Goal: Information Seeking & Learning: Stay updated

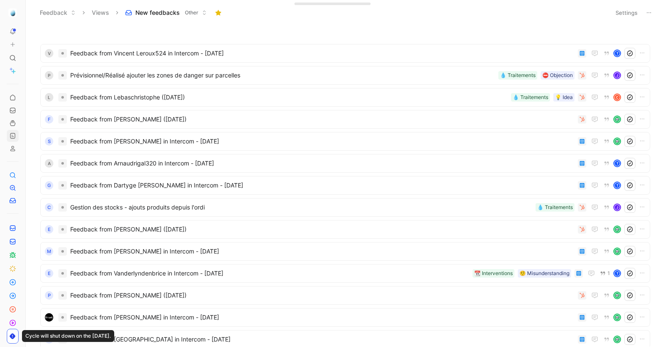
click at [13, 138] on icon at bounding box center [12, 135] width 7 height 7
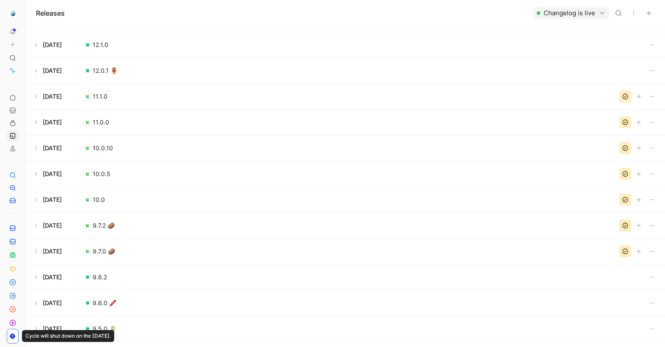
scroll to position [519, 0]
click at [130, 118] on button at bounding box center [345, 122] width 639 height 25
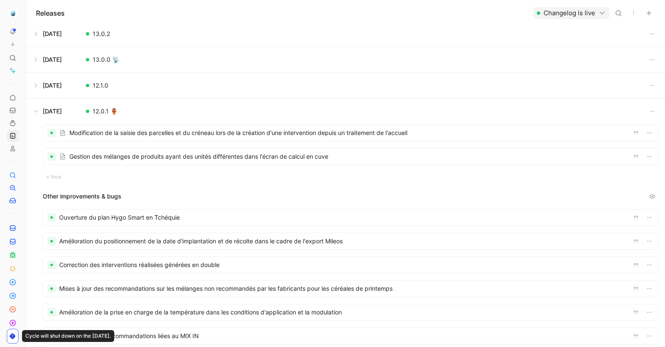
scroll to position [225, 0]
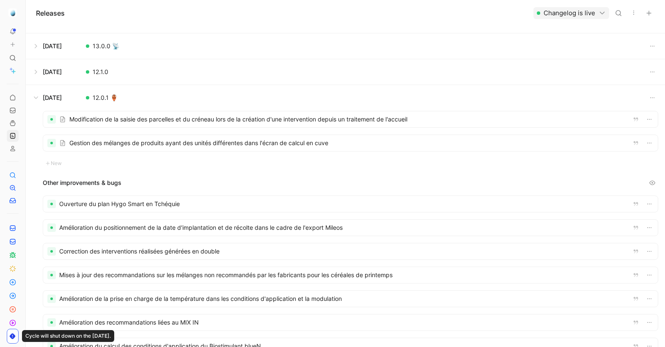
click at [125, 120] on div at bounding box center [350, 119] width 615 height 16
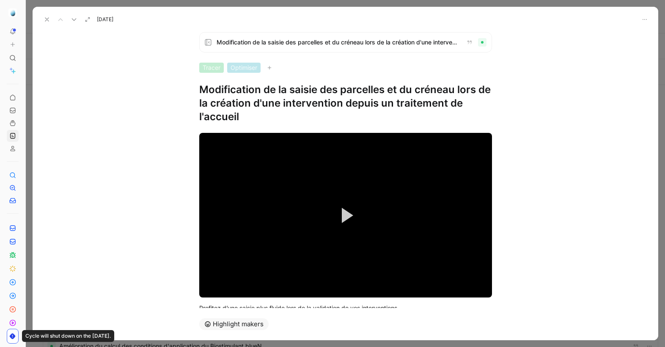
click at [240, 96] on h1 "Modification de la saisie des parcelles et du créneau lors de la création d'une…" at bounding box center [345, 103] width 293 height 41
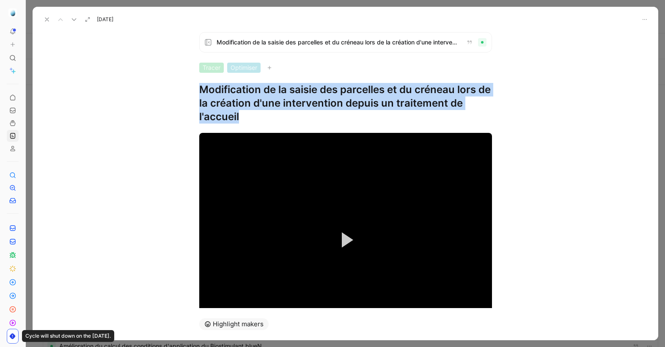
click at [240, 96] on h1 "Modification de la saisie des parcelles et du créneau lors de la création d'une…" at bounding box center [345, 103] width 293 height 41
copy h1 "Modification de la saisie des parcelles et du créneau lors de la création d'une…"
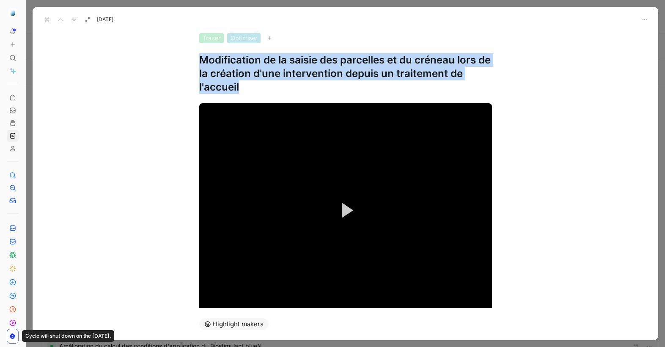
scroll to position [73, 0]
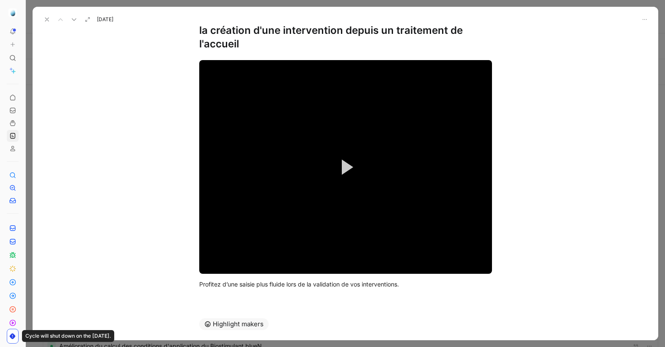
click at [538, 112] on div "Video Player is loading. Play Video Play Mute Current Time 0:00 / Duration 0:12…" at bounding box center [346, 174] width 626 height 247
click at [424, 117] on video "Video Player" at bounding box center [345, 167] width 293 height 214
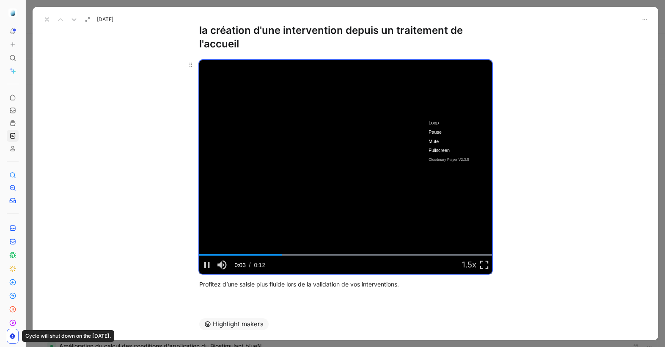
click at [204, 70] on video "Video Player" at bounding box center [345, 167] width 293 height 214
click at [189, 67] on icon at bounding box center [190, 64] width 7 height 7
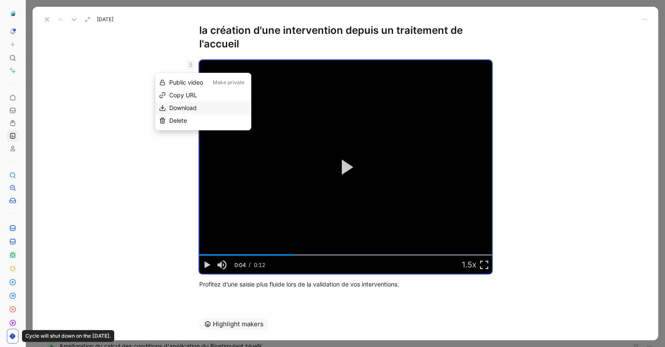
click at [190, 106] on span "Download" at bounding box center [183, 107] width 28 height 7
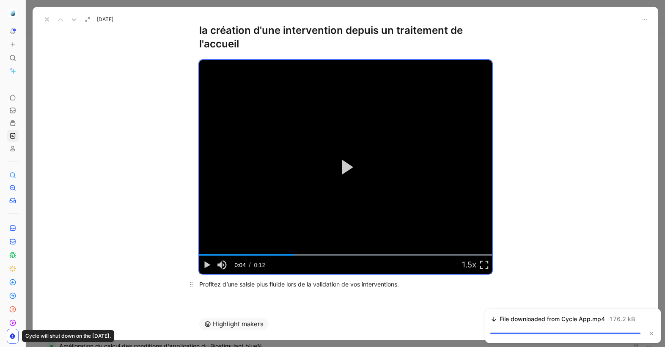
click at [309, 280] on div "Profitez d’une saisie plus fluide lors de la validation de vos interventions." at bounding box center [345, 284] width 293 height 9
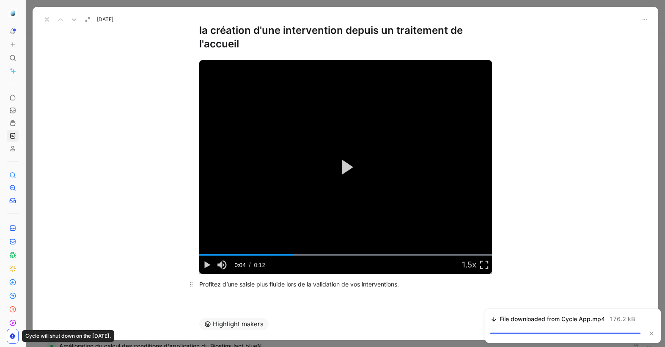
click at [309, 280] on div "Profitez d’une saisie plus fluide lors de la validation de vos interventions." at bounding box center [345, 284] width 293 height 9
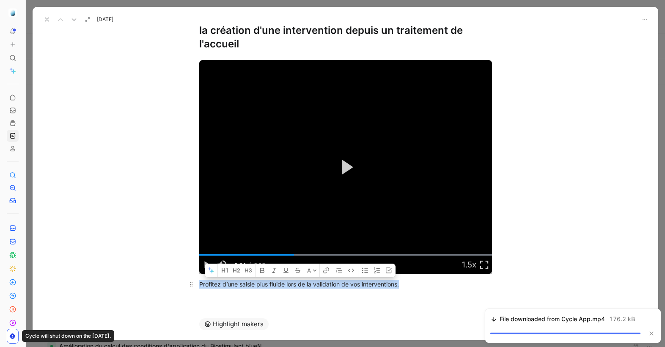
click at [309, 280] on div "Profitez d’une saisie plus fluide lors de la validation de vos interventions." at bounding box center [345, 284] width 293 height 9
copy div "Profitez d’une saisie plus fluide lors de la validation de vos interventions."
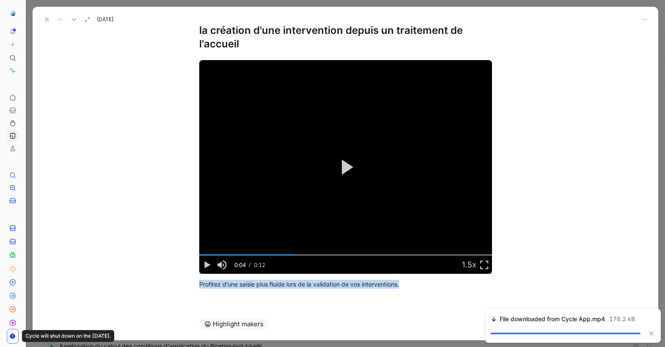
click at [74, 20] on use at bounding box center [74, 20] width 4 height 2
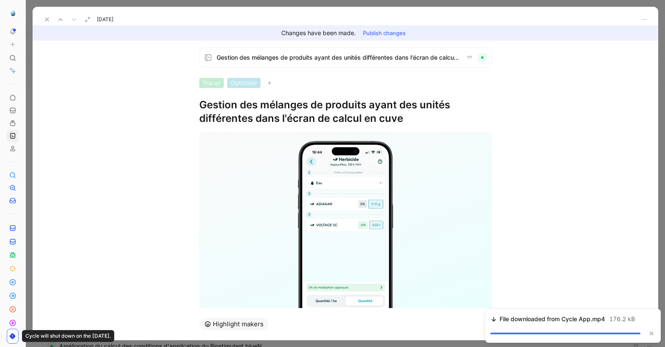
click at [273, 105] on h1 "Gestion des mélanges de produits ayant des unités différentes dans l'écran de c…" at bounding box center [345, 111] width 293 height 27
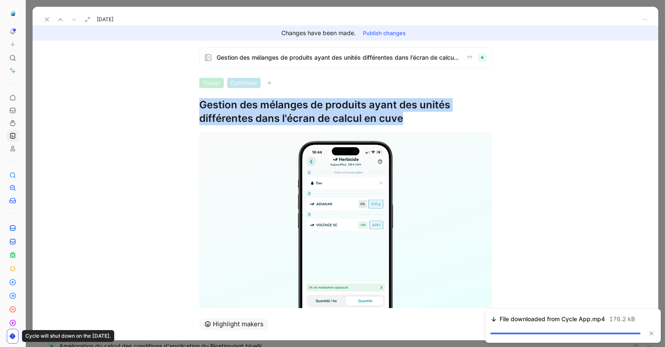
click at [273, 105] on h1 "Gestion des mélanges de produits ayant des unités différentes dans l'écran de c…" at bounding box center [345, 111] width 293 height 27
copy h1 "Gestion des mélanges de produits ayant des unités différentes dans l'écran de c…"
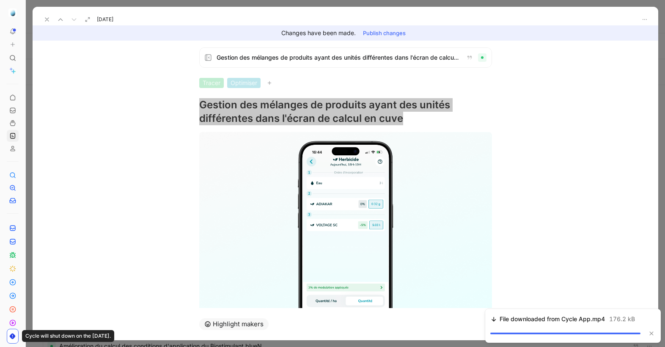
scroll to position [78, 0]
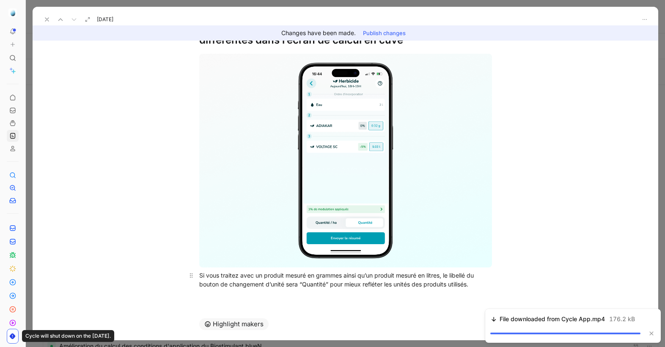
click at [293, 274] on div "Si vous traitez avec un produit mesuré en grammes ainsi qu’un produit mesuré en…" at bounding box center [345, 280] width 293 height 18
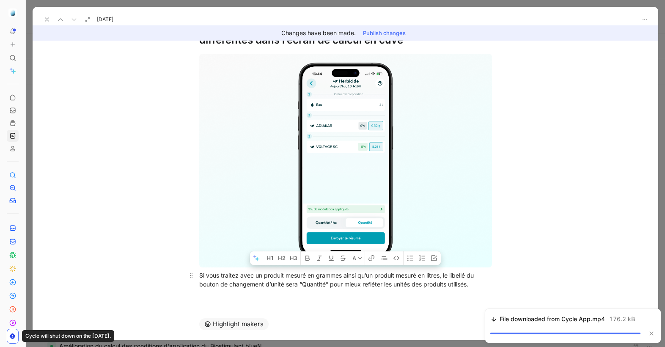
click at [293, 274] on div "Si vous traitez avec un produit mesuré en grammes ainsi qu’un produit mesuré en…" at bounding box center [345, 280] width 293 height 18
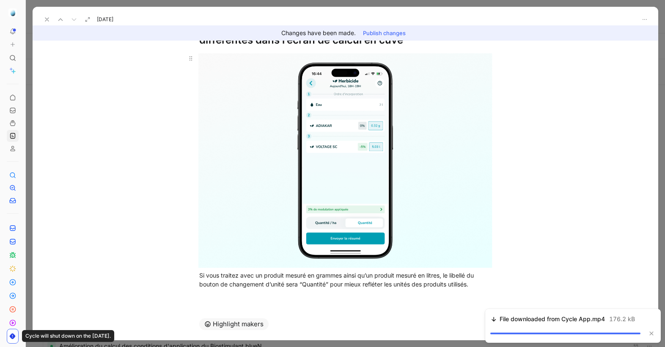
click at [305, 208] on body "To pick up a draggable item, press the space bar. While dragging, use the arrow…" at bounding box center [332, 173] width 665 height 347
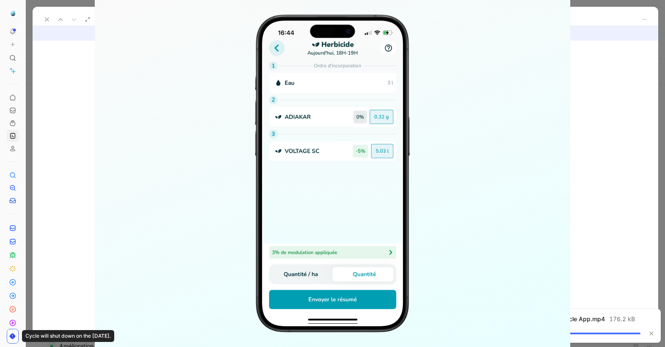
click at [33, 280] on div at bounding box center [332, 347] width 665 height 0
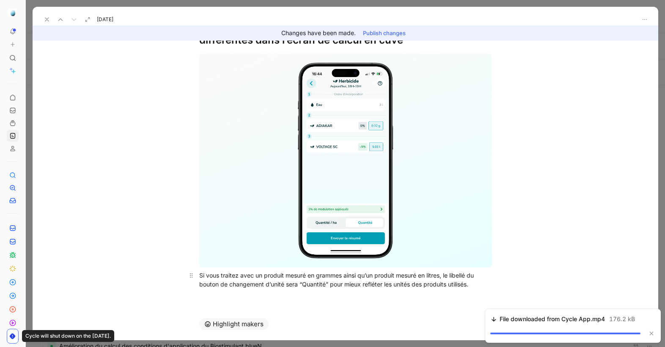
click at [281, 278] on div "Si vous traitez avec un produit mesuré en grammes ainsi qu’un produit mesuré en…" at bounding box center [345, 280] width 293 height 18
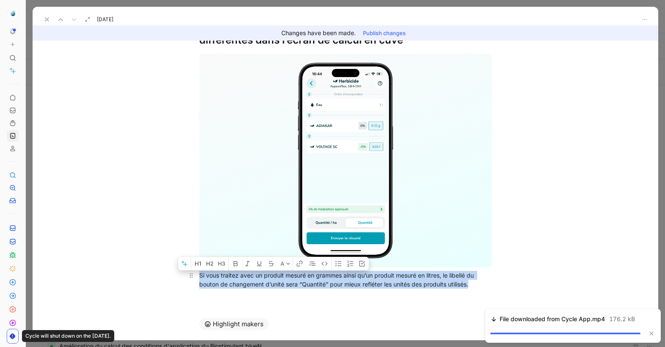
click at [281, 278] on div "Si vous traitez avec un produit mesuré en grammes ainsi qu’un produit mesuré en…" at bounding box center [345, 280] width 293 height 18
copy div "Si vous traitez avec un produit mesuré en grammes ainsi qu’un produit mesuré en…"
click at [49, 18] on use at bounding box center [46, 19] width 3 height 3
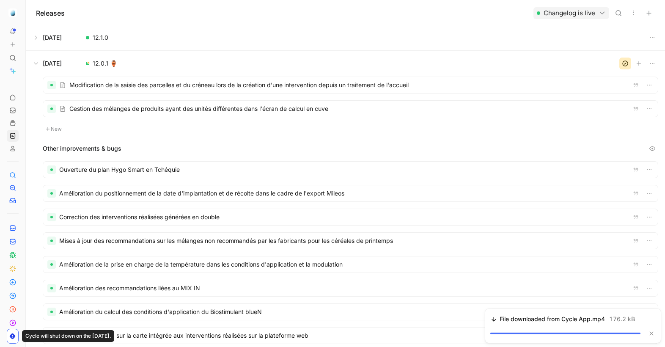
scroll to position [262, 0]
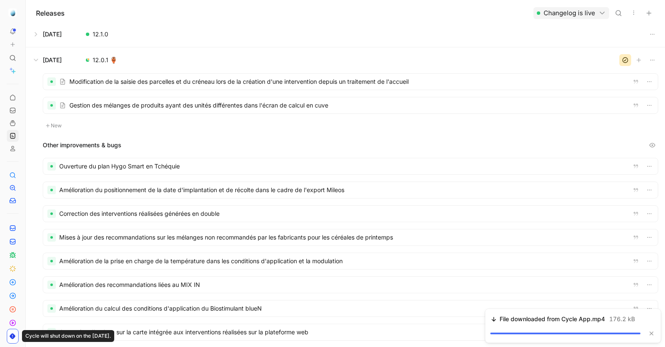
click at [136, 164] on div at bounding box center [350, 166] width 615 height 16
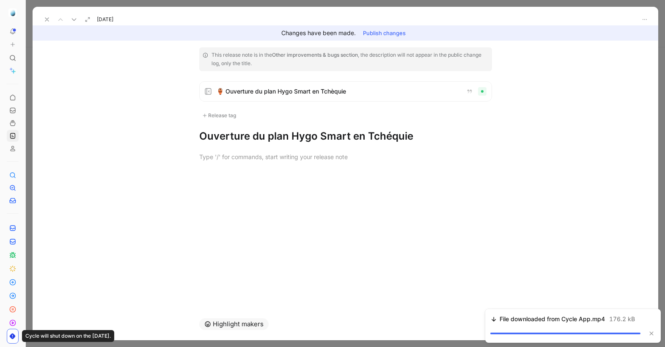
click at [340, 134] on h1 "Ouverture du plan Hygo Smart en Tchéquie" at bounding box center [345, 136] width 293 height 14
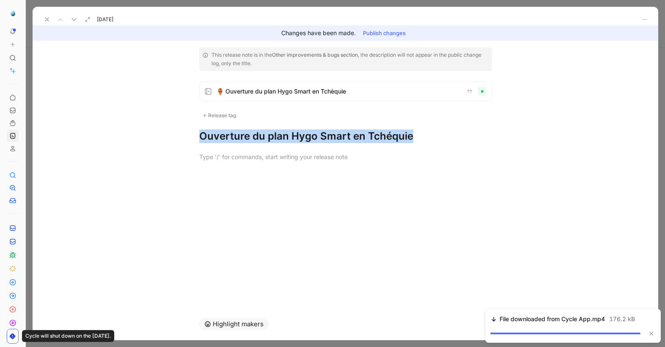
click at [340, 134] on h1 "Ouverture du plan Hygo Smart en Tchéquie" at bounding box center [345, 136] width 293 height 14
click at [72, 21] on icon at bounding box center [74, 19] width 7 height 7
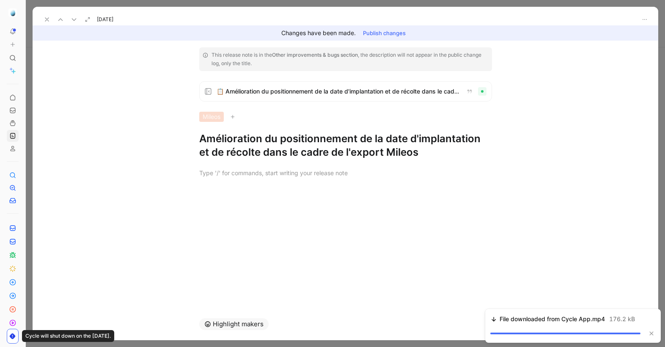
click at [231, 148] on h1 "Amélioration du positionnement de la date d'implantation et de récolte dans le …" at bounding box center [345, 145] width 293 height 27
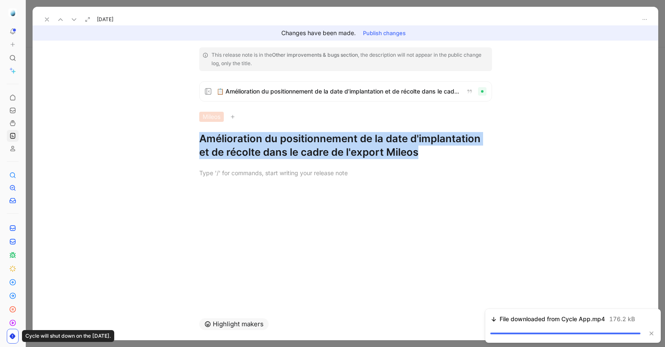
copy h1 "Amélioration du positionnement de la date d'implantation et de récolte dans le …"
click at [71, 17] on icon at bounding box center [74, 19] width 7 height 7
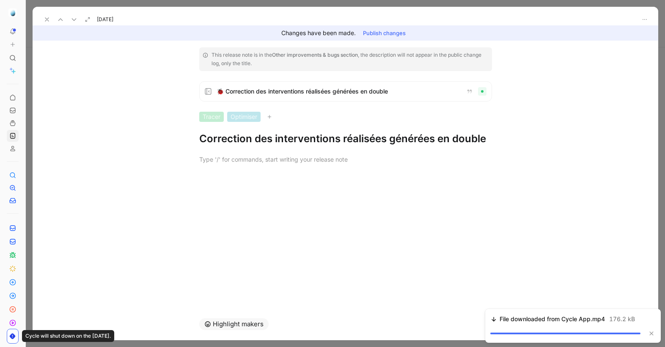
click at [253, 141] on h1 "Correction des interventions réalisées générées en double" at bounding box center [345, 139] width 293 height 14
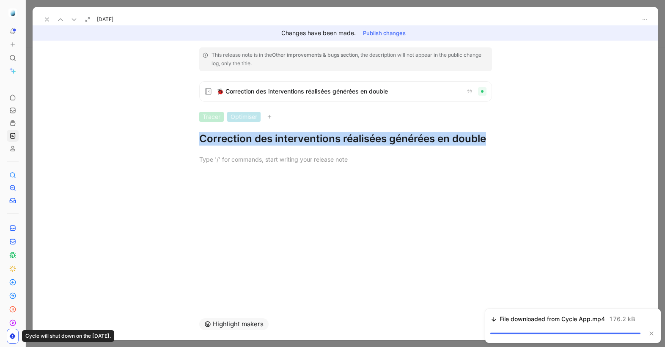
click at [253, 141] on h1 "Correction des interventions réalisées générées en double" at bounding box center [345, 139] width 293 height 14
copy h1 "Correction des interventions réalisées générées en double"
click at [73, 22] on icon at bounding box center [74, 19] width 7 height 7
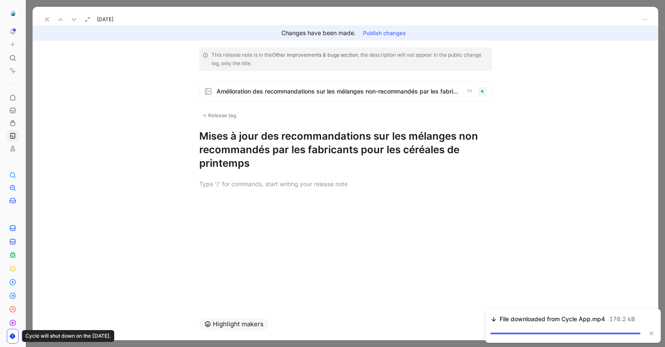
click at [240, 144] on h1 "Mises à jour des recommandations sur les mélanges non recommandés par les fabri…" at bounding box center [345, 149] width 293 height 41
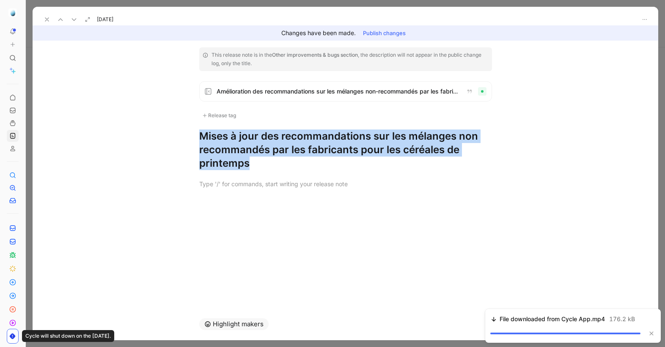
click at [240, 144] on h1 "Mises à jour des recommandations sur les mélanges non recommandés par les fabri…" at bounding box center [345, 149] width 293 height 41
copy h1 "Mises à jour des recommandations sur les mélanges non recommandés par les fabri…"
click at [75, 19] on use at bounding box center [74, 20] width 4 height 2
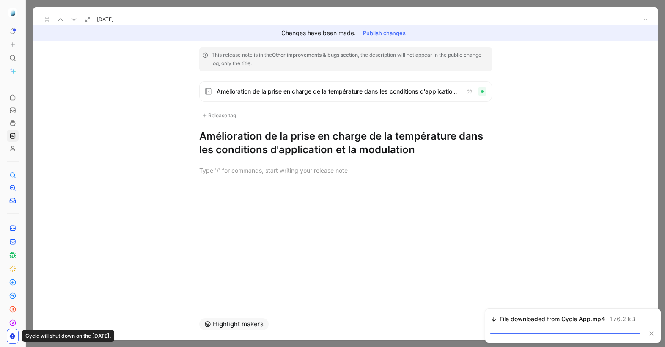
click at [282, 136] on h1 "Amélioration de la prise en charge de la température dans les conditions d'appl…" at bounding box center [345, 142] width 293 height 27
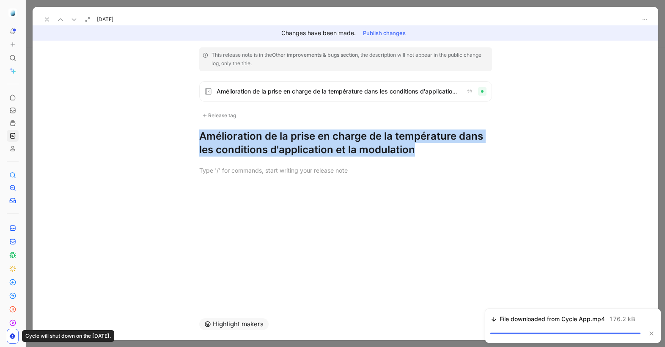
click at [281, 136] on h1 "Amélioration de la prise en charge de la température dans les conditions d'appl…" at bounding box center [345, 142] width 293 height 27
copy h1 "Amélioration de la prise en charge de la température dans les conditions d'appl…"
click at [71, 19] on icon at bounding box center [74, 19] width 7 height 7
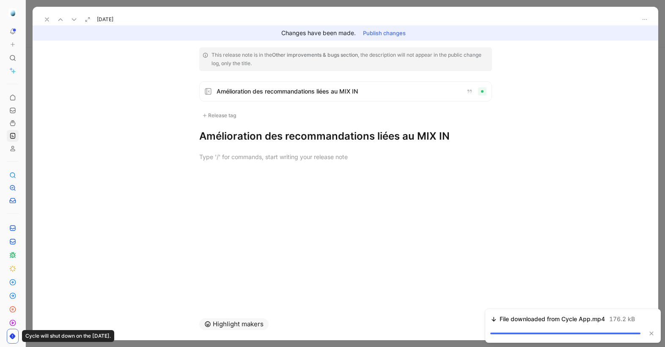
click at [284, 135] on h1 "Amélioration des recommandations liées au MIX IN" at bounding box center [345, 136] width 293 height 14
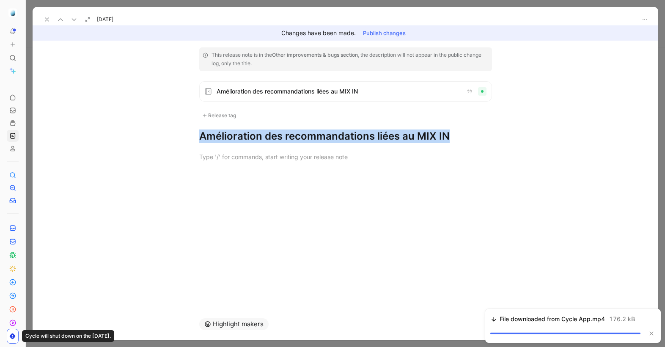
click at [284, 135] on h1 "Amélioration des recommandations liées au MIX IN" at bounding box center [345, 136] width 293 height 14
copy h1 "Amélioration des recommandations liées au MIX IN"
click at [74, 19] on use at bounding box center [74, 20] width 4 height 2
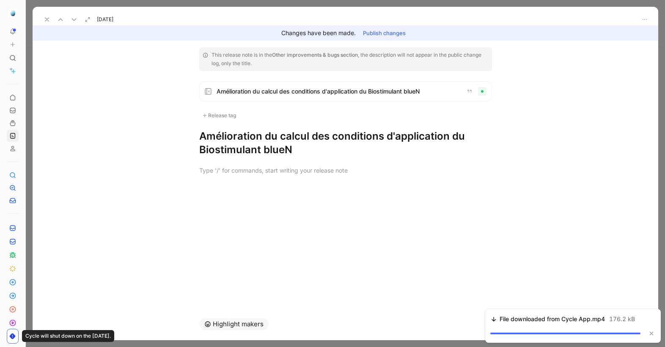
click at [267, 143] on h1 "Amélioration du calcul des conditions d'application du Biostimulant blueN" at bounding box center [345, 142] width 293 height 27
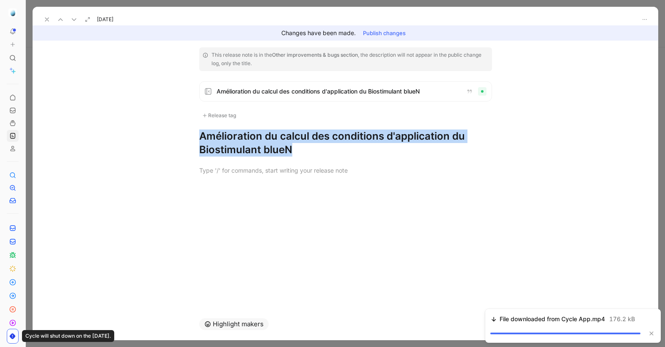
click at [267, 143] on h1 "Amélioration du calcul des conditions d'application du Biostimulant blueN" at bounding box center [345, 142] width 293 height 27
copy h1 "Amélioration du calcul des conditions d'application du Biostimulant blueN"
click at [74, 19] on icon at bounding box center [74, 19] width 7 height 7
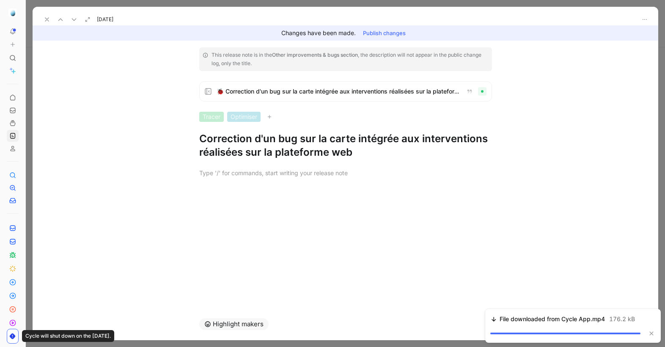
click at [227, 134] on h1 "Correction d'un bug sur la carte intégrée aux interventions réalisées sur la pl…" at bounding box center [345, 145] width 293 height 27
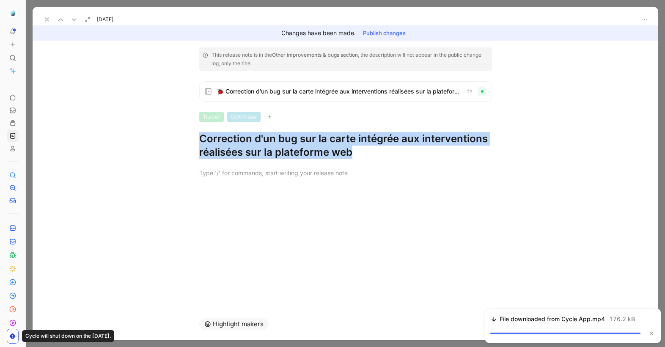
click at [227, 134] on h1 "Correction d'un bug sur la carte intégrée aux interventions réalisées sur la pl…" at bounding box center [345, 145] width 293 height 27
click at [79, 17] on button at bounding box center [74, 20] width 12 height 12
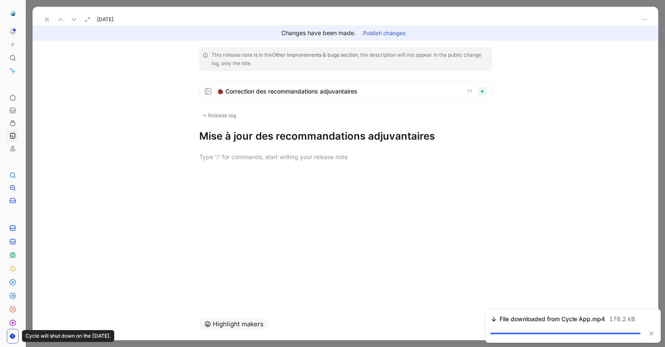
click at [250, 134] on h1 "Mise à jour des recommandations adjuvantaires" at bounding box center [345, 136] width 293 height 14
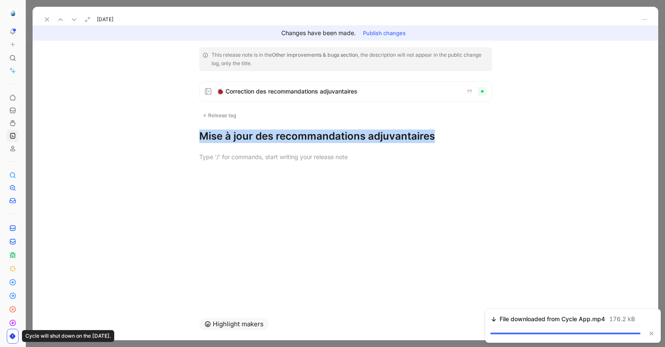
click at [250, 134] on h1 "Mise à jour des recommandations adjuvantaires" at bounding box center [345, 136] width 293 height 14
click at [74, 20] on use at bounding box center [74, 20] width 4 height 2
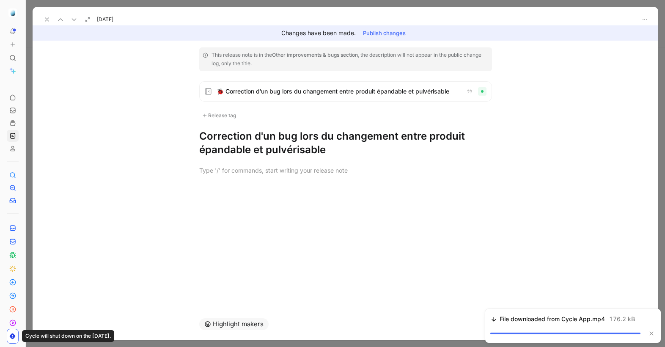
click at [267, 129] on h1 "Correction d'un bug lors du changement entre produit épandable et pulvérisable" at bounding box center [345, 142] width 293 height 27
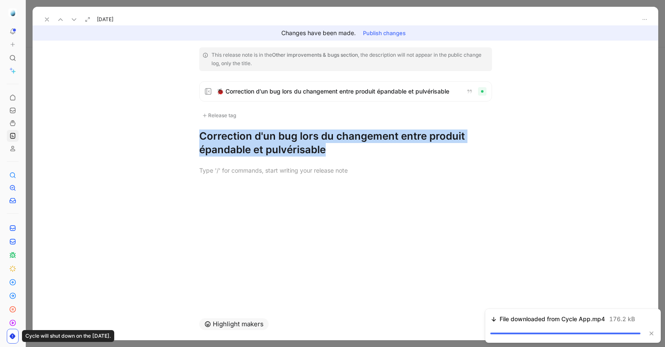
click at [267, 129] on h1 "Correction d'un bug lors du changement entre produit épandable et pulvérisable" at bounding box center [345, 142] width 293 height 27
click at [73, 21] on icon at bounding box center [74, 19] width 7 height 7
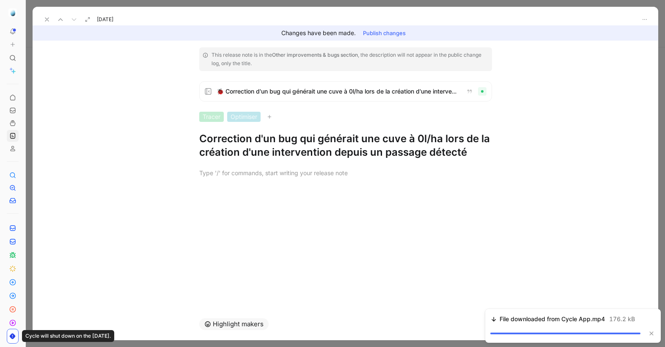
click at [239, 143] on h1 "Correction d'un bug qui générait une cuve à 0l/ha lors de la création d'une int…" at bounding box center [345, 145] width 293 height 27
click at [239, 142] on h1 "Correction d'un bug qui générait une cuve à 0l/ha lors de la création d'une int…" at bounding box center [345, 145] width 293 height 27
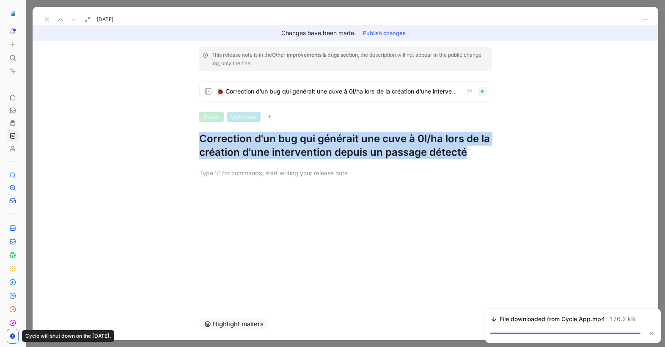
click at [239, 142] on h1 "Correction d'un bug qui générait une cuve à 0l/ha lors de la création d'une int…" at bounding box center [345, 145] width 293 height 27
click at [44, 22] on icon at bounding box center [47, 19] width 7 height 7
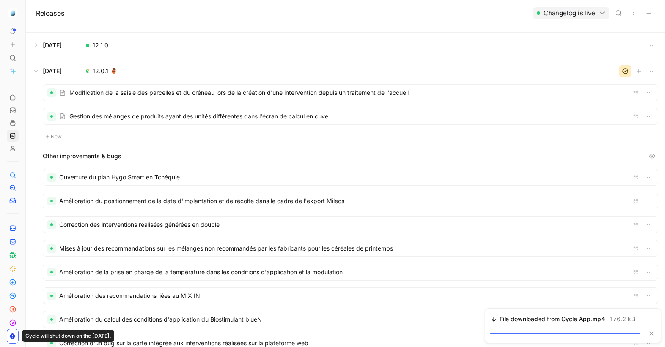
scroll to position [249, 0]
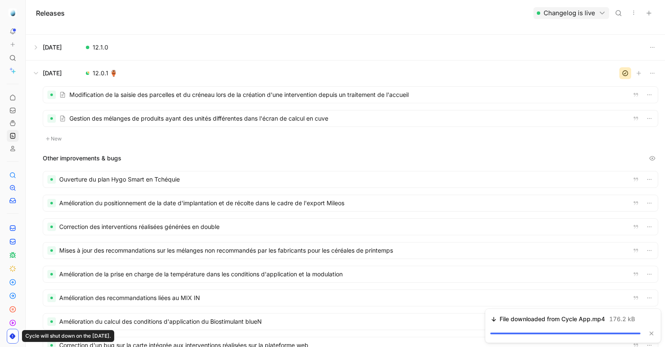
click at [42, 48] on button at bounding box center [345, 47] width 639 height 25
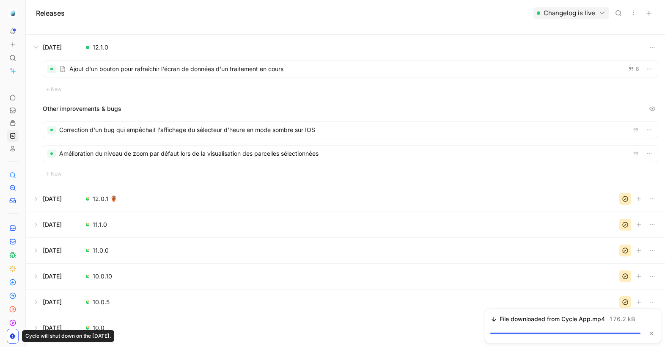
click at [168, 72] on div at bounding box center [350, 69] width 615 height 16
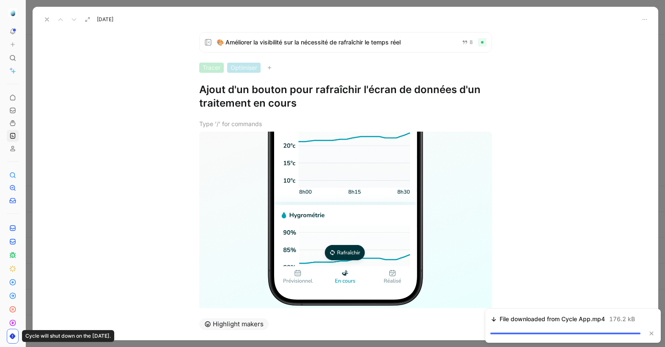
click at [245, 98] on h1 "Ajout d'un bouton pour rafraîchir l'écran de données d'un traitement en cours" at bounding box center [345, 96] width 293 height 27
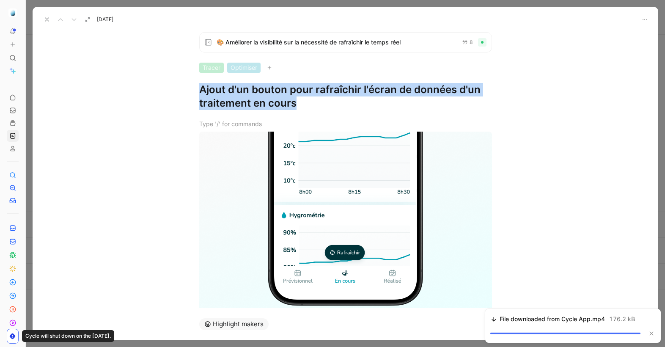
click at [245, 98] on h1 "Ajout d'un bouton pour rafraîchir l'écran de données d'un traitement en cours" at bounding box center [345, 96] width 293 height 27
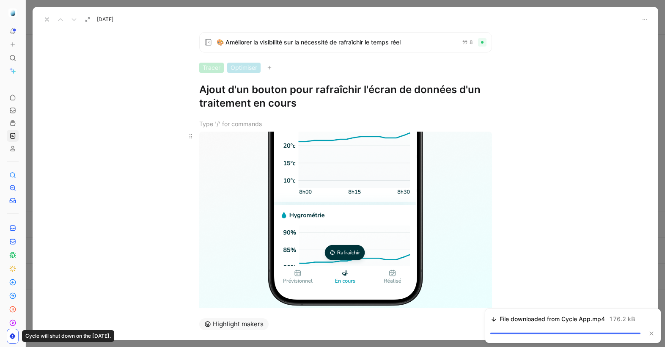
scroll to position [93, 0]
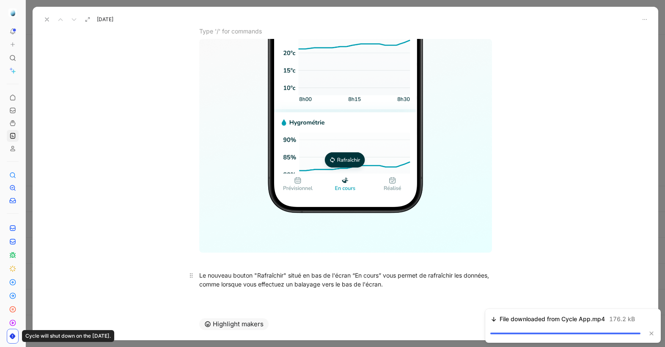
click at [338, 280] on div "Le nouveau bouton "Rafraîchir" situé en bas de l'écran “En cours” vous permet d…" at bounding box center [346, 157] width 626 height 281
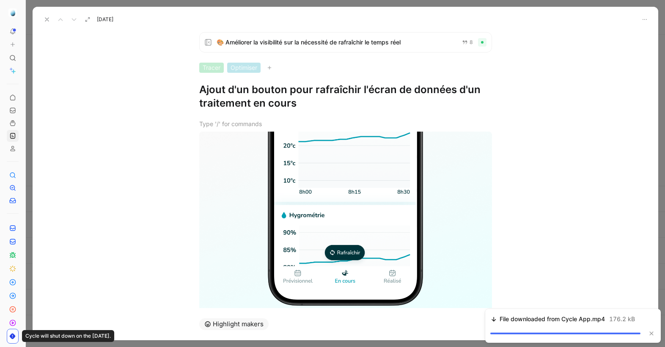
click at [338, 280] on body "To pick up a draggable item, press the space bar. While dragging, use the arrow…" at bounding box center [332, 173] width 665 height 347
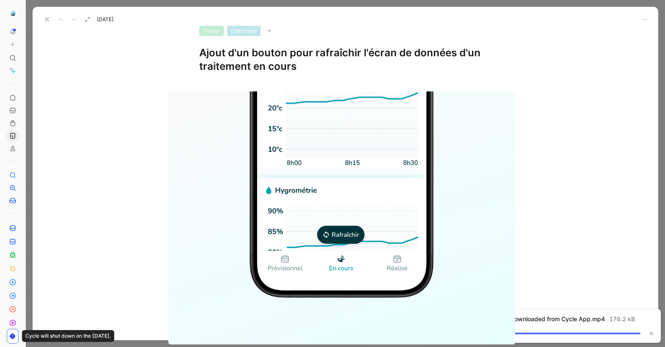
click at [338, 280] on img at bounding box center [341, 217] width 347 height 253
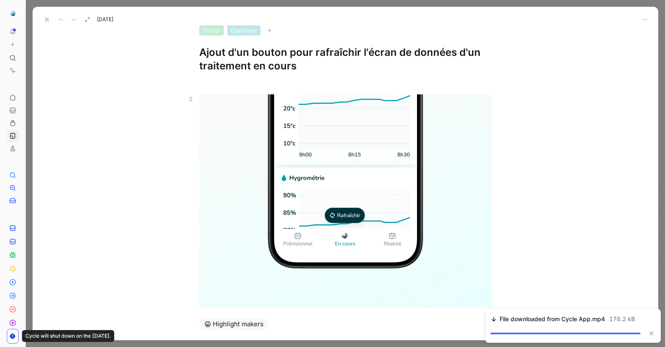
scroll to position [93, 0]
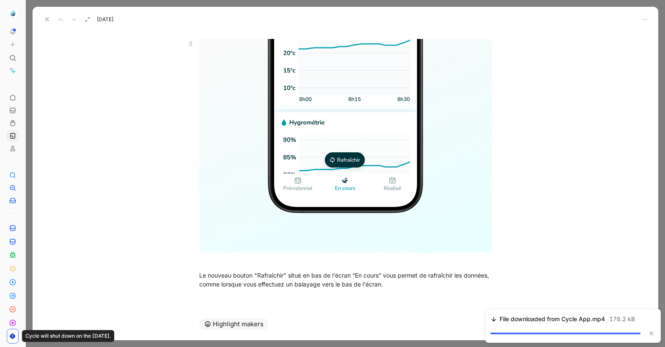
click at [336, 280] on div "Le nouveau bouton "Rafraîchir" situé en bas de l'écran “En cours” vous permet d…" at bounding box center [345, 280] width 293 height 18
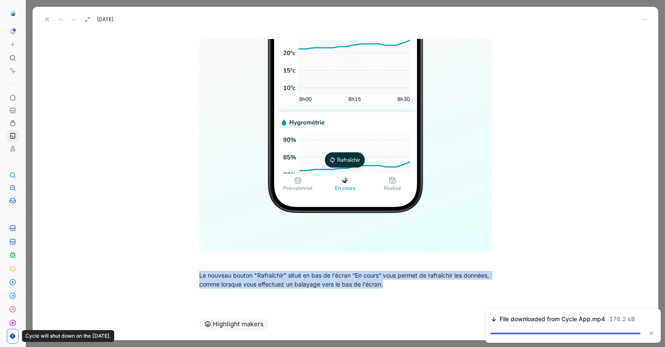
click at [47, 20] on icon at bounding box center [47, 19] width 7 height 7
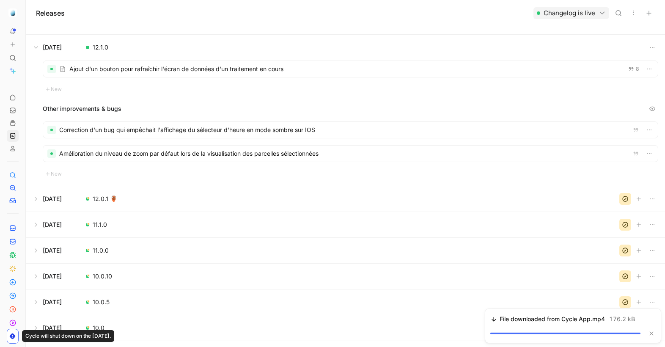
click at [243, 132] on div at bounding box center [350, 130] width 615 height 16
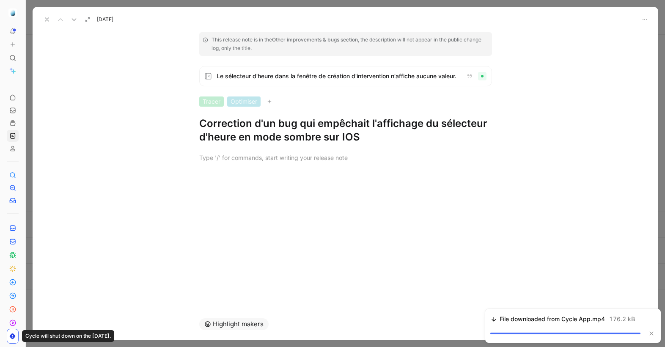
click at [248, 134] on h1 "Correction d'un bug qui empêchait l'affichage du sélecteur d'heure en mode somb…" at bounding box center [345, 130] width 293 height 27
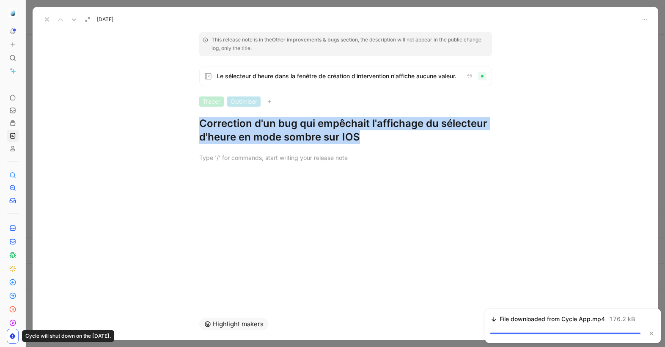
click at [248, 134] on h1 "Correction d'un bug qui empêchait l'affichage du sélecteur d'heure en mode somb…" at bounding box center [345, 130] width 293 height 27
click at [74, 21] on icon at bounding box center [74, 19] width 7 height 7
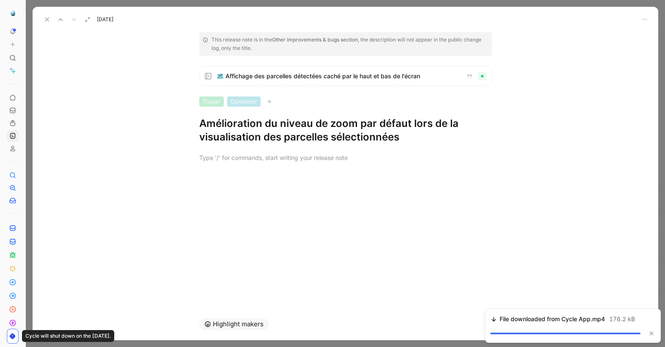
click at [231, 124] on h1 "Amélioration du niveau de zoom par défaut lors de la visualisation des parcelle…" at bounding box center [345, 130] width 293 height 27
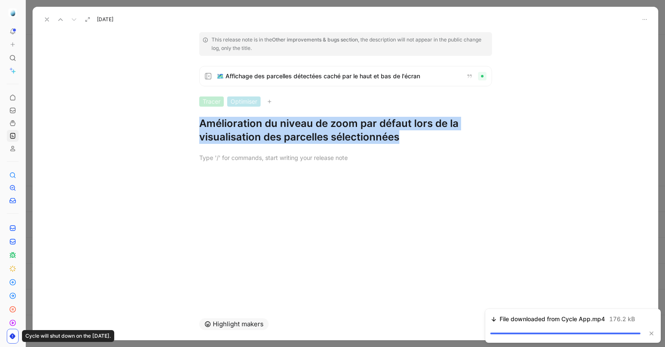
click at [231, 124] on h1 "Amélioration du niveau de zoom par défaut lors de la visualisation des parcelle…" at bounding box center [345, 130] width 293 height 27
click at [45, 20] on icon at bounding box center [47, 19] width 7 height 7
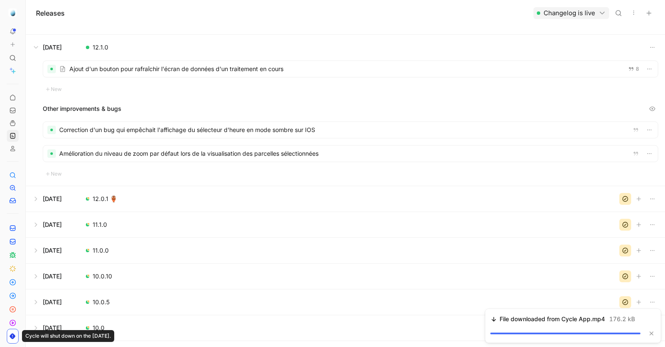
click at [94, 130] on div at bounding box center [350, 130] width 615 height 16
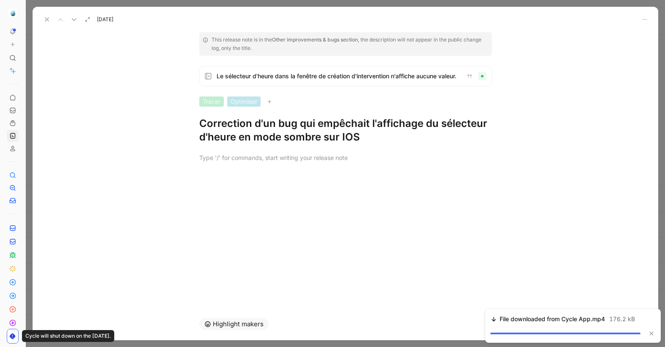
click at [46, 21] on icon at bounding box center [47, 19] width 7 height 7
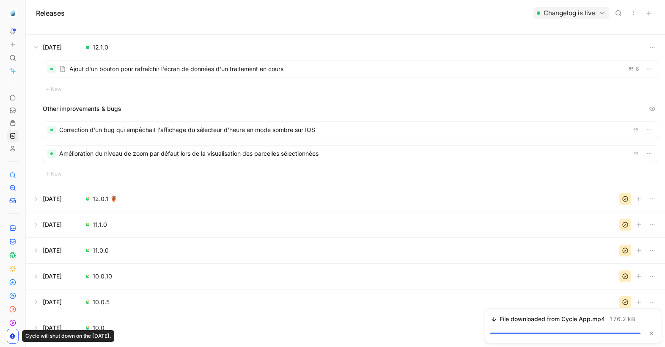
scroll to position [83, 0]
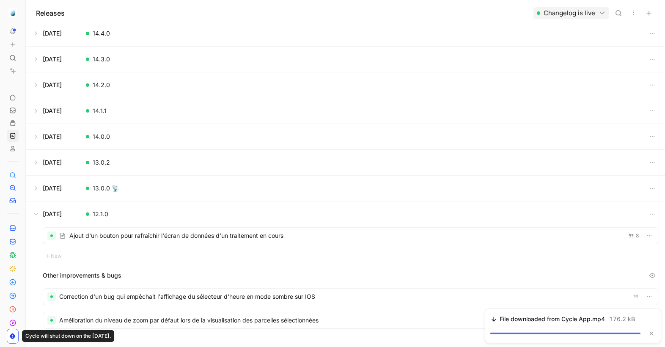
click at [67, 189] on button at bounding box center [345, 188] width 639 height 25
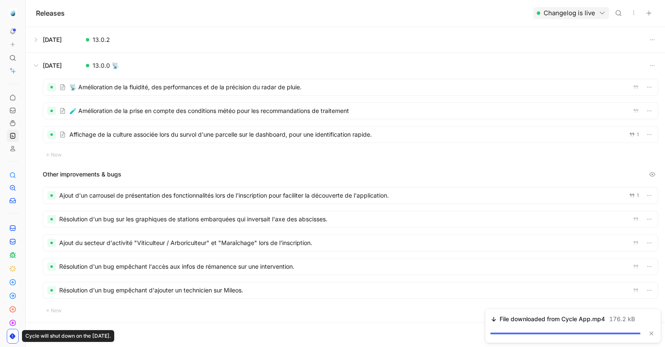
scroll to position [207, 0]
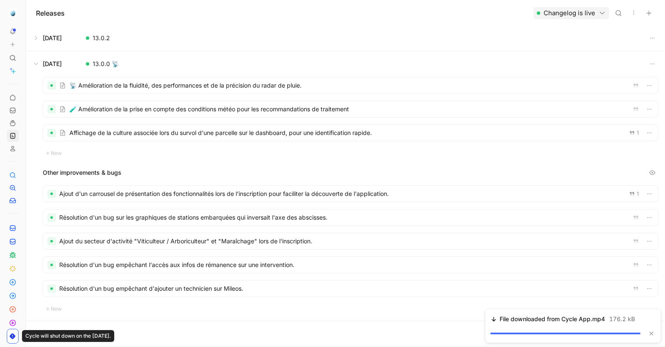
click at [175, 83] on div at bounding box center [350, 85] width 615 height 16
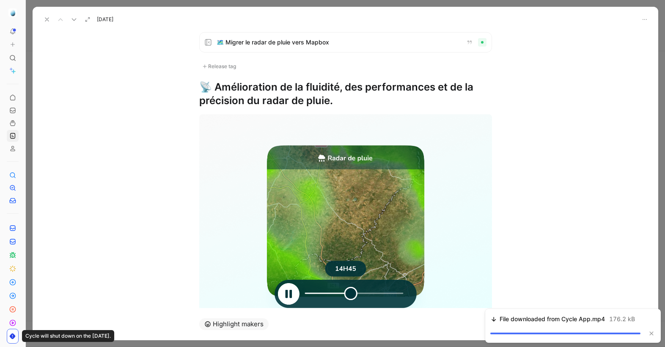
click at [227, 81] on h1 "📡 Amélioration de la fluidité, des performances et de la précision du radar de …" at bounding box center [345, 93] width 293 height 27
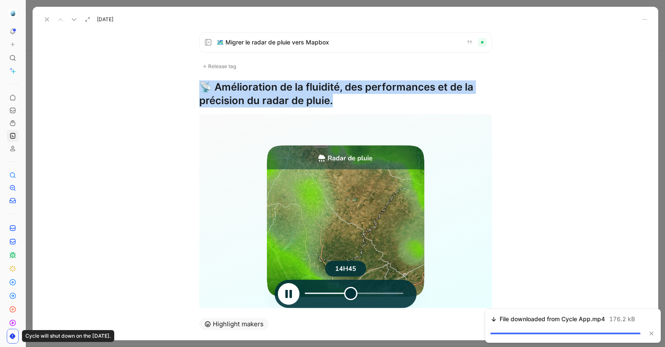
click at [227, 81] on h1 "📡 Amélioration de la fluidité, des performances et de la précision du radar de …" at bounding box center [345, 93] width 293 height 27
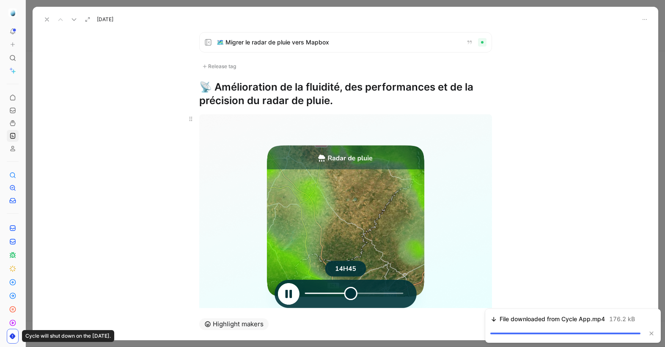
scroll to position [52, 0]
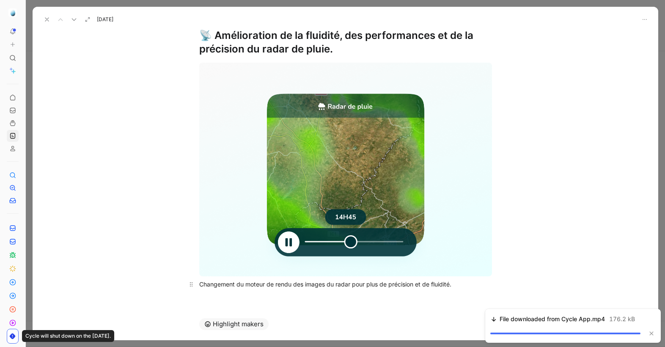
click at [359, 280] on div "Changement du moteur de rendu des images du radar pour plus de précision et de …" at bounding box center [345, 284] width 293 height 9
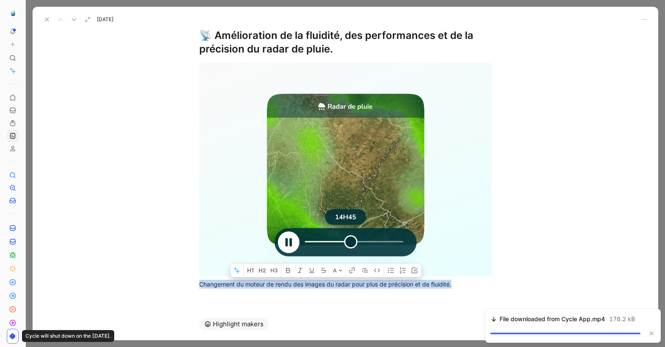
click at [75, 22] on icon at bounding box center [74, 19] width 7 height 7
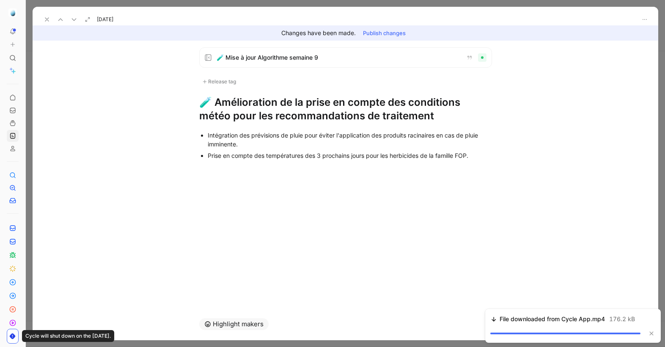
click at [270, 103] on h1 "🧪 Amélioration de la prise en compte des conditions météo pour les recommandati…" at bounding box center [345, 109] width 293 height 27
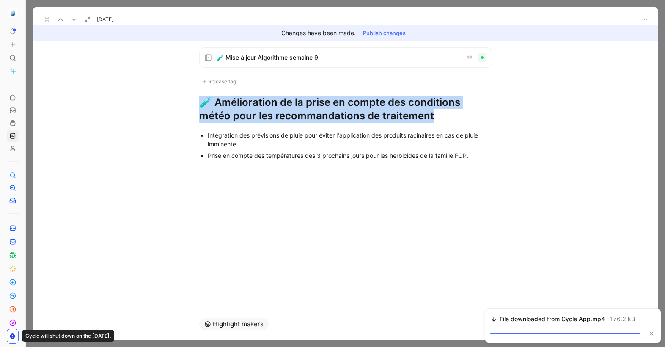
click at [270, 103] on h1 "🧪 Amélioration de la prise en compte des conditions météo pour les recommandati…" at bounding box center [345, 109] width 293 height 27
click at [242, 145] on div "Intégration des prévisions de pluie pour éviter l'application des produits raci…" at bounding box center [350, 140] width 284 height 18
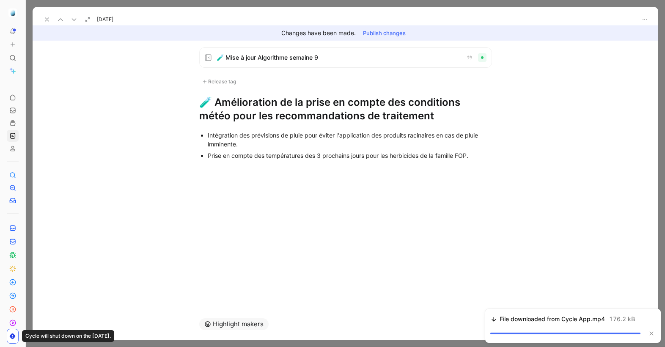
click at [242, 145] on div "Intégration des prévisions de pluie pour éviter l'application des produits raci…" at bounding box center [350, 140] width 284 height 18
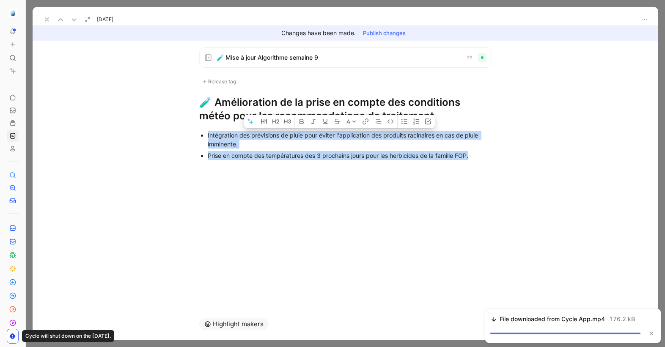
drag, startPoint x: 485, startPoint y: 155, endPoint x: 164, endPoint y: 137, distance: 321.7
click at [164, 137] on div "Intégration des prévisions de pluie pour éviter l'application des produits raci…" at bounding box center [346, 145] width 626 height 45
click at [73, 15] on button at bounding box center [74, 20] width 12 height 12
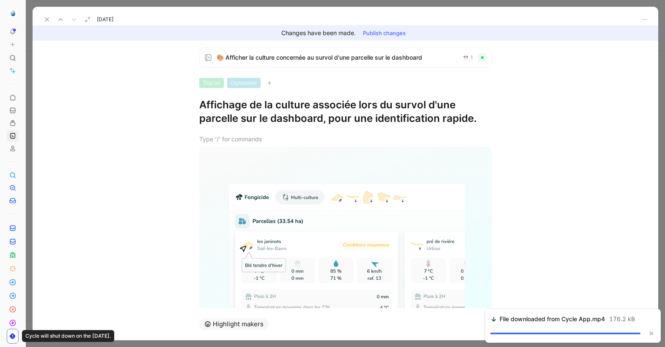
click at [231, 110] on h1 "Affichage de la culture associée lors du survol d'une parcelle sur le dashboard…" at bounding box center [345, 111] width 293 height 27
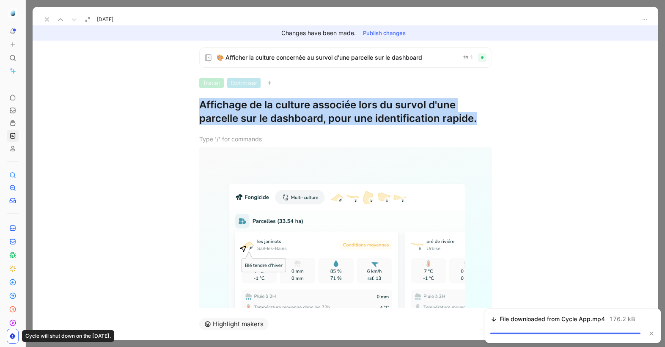
click at [231, 110] on h1 "Affichage de la culture associée lors du survol d'une parcelle sur le dashboard…" at bounding box center [345, 111] width 293 height 27
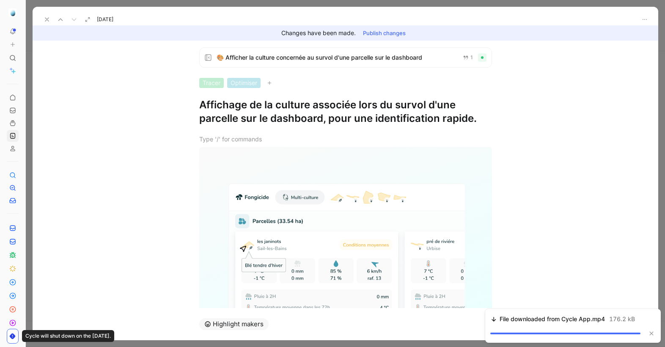
scroll to position [93, 0]
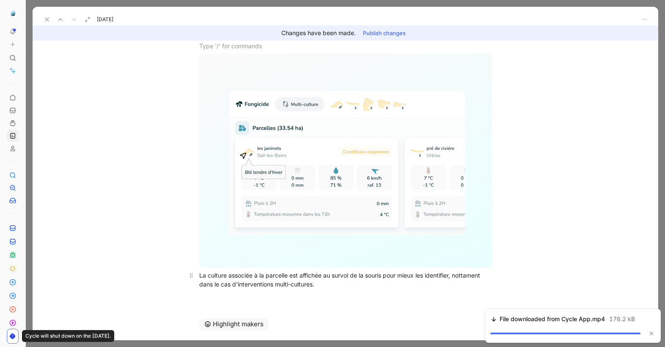
click at [294, 280] on div "La culture associée à la parcelle est affichée au survol de la souris pour mieu…" at bounding box center [345, 280] width 293 height 18
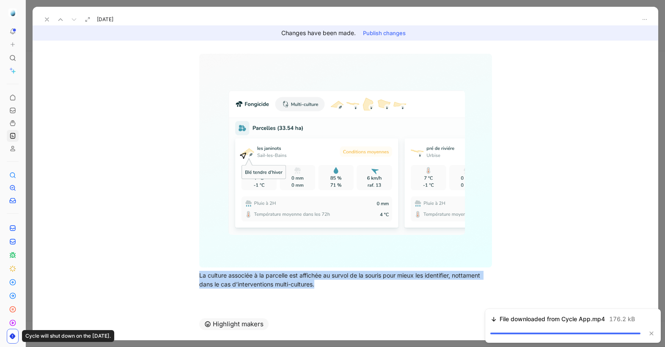
click at [45, 18] on use at bounding box center [46, 19] width 3 height 3
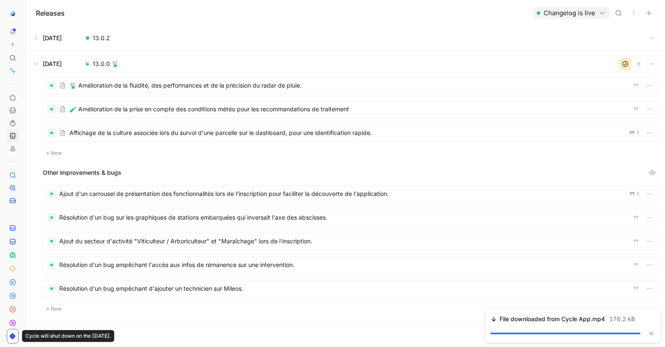
click at [217, 195] on div at bounding box center [350, 194] width 615 height 16
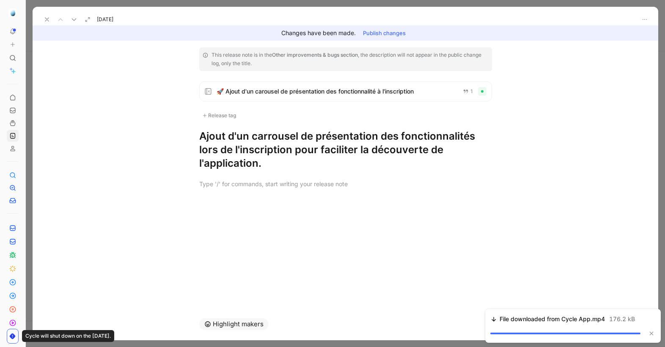
click at [238, 136] on h1 "Ajout d'un carrousel de présentation des fonctionnalités lors de l'inscription …" at bounding box center [345, 149] width 293 height 41
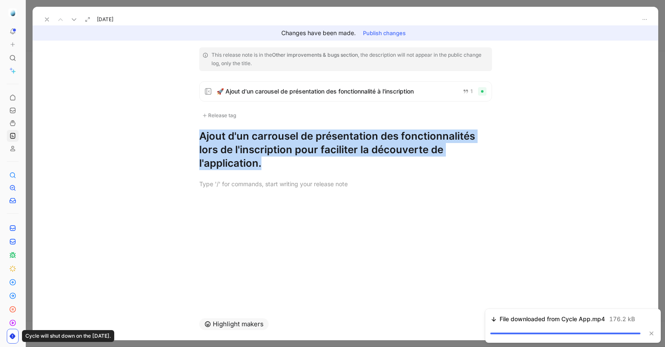
click at [238, 136] on h1 "Ajout d'un carrousel de présentation des fonctionnalités lors de l'inscription …" at bounding box center [345, 149] width 293 height 41
click at [256, 141] on h1 "Ajout d'un carrousel de présentation des fonctionnalités lors de l'inscription …" at bounding box center [345, 149] width 293 height 41
click at [72, 17] on icon at bounding box center [74, 19] width 7 height 7
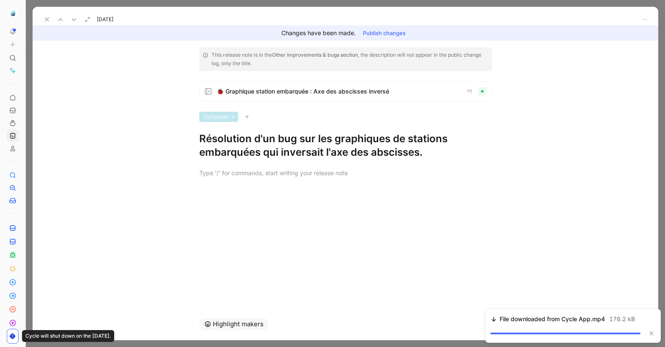
click at [251, 145] on h1 "Résolution d'un bug sur les graphiques de stations embarquées qui inversait l'a…" at bounding box center [345, 145] width 293 height 27
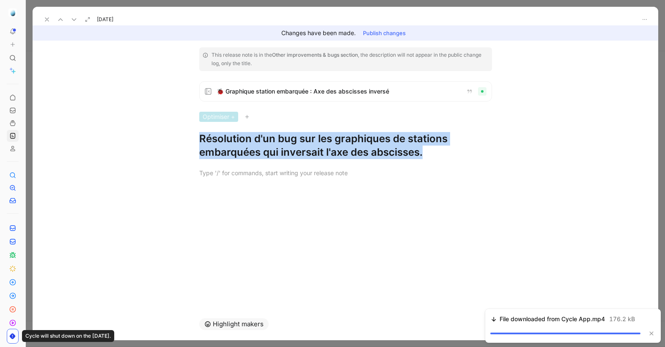
click at [251, 145] on h1 "Résolution d'un bug sur les graphiques de stations embarquées qui inversait l'a…" at bounding box center [345, 145] width 293 height 27
click at [71, 21] on icon at bounding box center [74, 19] width 7 height 7
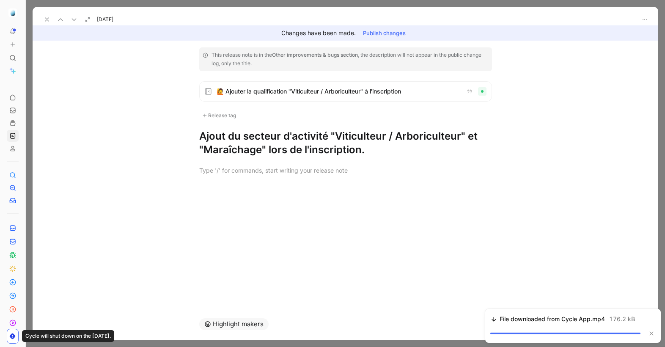
click at [253, 148] on h1 "Ajout du secteur d'activité "Viticulteur / Arboriculteur" et "Maraîchage" lors …" at bounding box center [345, 142] width 293 height 27
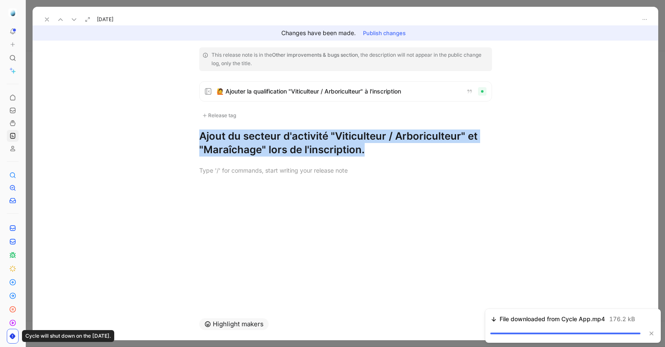
click at [253, 148] on h1 "Ajout du secteur d'activité "Viticulteur / Arboriculteur" et "Maraîchage" lors …" at bounding box center [345, 142] width 293 height 27
click at [71, 19] on icon at bounding box center [74, 19] width 7 height 7
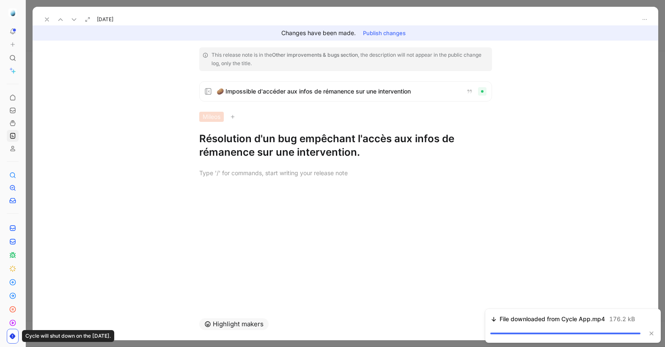
click at [267, 155] on h1 "Résolution d'un bug empêchant l'accès aux infos de rémanence sur une interventi…" at bounding box center [345, 145] width 293 height 27
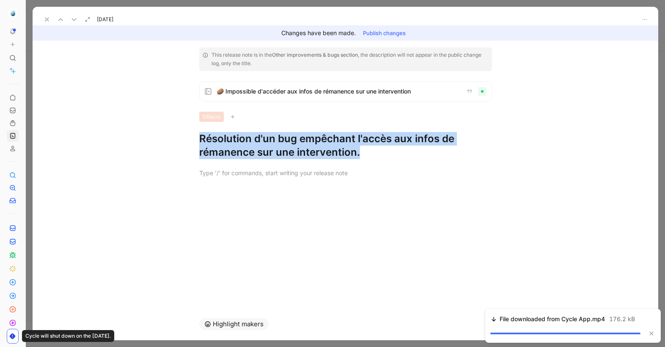
click at [267, 155] on h1 "Résolution d'un bug empêchant l'accès aux infos de rémanence sur une interventi…" at bounding box center [345, 145] width 293 height 27
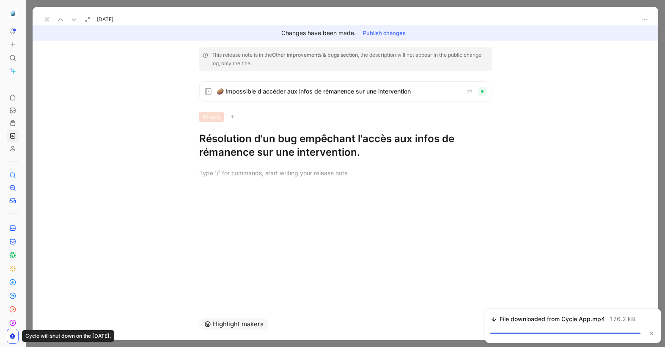
click at [286, 135] on h1 "Résolution d'un bug empêchant l'accès aux infos de rémanence sur une interventi…" at bounding box center [345, 145] width 293 height 27
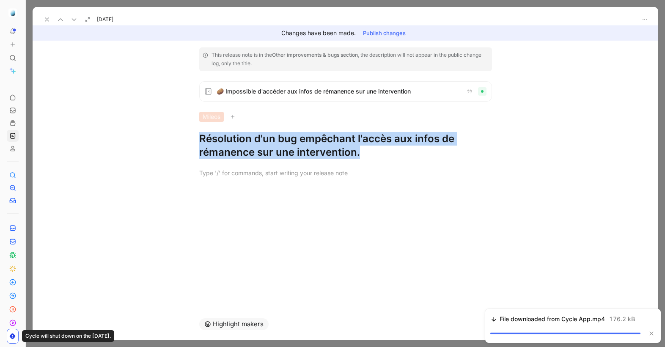
click at [286, 135] on h1 "Résolution d'un bug empêchant l'accès aux infos de rémanence sur une interventi…" at bounding box center [345, 145] width 293 height 27
click at [77, 20] on button at bounding box center [74, 20] width 12 height 12
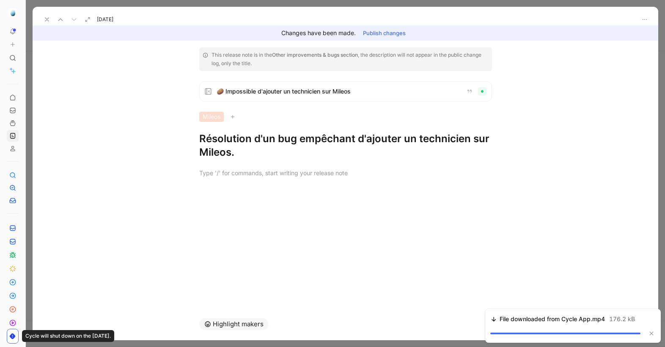
click at [235, 136] on h1 "Résolution d'un bug empêchant d'ajouter un technicien sur Mileos." at bounding box center [345, 145] width 293 height 27
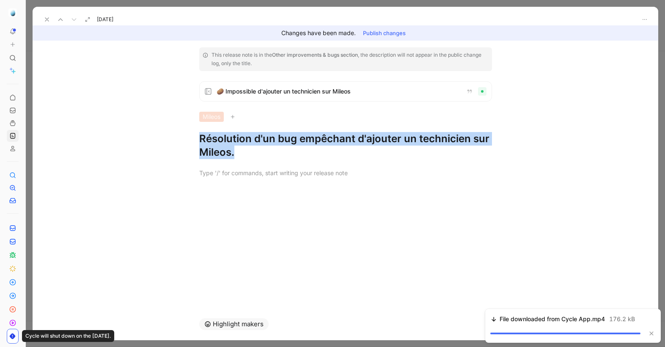
click at [48, 20] on use at bounding box center [46, 19] width 3 height 3
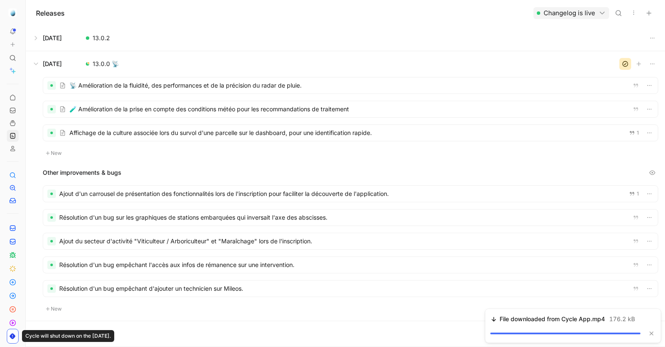
click at [36, 36] on button at bounding box center [345, 37] width 639 height 25
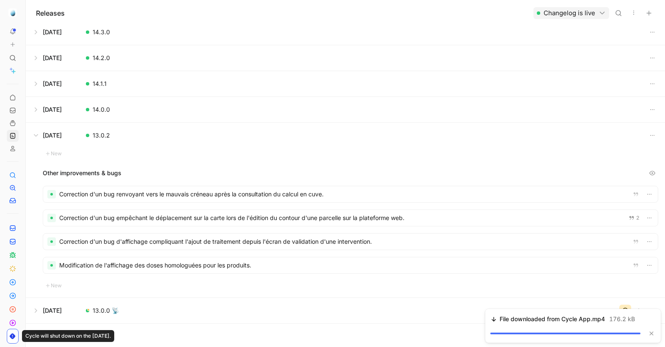
scroll to position [110, 0]
click at [162, 192] on div at bounding box center [350, 193] width 615 height 16
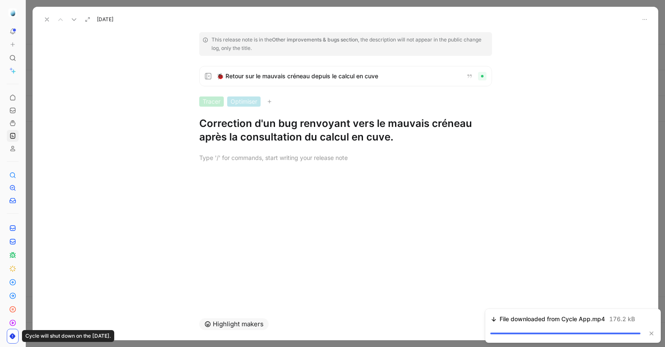
click at [321, 131] on h1 "Correction d'un bug renvoyant vers le mauvais créneau après la consultation du …" at bounding box center [345, 130] width 293 height 27
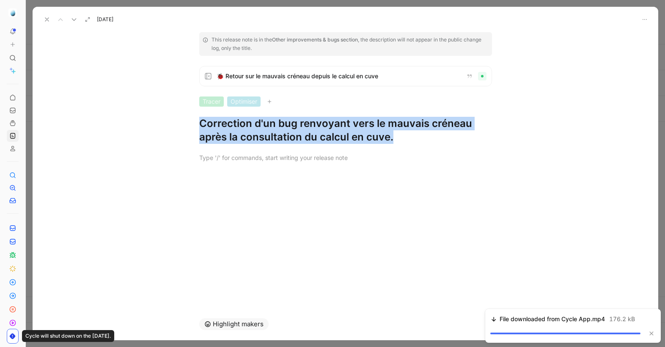
click at [321, 131] on h1 "Correction d'un bug renvoyant vers le mauvais créneau après la consultation du …" at bounding box center [345, 130] width 293 height 27
click at [73, 21] on icon at bounding box center [74, 19] width 7 height 7
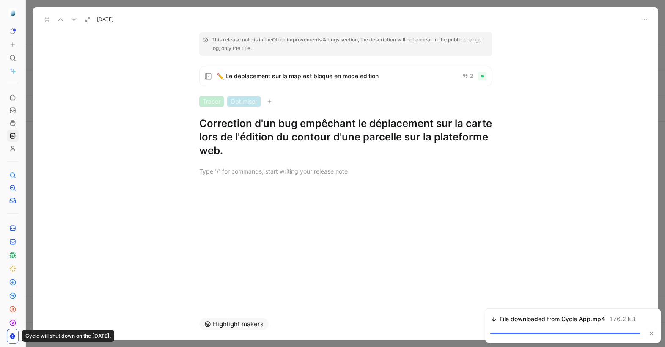
click at [251, 129] on h1 "Correction d'un bug empêchant le déplacement sur la carte lors de l'édition du …" at bounding box center [345, 137] width 293 height 41
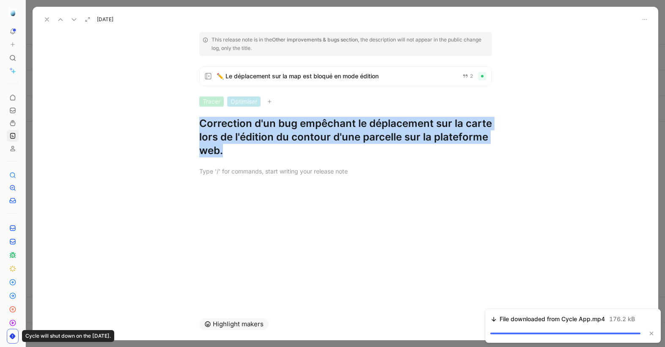
click at [251, 129] on h1 "Correction d'un bug empêchant le déplacement sur la carte lors de l'édition du …" at bounding box center [345, 137] width 293 height 41
click at [73, 22] on icon at bounding box center [74, 19] width 7 height 7
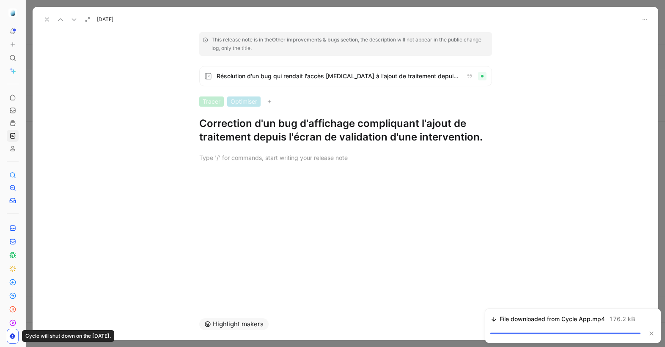
click at [239, 135] on h1 "Correction d'un bug d'affichage compliquant l'ajout de traitement depuis l'écra…" at bounding box center [345, 130] width 293 height 27
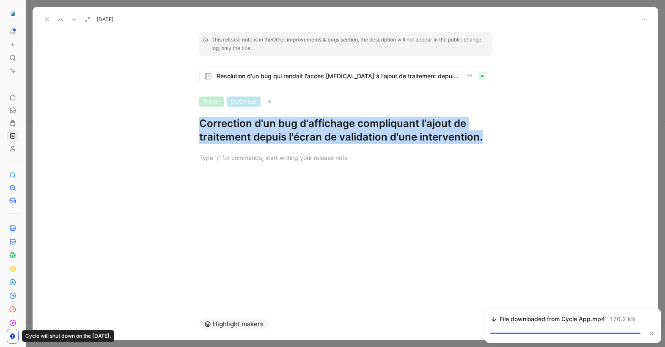
click at [239, 135] on h1 "Correction d'un bug d'affichage compliquant l'ajout de traitement depuis l'écra…" at bounding box center [345, 130] width 293 height 27
click at [75, 17] on icon at bounding box center [74, 19] width 7 height 7
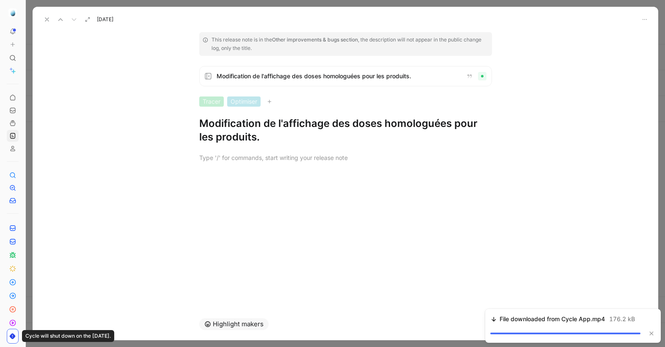
click at [247, 118] on h1 "Modification de l'affichage des doses homologuées pour les produits." at bounding box center [345, 130] width 293 height 27
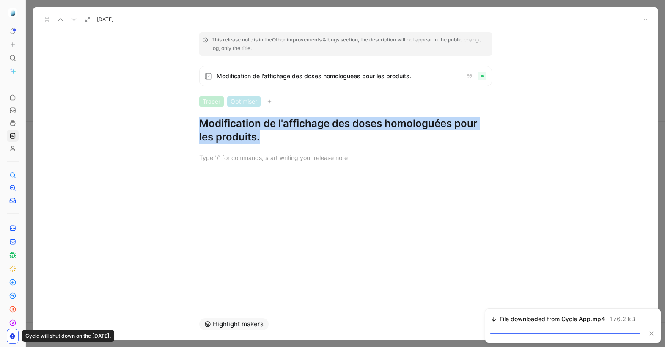
click at [247, 118] on h1 "Modification de l'affichage des doses homologuées pour les produits." at bounding box center [345, 130] width 293 height 27
click at [362, 117] on h1 "Modification de l'affichage des doses homologuées pour les produits." at bounding box center [345, 130] width 293 height 27
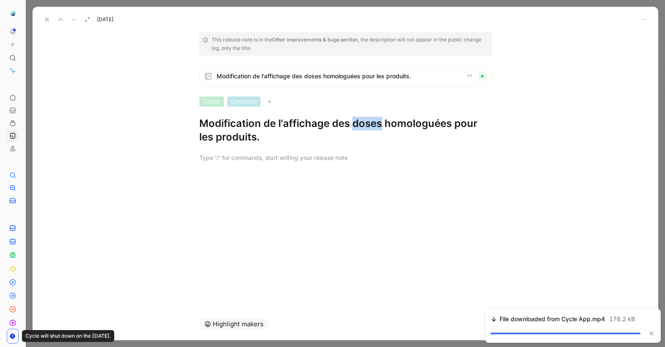
click at [362, 117] on h1 "Modification de l'affichage des doses homologuées pour les produits." at bounding box center [345, 130] width 293 height 27
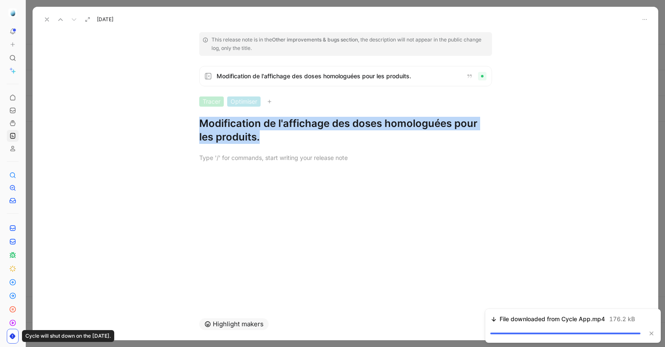
click at [49, 25] on button at bounding box center [47, 20] width 12 height 12
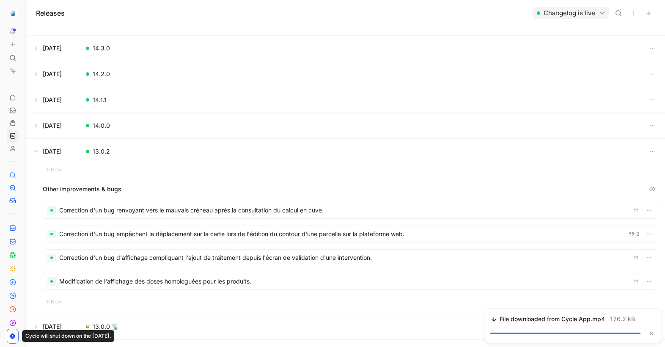
scroll to position [92, 0]
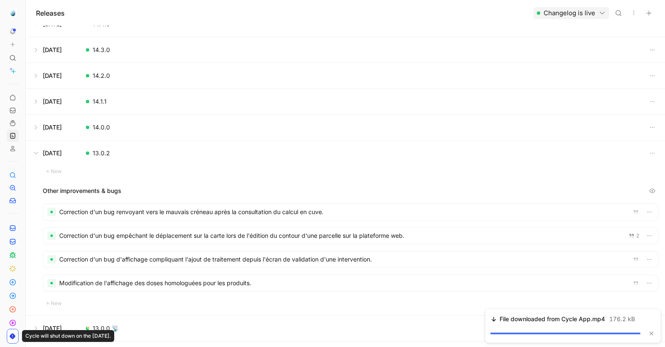
click at [132, 120] on button at bounding box center [345, 127] width 639 height 25
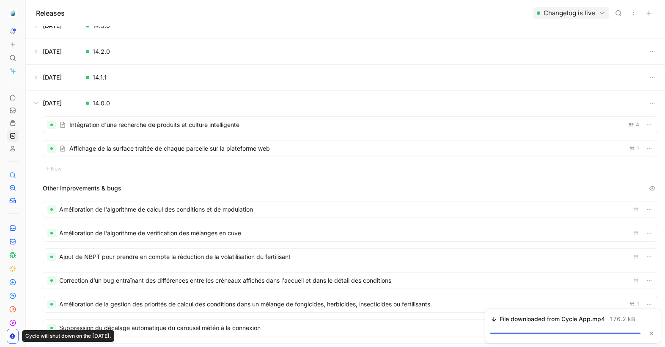
scroll to position [115, 0]
click at [45, 105] on button at bounding box center [345, 103] width 639 height 25
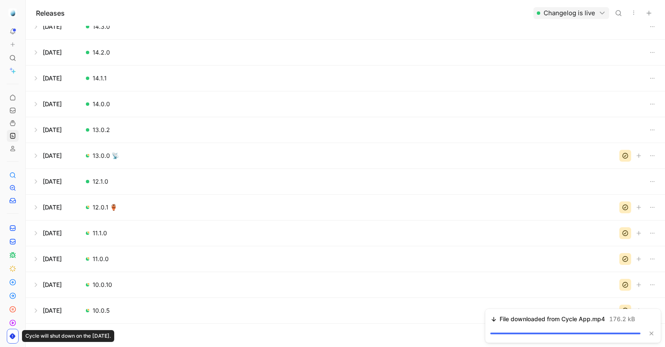
click at [45, 105] on button at bounding box center [345, 103] width 639 height 25
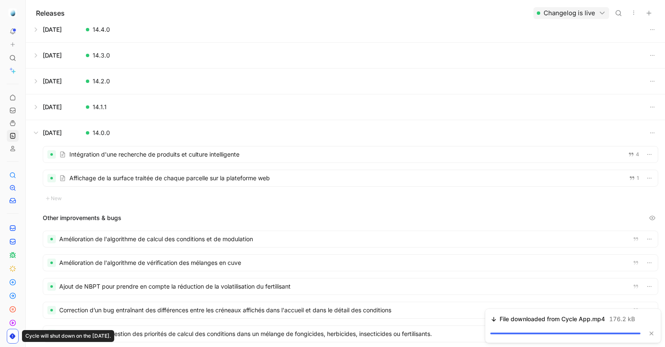
scroll to position [63, 0]
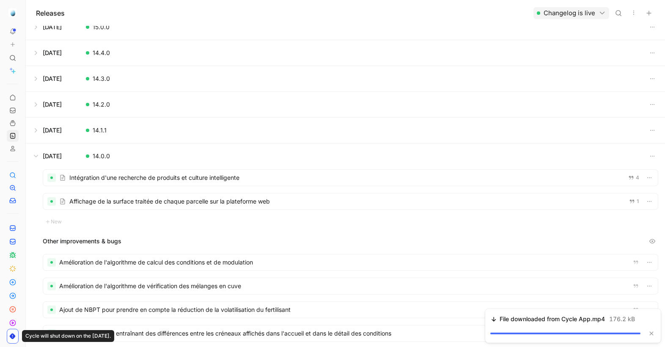
click at [196, 179] on div at bounding box center [350, 178] width 615 height 16
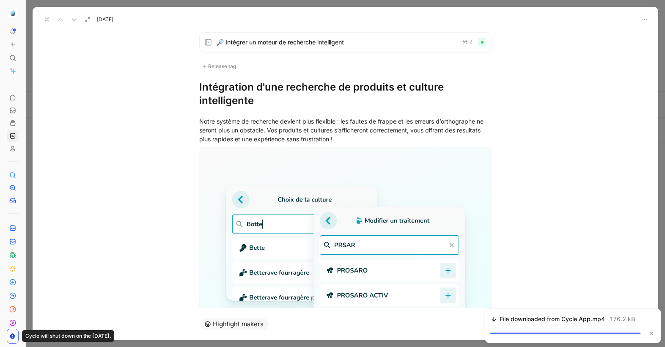
click at [226, 85] on h1 "Intégration d'une recherche de produits et culture intelligente" at bounding box center [345, 93] width 293 height 27
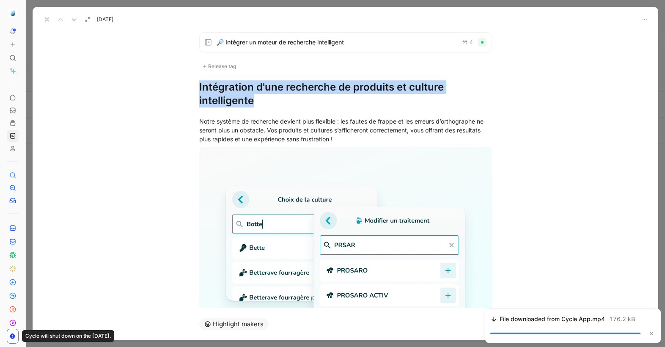
click at [226, 85] on h1 "Intégration d'une recherche de produits et culture intelligente" at bounding box center [345, 93] width 293 height 27
click at [284, 135] on div "Notre système de recherche devient plus flexible : les fautes de frappe et les …" at bounding box center [345, 130] width 293 height 27
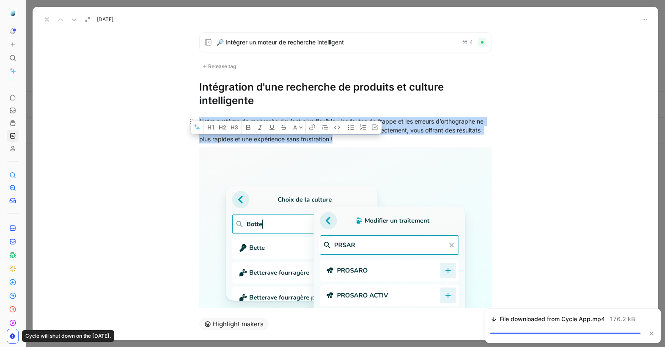
click at [284, 135] on div "Notre système de recherche devient plus flexible : les fautes de frappe et les …" at bounding box center [345, 130] width 293 height 27
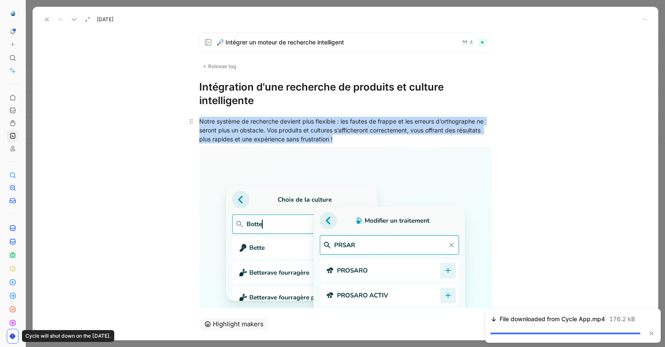
click at [284, 135] on div "Notre système de recherche devient plus flexible : les fautes de frappe et les …" at bounding box center [345, 130] width 293 height 27
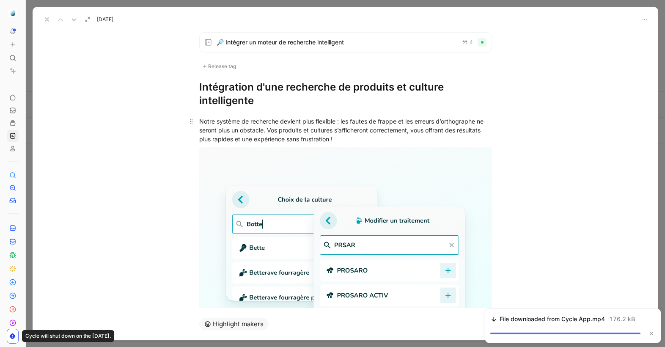
click at [284, 135] on div "Notre système de recherche devient plus flexible : les fautes de frappe et les …" at bounding box center [345, 130] width 293 height 27
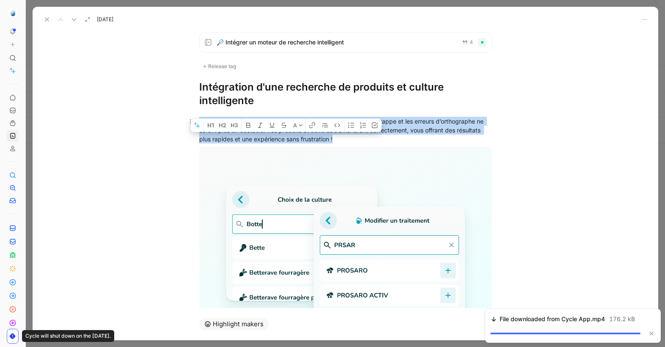
click at [284, 135] on div "Notre système de recherche devient plus flexible : les fautes de frappe et les …" at bounding box center [345, 130] width 293 height 27
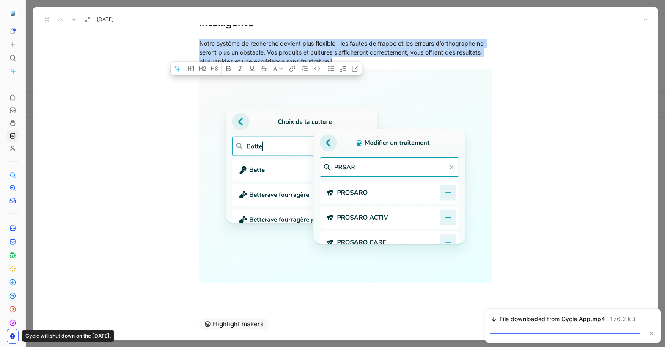
scroll to position [84, 0]
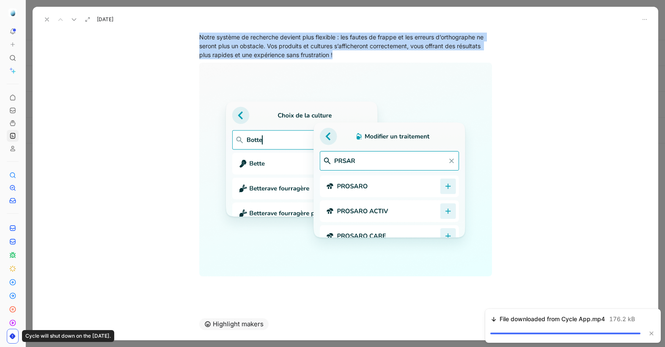
click at [73, 15] on button at bounding box center [74, 20] width 12 height 12
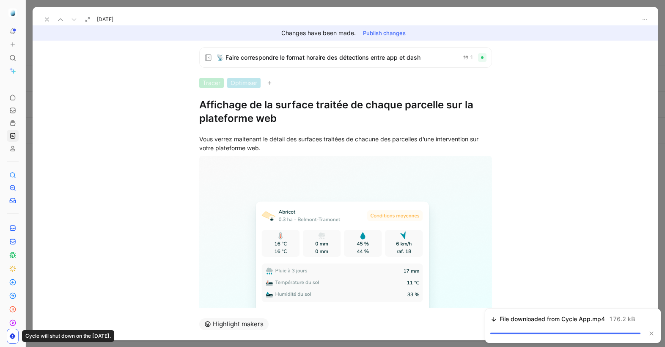
click at [222, 105] on h1 "Affichage de la surface traitée de chaque parcelle sur la plateforme web" at bounding box center [345, 111] width 293 height 27
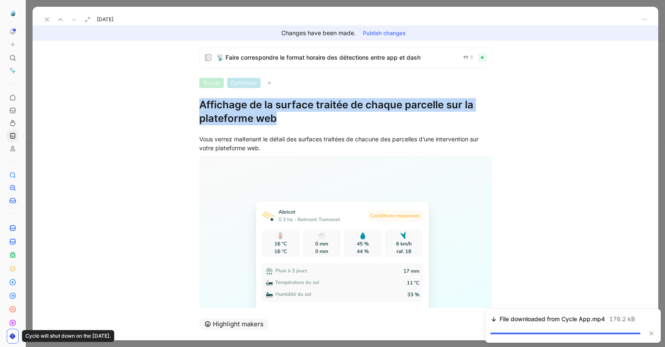
click at [222, 105] on h1 "Affichage de la surface traitée de chaque parcelle sur la plateforme web" at bounding box center [345, 111] width 293 height 27
click at [247, 146] on div "Vous verrez maitenant le détail des surfaces traitées de chacune des parcelles …" at bounding box center [345, 144] width 293 height 18
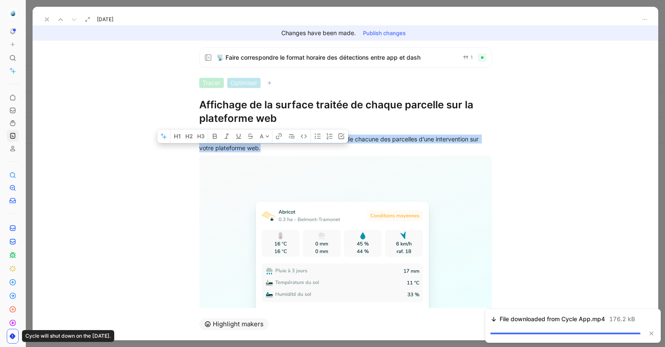
click at [247, 146] on div "Vous verrez maitenant le détail des surfaces traitées de chacune des parcelles …" at bounding box center [345, 144] width 293 height 18
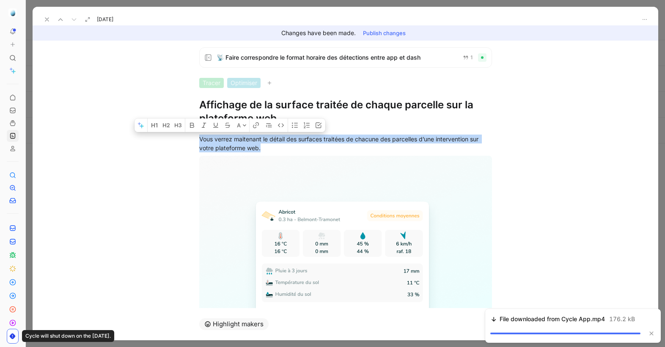
click at [49, 19] on icon at bounding box center [47, 19] width 7 height 7
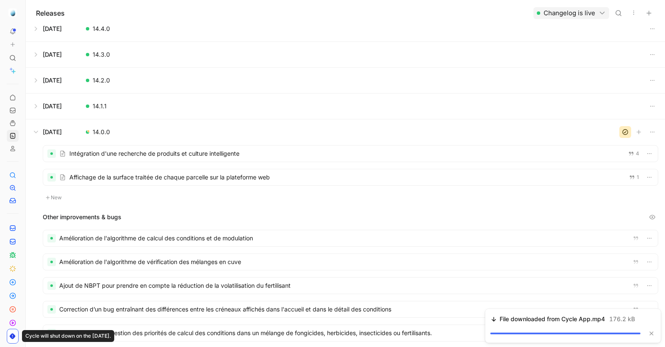
scroll to position [90, 0]
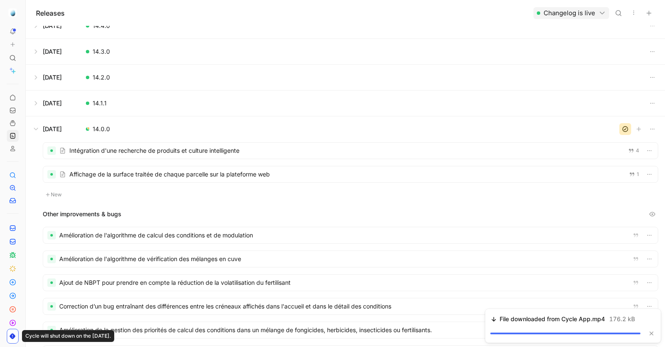
click at [181, 234] on div at bounding box center [350, 235] width 615 height 16
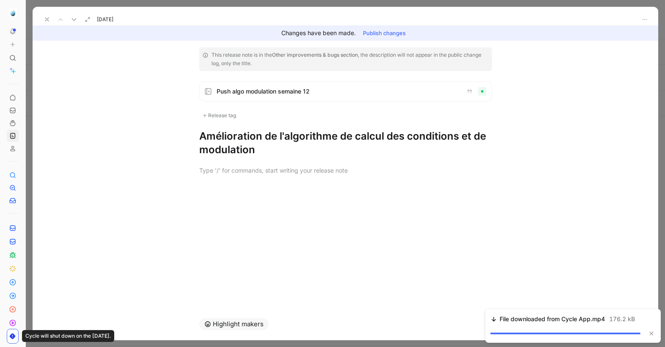
click at [218, 135] on h1 "Amélioration de l'algorithme de calcul des conditions et de modulation" at bounding box center [345, 142] width 293 height 27
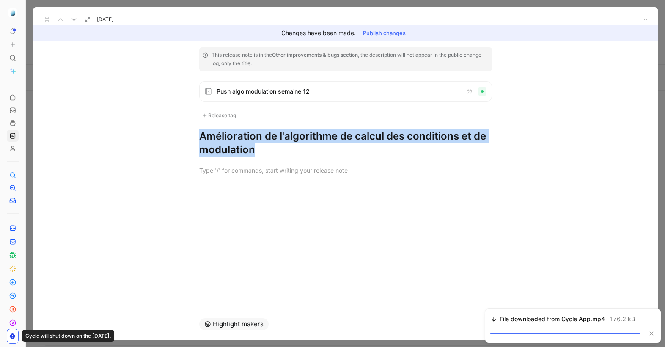
click at [218, 135] on h1 "Amélioration de l'algorithme de calcul des conditions et de modulation" at bounding box center [345, 142] width 293 height 27
click at [78, 18] on button at bounding box center [74, 20] width 12 height 12
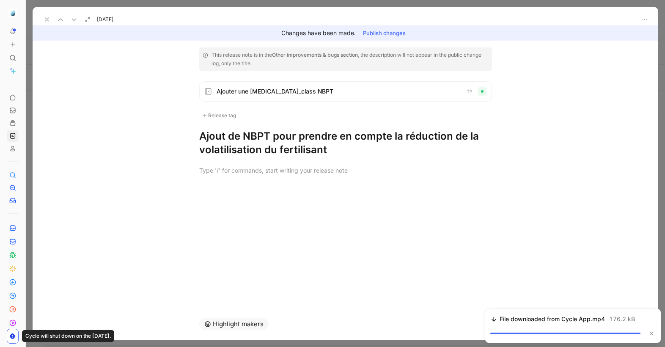
click at [260, 152] on h1 "Ajout de NBPT pour prendre en compte la réduction de la volatilisation du ferti…" at bounding box center [345, 142] width 293 height 27
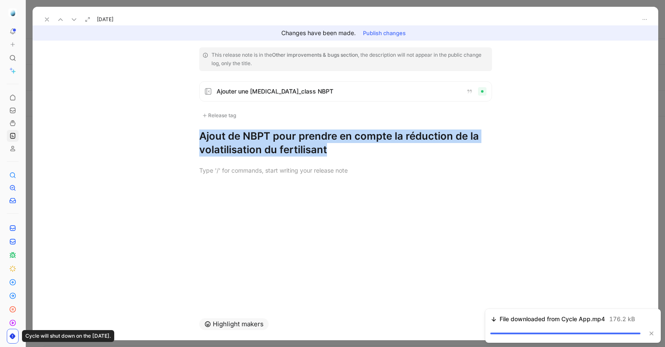
click at [260, 152] on h1 "Ajout de NBPT pour prendre en compte la réduction de la volatilisation du ferti…" at bounding box center [345, 142] width 293 height 27
click at [75, 16] on icon at bounding box center [74, 19] width 7 height 7
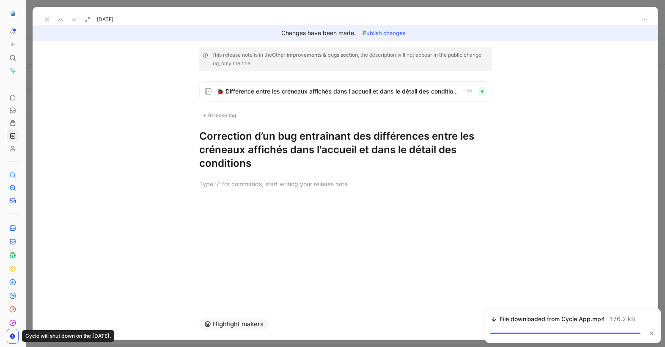
click at [227, 142] on h1 "Correction d’un bug entraînant des différences entre les créneaux affichés dans…" at bounding box center [345, 149] width 293 height 41
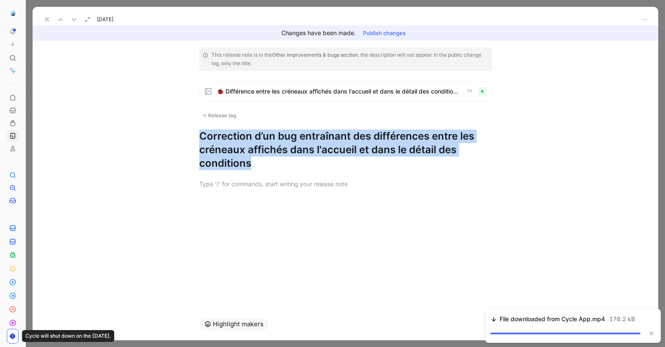
click at [74, 20] on use at bounding box center [74, 20] width 4 height 2
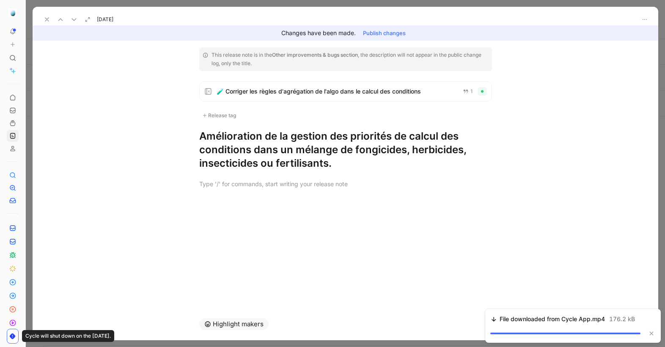
click at [227, 136] on h1 "Amélioration de la gestion des priorités de calcul des conditions dans un mélan…" at bounding box center [345, 149] width 293 height 41
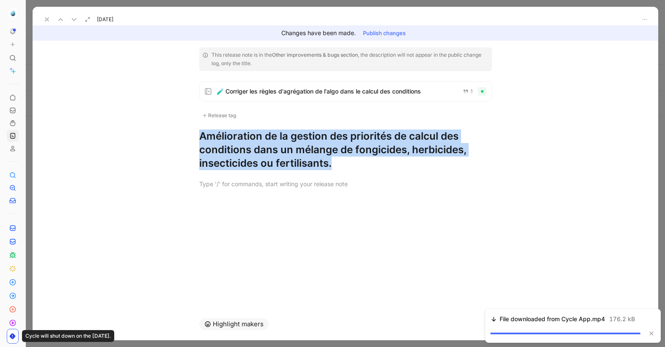
click at [227, 136] on h1 "Amélioration de la gestion des priorités de calcul des conditions dans un mélan…" at bounding box center [345, 149] width 293 height 41
click at [73, 20] on icon at bounding box center [74, 19] width 7 height 7
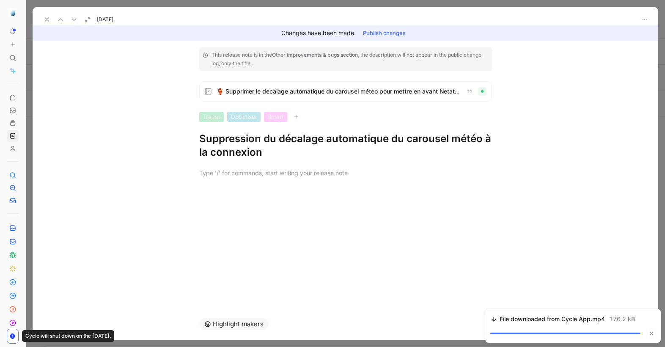
click at [247, 157] on h1 "Suppression du décalage automatique du carousel météo à la connexion" at bounding box center [345, 145] width 293 height 27
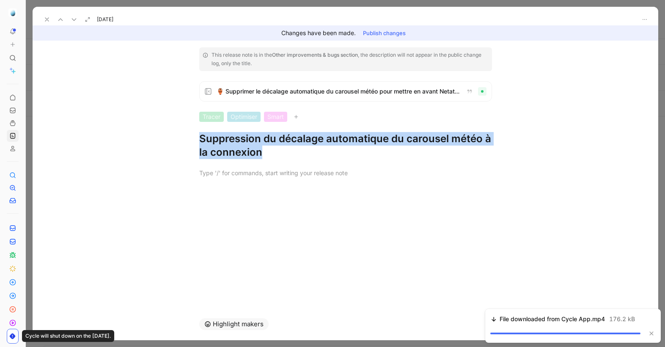
click at [247, 157] on h1 "Suppression du décalage automatique du carousel météo à la connexion" at bounding box center [345, 145] width 293 height 27
click at [76, 20] on icon at bounding box center [74, 19] width 7 height 7
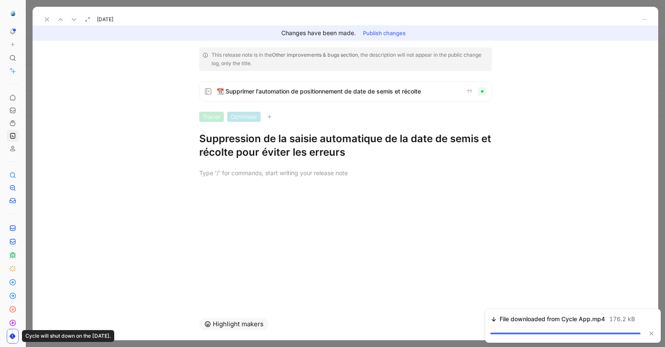
click at [238, 150] on h1 "Suppression de la saisie automatique de la date de semis et récolte pour éviter…" at bounding box center [345, 145] width 293 height 27
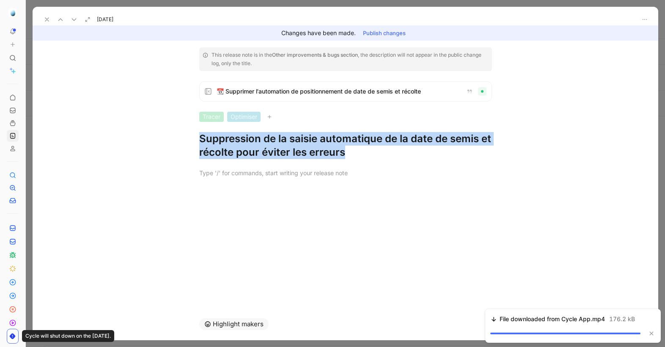
click at [238, 150] on h1 "Suppression de la saisie automatique de la date de semis et récolte pour éviter…" at bounding box center [345, 145] width 293 height 27
click at [75, 18] on icon at bounding box center [74, 19] width 7 height 7
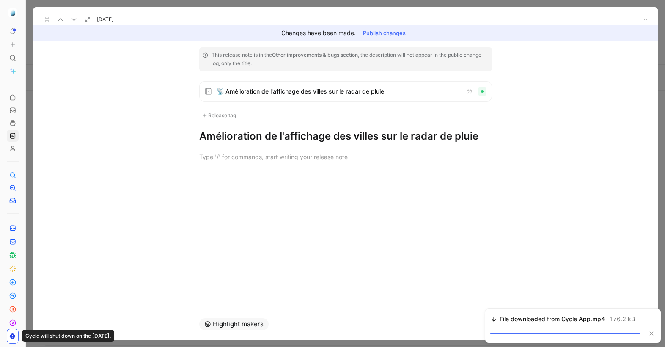
click at [248, 141] on h1 "Amélioration de l'affichage des villes sur le radar de pluie" at bounding box center [345, 136] width 293 height 14
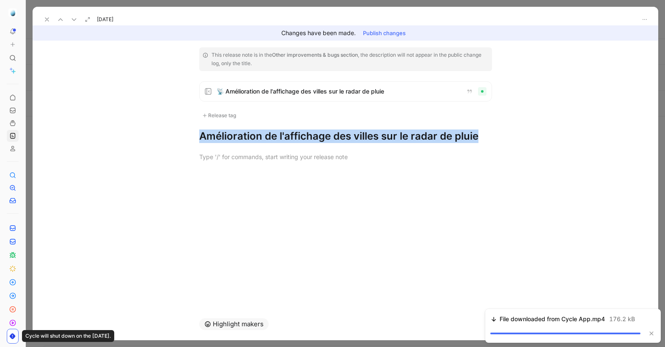
click at [248, 141] on h1 "Amélioration de l'affichage des villes sur le radar de pluie" at bounding box center [345, 136] width 293 height 14
click at [74, 18] on icon at bounding box center [74, 19] width 7 height 7
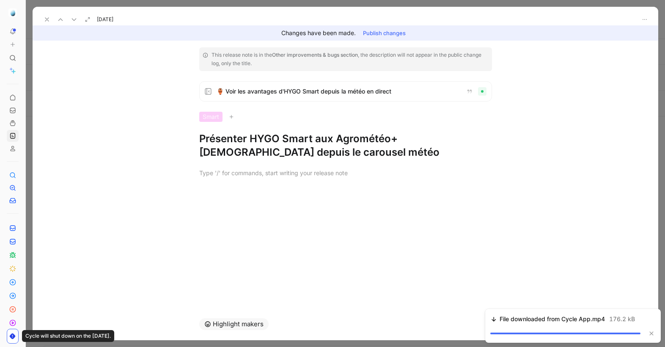
click at [243, 139] on h1 "Présenter HYGO Smart aux Agrométéo+ [DEMOGRAPHIC_DATA] depuis le carousel météo" at bounding box center [345, 145] width 293 height 27
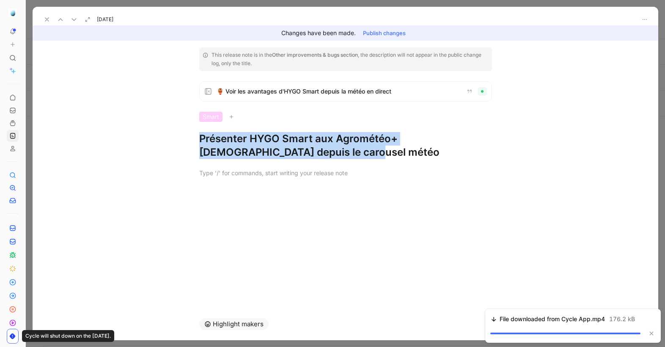
click at [243, 139] on h1 "Présenter HYGO Smart aux Agrométéo+ [DEMOGRAPHIC_DATA] depuis le carousel météo" at bounding box center [345, 145] width 293 height 27
click at [73, 20] on icon at bounding box center [74, 19] width 7 height 7
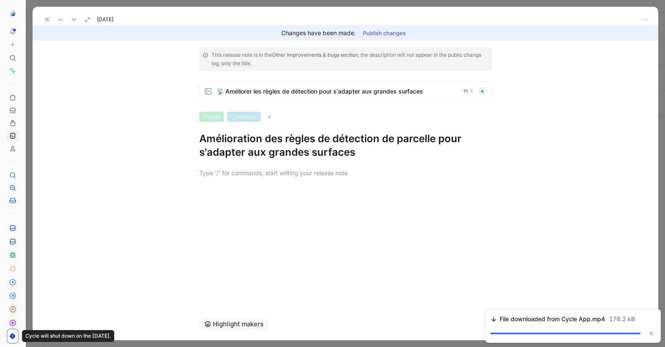
click at [257, 140] on h1 "Amélioration des règles de détection de parcelle pour s'adapter aux grandes sur…" at bounding box center [345, 145] width 293 height 27
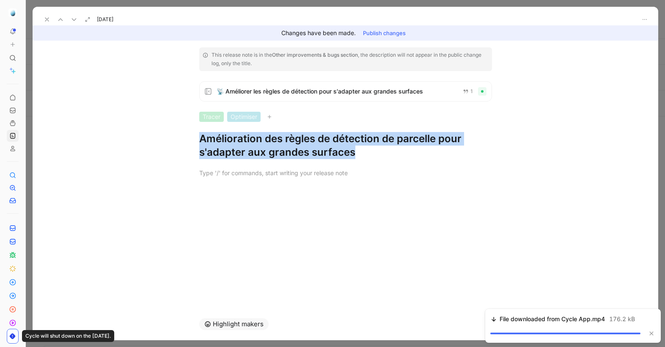
click at [257, 140] on h1 "Amélioration des règles de détection de parcelle pour s'adapter aux grandes sur…" at bounding box center [345, 145] width 293 height 27
click at [74, 20] on icon at bounding box center [74, 19] width 7 height 7
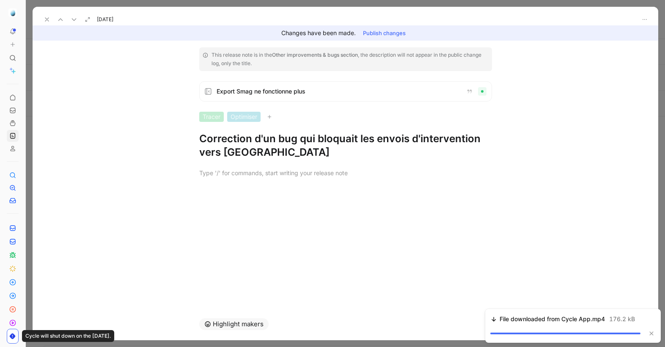
click at [254, 159] on div at bounding box center [346, 173] width 626 height 28
click at [253, 155] on h1 "Correction d'un bug qui bloquait les envois d'intervention vers [GEOGRAPHIC_DAT…" at bounding box center [345, 145] width 293 height 27
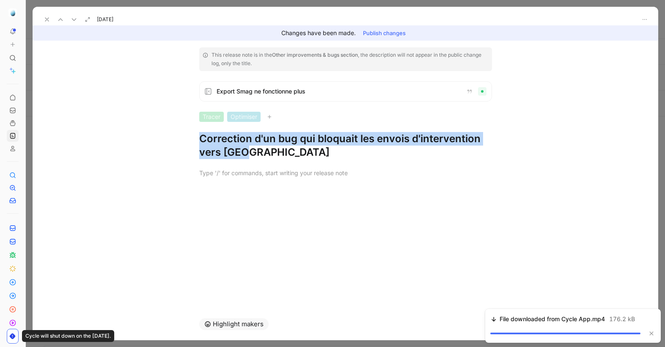
click at [253, 155] on h1 "Correction d'un bug qui bloquait les envois d'intervention vers [GEOGRAPHIC_DAT…" at bounding box center [345, 145] width 293 height 27
click at [74, 19] on icon at bounding box center [74, 19] width 7 height 7
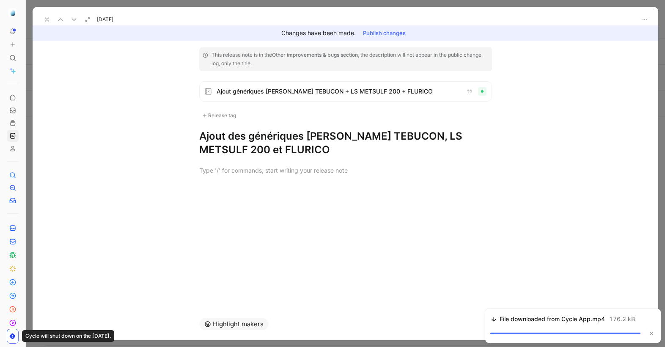
click at [234, 146] on h1 "Ajout des génériques [PERSON_NAME] TEBUCON, LS METSULF 200 et FLURICO" at bounding box center [345, 142] width 293 height 27
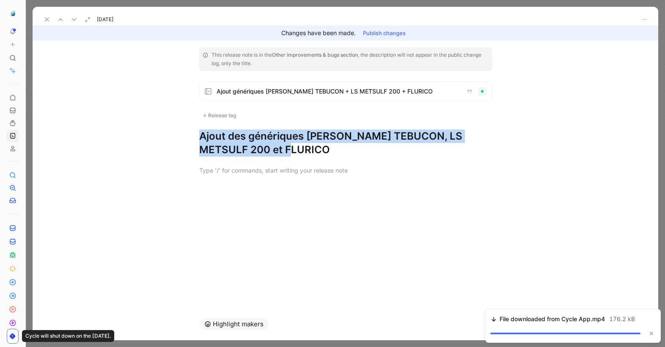
click at [74, 20] on use at bounding box center [74, 20] width 4 height 2
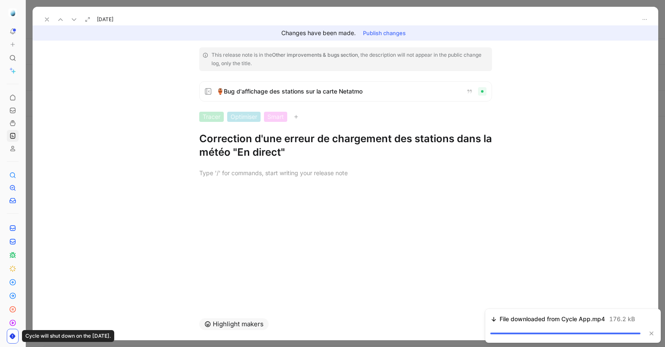
click at [240, 137] on h1 "Correction d'une erreur de chargement des stations dans la météo "En direct"" at bounding box center [345, 145] width 293 height 27
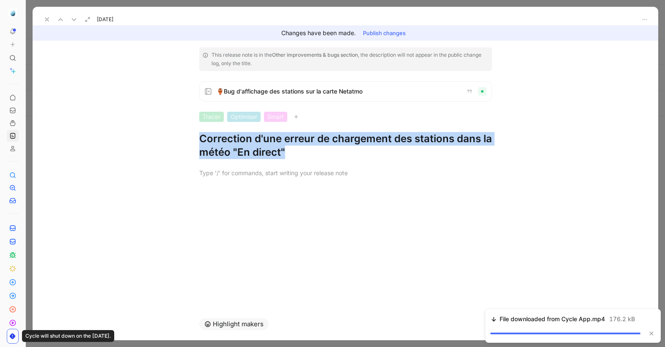
click at [240, 137] on h1 "Correction d'une erreur de chargement des stations dans la météo "En direct"" at bounding box center [345, 145] width 293 height 27
click at [76, 19] on use at bounding box center [74, 20] width 4 height 2
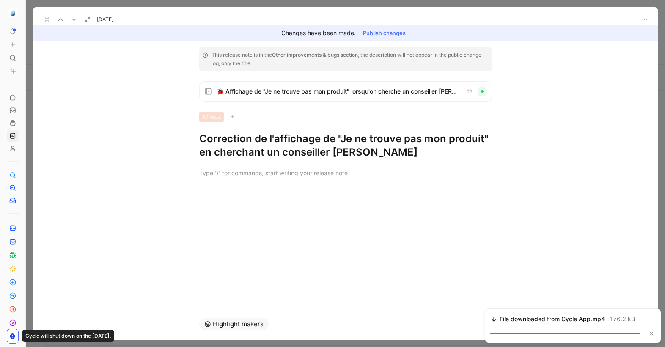
click at [235, 137] on h1 "Correction de l'affichage de "Je ne trouve pas mon produit" en cherchant un con…" at bounding box center [345, 145] width 293 height 27
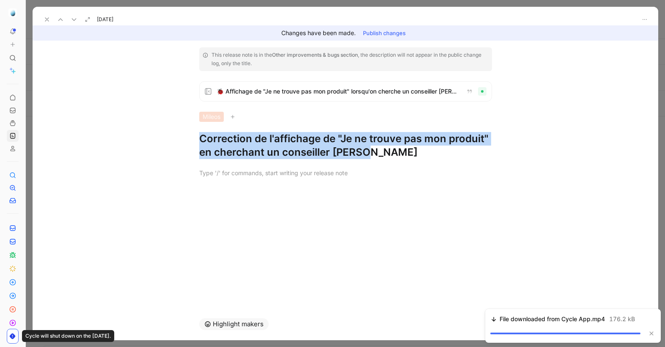
click at [235, 137] on h1 "Correction de l'affichage de "Je ne trouve pas mon produit" en cherchant un con…" at bounding box center [345, 145] width 293 height 27
click at [75, 19] on use at bounding box center [74, 20] width 4 height 2
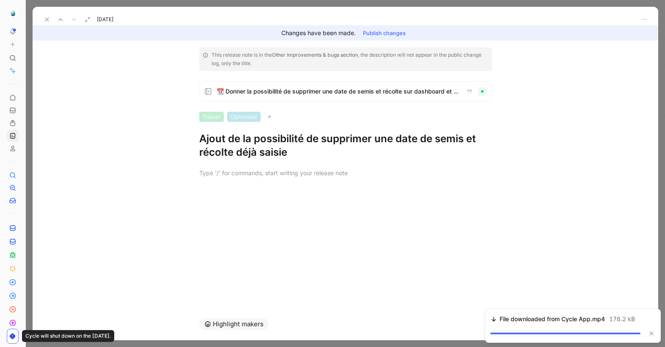
click at [278, 152] on h1 "Ajout de la possibilité de supprimer une date de semis et récolte déjà saisie" at bounding box center [345, 145] width 293 height 27
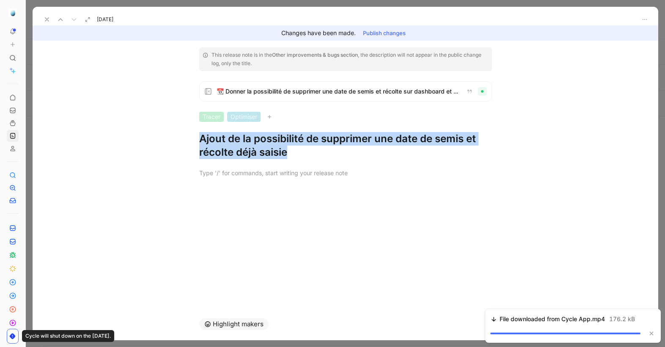
click at [278, 152] on h1 "Ajout de la possibilité de supprimer une date de semis et récolte déjà saisie" at bounding box center [345, 145] width 293 height 27
click at [44, 17] on icon at bounding box center [47, 19] width 7 height 7
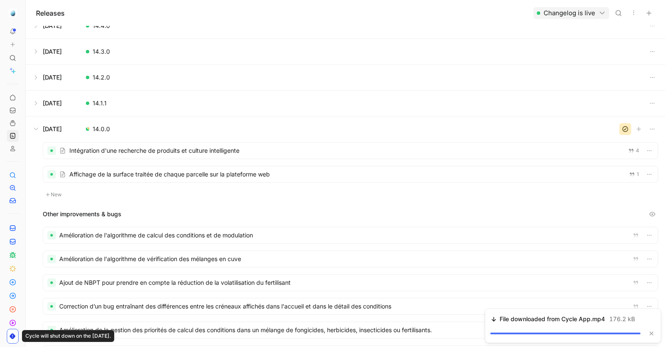
click at [110, 100] on button at bounding box center [345, 103] width 639 height 25
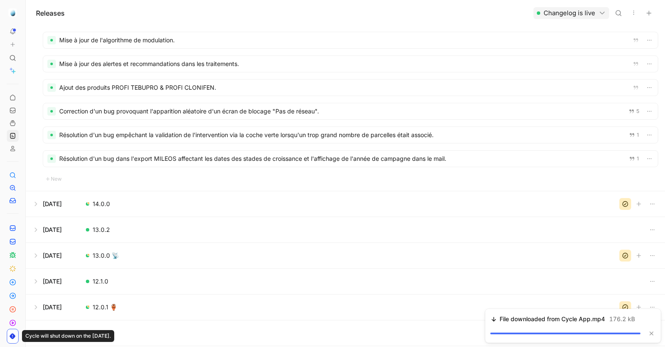
scroll to position [131, 0]
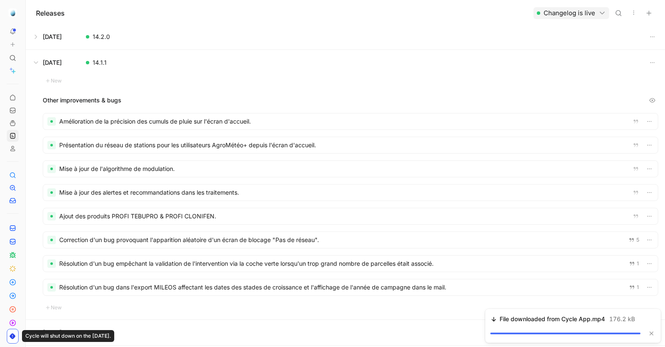
click at [248, 120] on div at bounding box center [350, 121] width 615 height 16
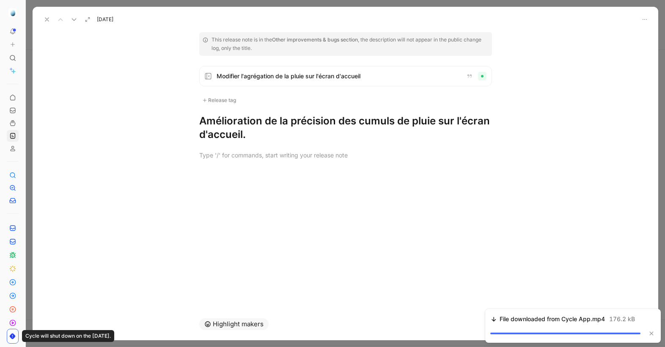
click at [229, 129] on h1 "Amélioration de la précision des cumuls de pluie sur l'écran d'accueil." at bounding box center [345, 127] width 293 height 27
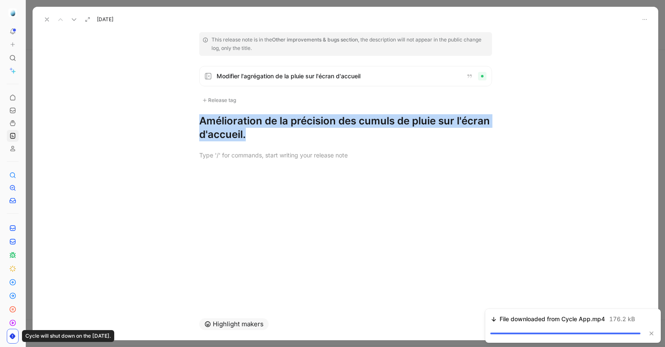
click at [229, 129] on h1 "Amélioration de la précision des cumuls de pluie sur l'écran d'accueil." at bounding box center [345, 127] width 293 height 27
click at [71, 14] on button at bounding box center [74, 20] width 12 height 12
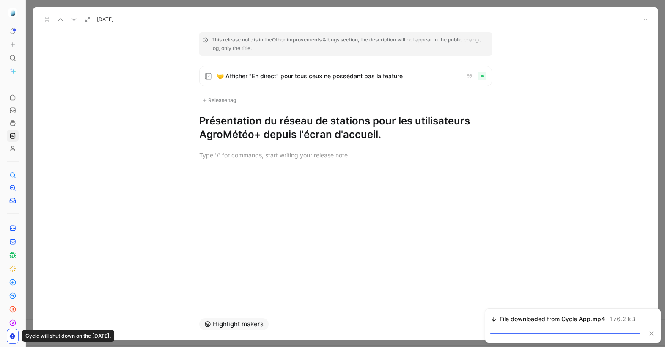
click at [242, 130] on h1 "Présentation du réseau de stations pour les utilisateurs AgroMétéo+ depuis l'éc…" at bounding box center [345, 127] width 293 height 27
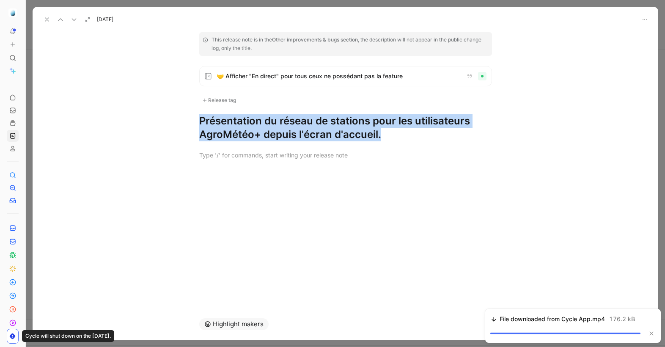
click at [242, 130] on h1 "Présentation du réseau de stations pour les utilisateurs AgroMétéo+ depuis l'éc…" at bounding box center [345, 127] width 293 height 27
click at [76, 21] on icon at bounding box center [74, 19] width 7 height 7
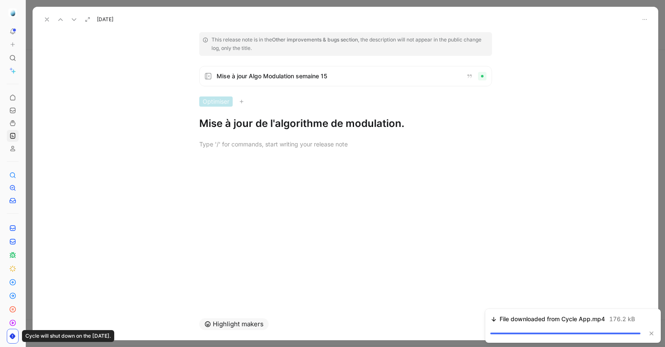
click at [243, 124] on h1 "Mise à jour de l'algorithme de modulation." at bounding box center [345, 124] width 293 height 14
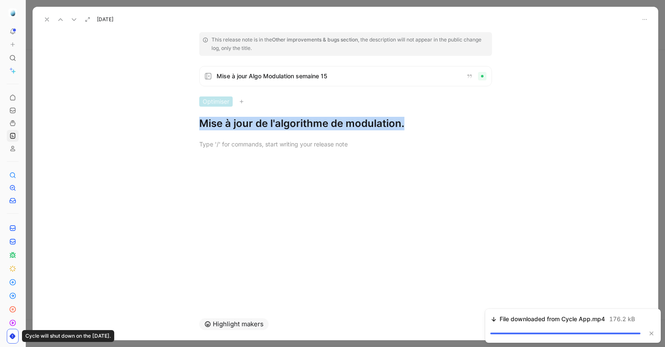
click at [243, 124] on h1 "Mise à jour de l'algorithme de modulation." at bounding box center [345, 124] width 293 height 14
click at [77, 19] on icon at bounding box center [74, 19] width 7 height 7
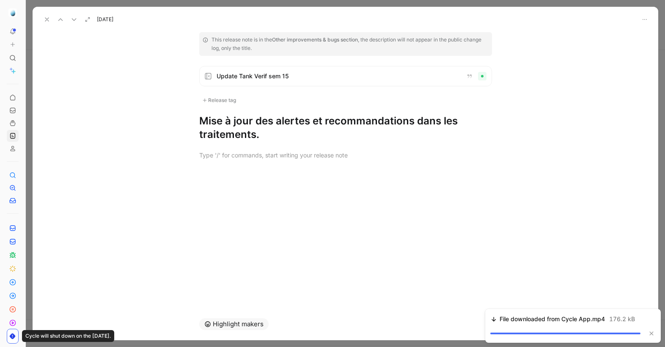
click at [228, 132] on h1 "Mise à jour des alertes et recommandations dans les traitements." at bounding box center [345, 127] width 293 height 27
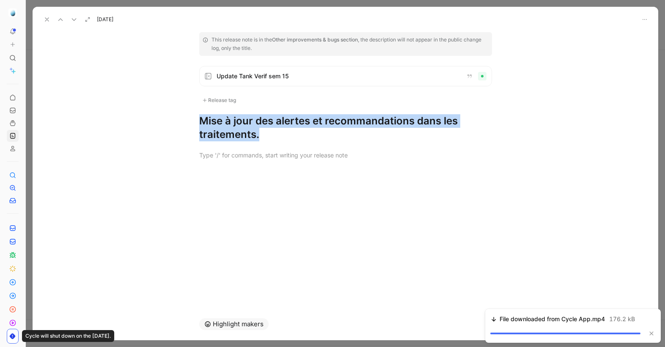
click at [228, 132] on h1 "Mise à jour des alertes et recommandations dans les traitements." at bounding box center [345, 127] width 293 height 27
click at [77, 21] on icon at bounding box center [74, 19] width 7 height 7
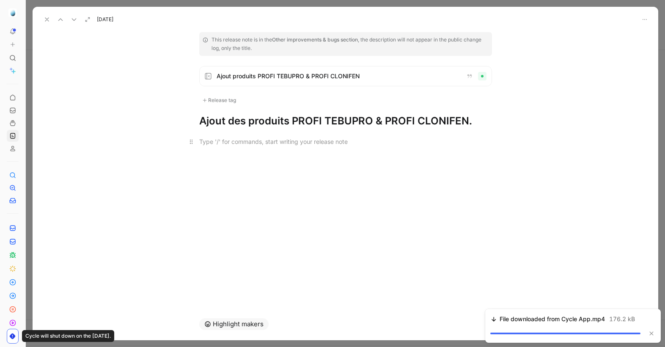
click at [248, 141] on div at bounding box center [345, 141] width 293 height 9
click at [253, 122] on h1 "Ajout des produits PROFI TEBUPRO & PROFI CLONIFEN." at bounding box center [345, 121] width 293 height 14
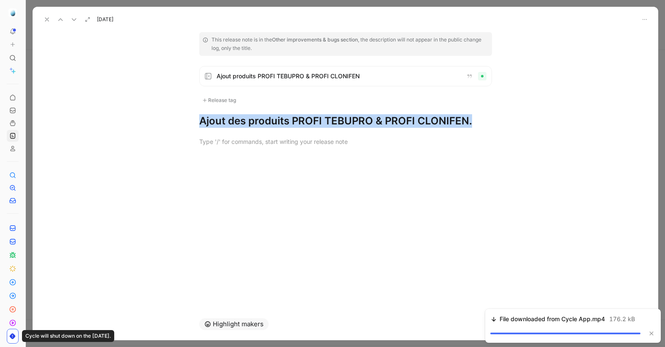
click at [253, 122] on h1 "Ajout des produits PROFI TEBUPRO & PROFI CLONIFEN." at bounding box center [345, 121] width 293 height 14
click at [76, 17] on icon at bounding box center [74, 19] width 7 height 7
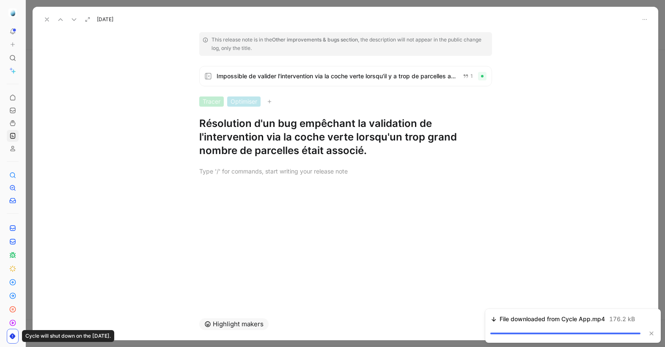
click at [241, 136] on h1 "Résolution d'un bug empêchant la validation de l'intervention via la coche vert…" at bounding box center [345, 137] width 293 height 41
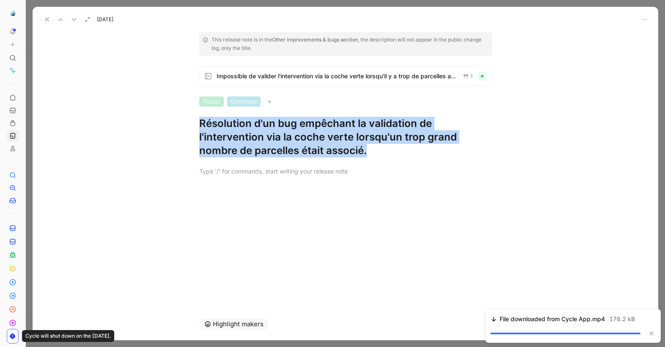
click at [241, 136] on h1 "Résolution d'un bug empêchant la validation de l'intervention via la coche vert…" at bounding box center [345, 137] width 293 height 41
click at [73, 22] on icon at bounding box center [74, 19] width 7 height 7
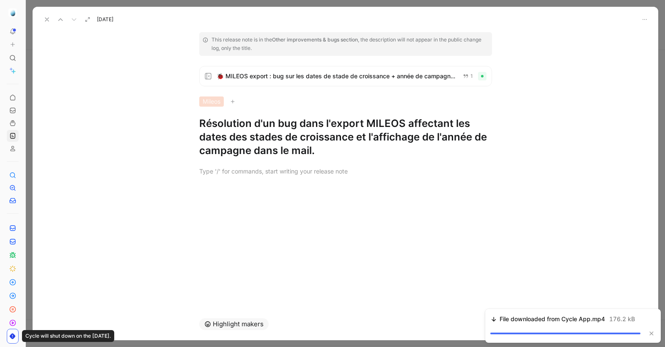
click at [237, 139] on h1 "Résolution d'un bug dans l'export MILEOS affectant les dates des stades de croi…" at bounding box center [345, 137] width 293 height 41
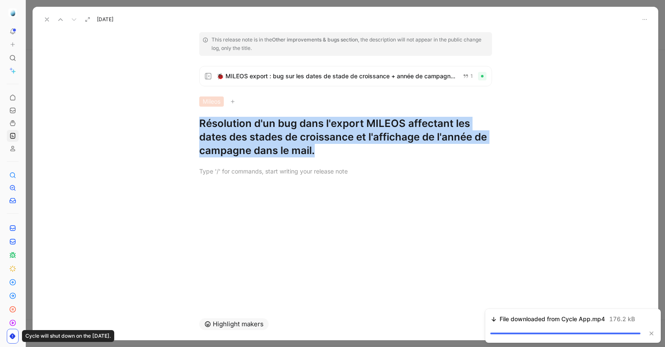
click at [237, 139] on h1 "Résolution d'un bug dans l'export MILEOS affectant les dates des stades de croi…" at bounding box center [345, 137] width 293 height 41
click at [46, 19] on icon at bounding box center [47, 19] width 7 height 7
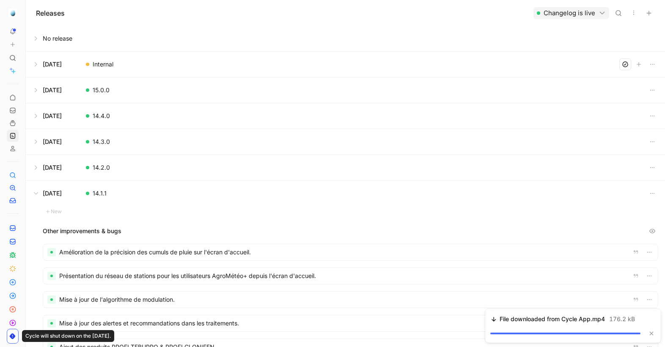
click at [135, 162] on button at bounding box center [345, 167] width 639 height 25
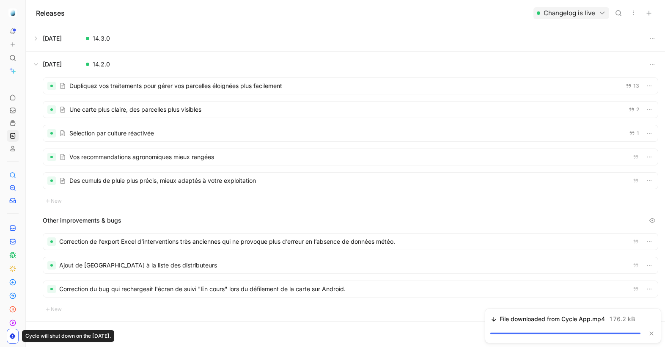
scroll to position [104, 0]
click at [264, 86] on div at bounding box center [350, 85] width 615 height 16
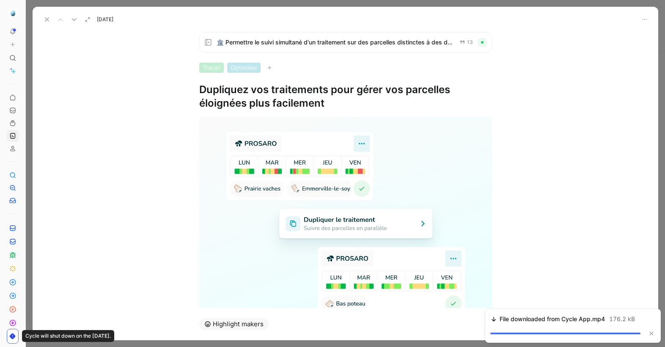
click at [232, 98] on h1 "Dupliquez vos traitements pour gérer vos parcelles éloignées plus facilement" at bounding box center [345, 96] width 293 height 27
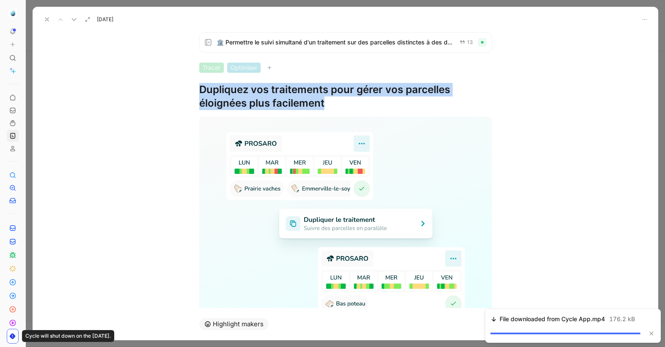
click at [232, 98] on h1 "Dupliquez vos traitements pour gérer vos parcelles éloignées plus facilement" at bounding box center [345, 96] width 293 height 27
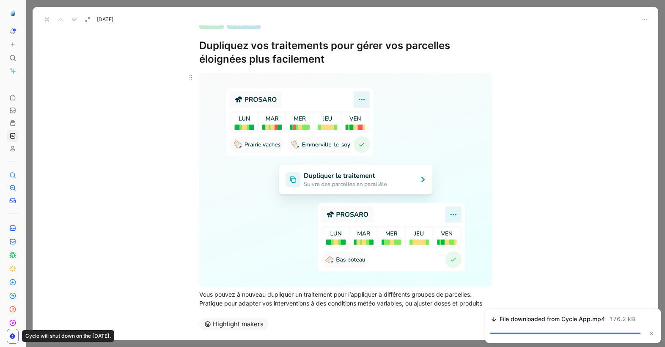
scroll to position [72, 0]
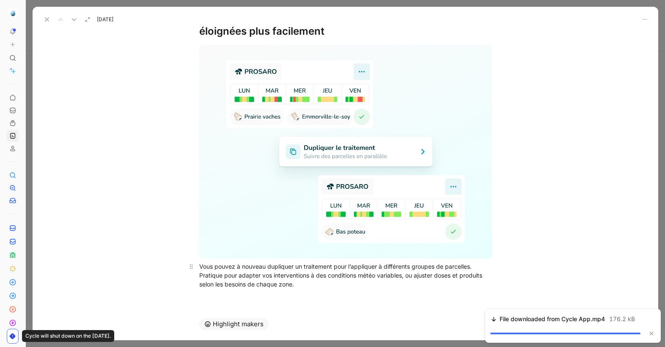
click at [273, 274] on div "Vous pouvez à nouveau dupliquer un traitement pour l’appliquer à différents gro…" at bounding box center [345, 275] width 293 height 27
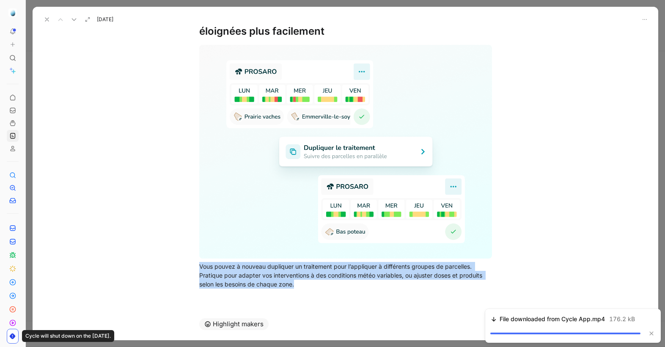
click at [73, 18] on icon at bounding box center [74, 19] width 7 height 7
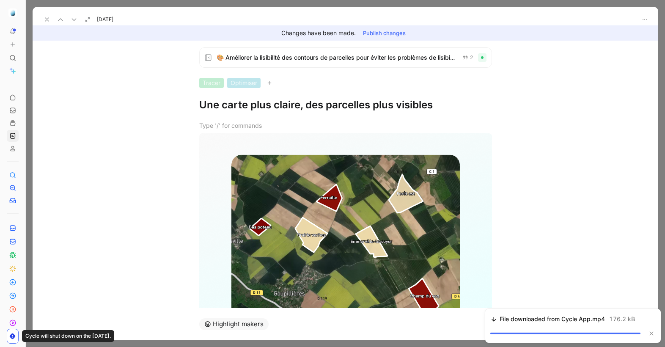
click at [243, 117] on div "Vous aviez du mal à distinguer vos parcelles selon les cultures ? On a revu les…" at bounding box center [346, 249] width 626 height 275
click at [257, 105] on h1 "Une carte plus claire, des parcelles plus visibles" at bounding box center [345, 105] width 293 height 14
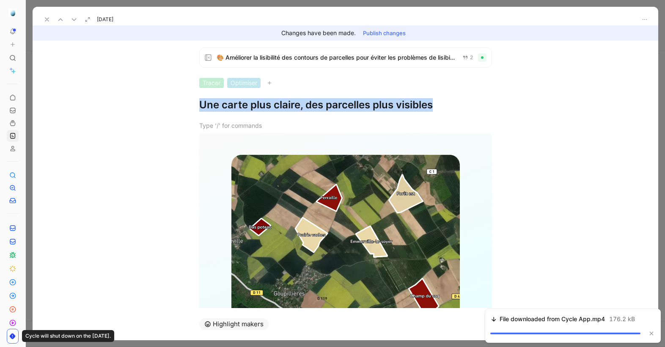
click at [257, 105] on h1 "Une carte plus claire, des parcelles plus visibles" at bounding box center [345, 105] width 293 height 14
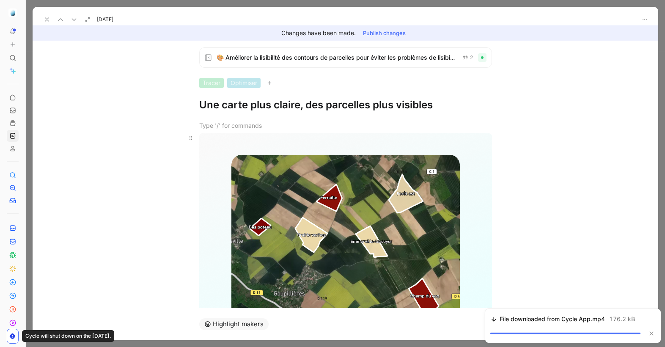
scroll to position [88, 0]
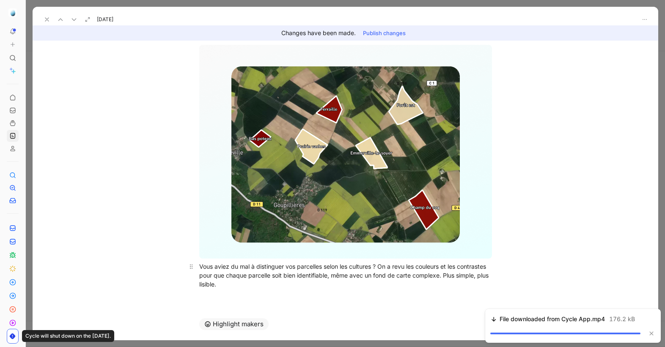
click at [291, 277] on div "Vous aviez du mal à distinguer vos parcelles selon les cultures ? On a revu les…" at bounding box center [345, 275] width 293 height 27
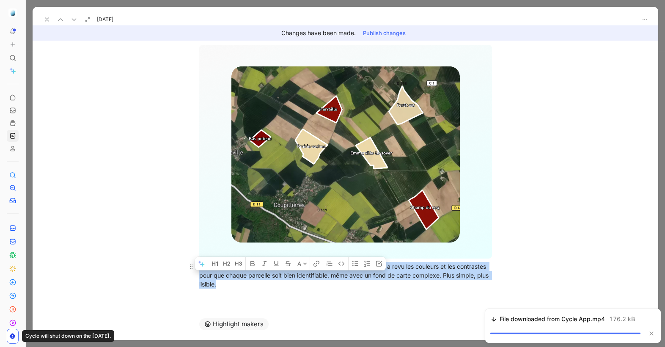
click at [291, 277] on div "Vous aviez du mal à distinguer vos parcelles selon les cultures ? On a revu les…" at bounding box center [345, 275] width 293 height 27
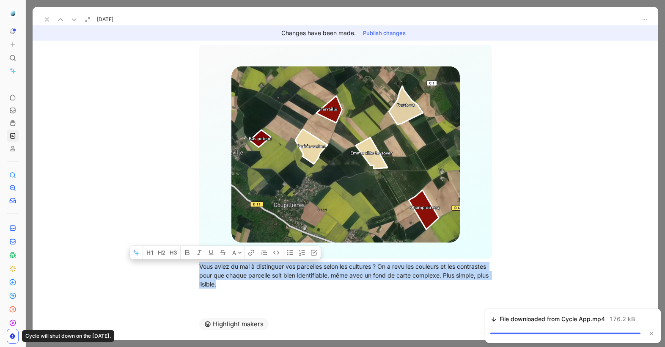
click at [75, 19] on use at bounding box center [74, 20] width 4 height 2
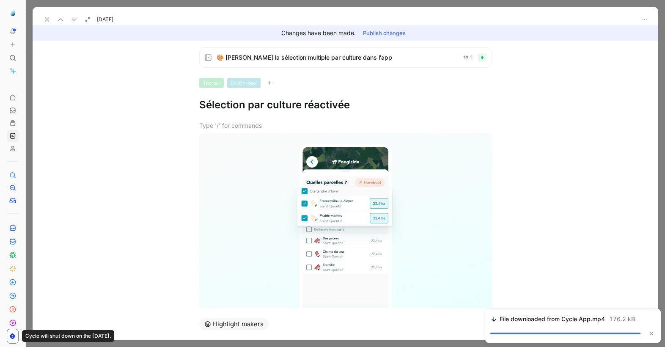
click at [273, 109] on h1 "Sélection par culture réactivée" at bounding box center [345, 105] width 293 height 14
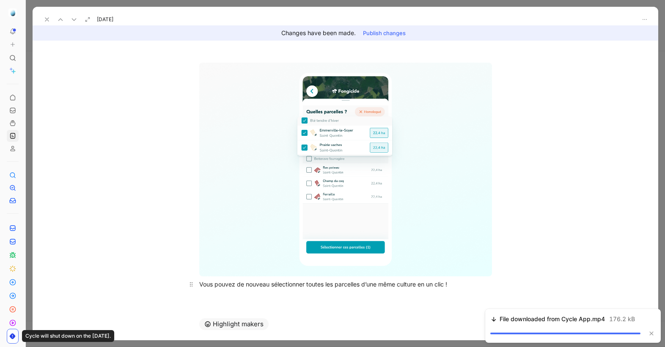
click at [352, 280] on div "Vous pouvez de nouveau sélectionner toutes les parcelles d’une même culture en …" at bounding box center [345, 284] width 293 height 9
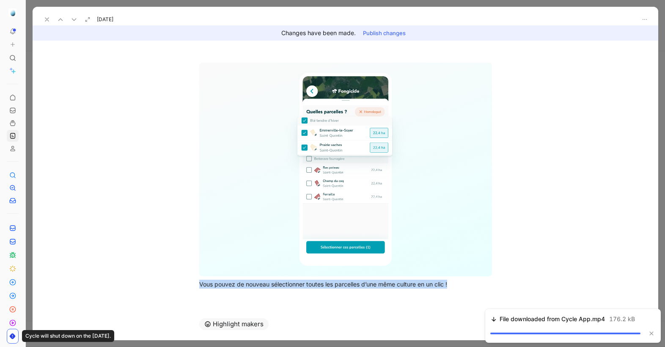
click at [75, 17] on icon at bounding box center [74, 19] width 7 height 7
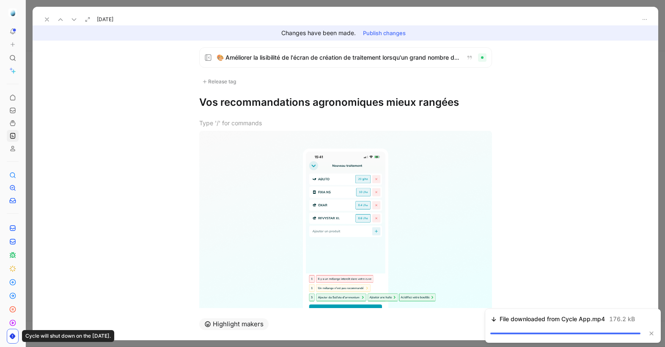
click at [293, 101] on h1 "Vos recommandations agronomiques mieux rangées" at bounding box center [345, 103] width 293 height 14
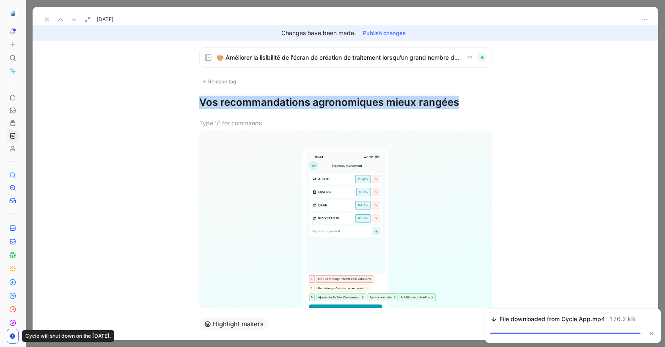
click at [293, 101] on h1 "Vos recommandations agronomiques mieux rangées" at bounding box center [345, 103] width 293 height 14
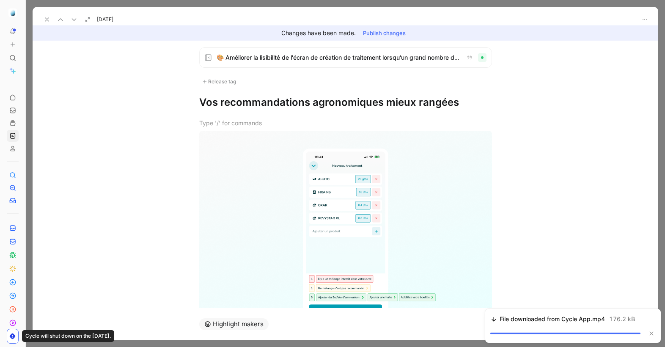
click at [75, 19] on icon at bounding box center [74, 19] width 7 height 7
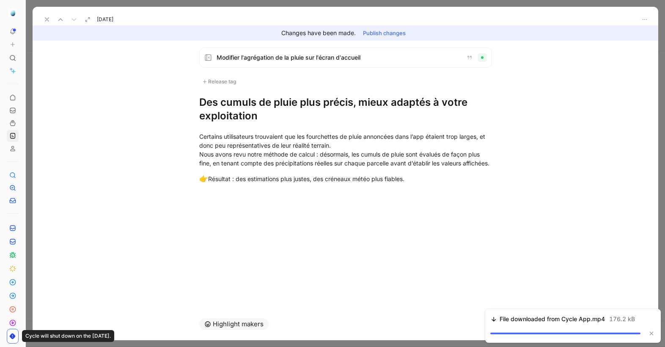
click at [289, 121] on h1 "Des cumuls de pluie plus précis, mieux adaptés à votre exploitation" at bounding box center [345, 109] width 293 height 27
click at [256, 108] on h1 "Des cumuls de pluie plus précis, mieux adaptés à votre exploitation" at bounding box center [345, 109] width 293 height 27
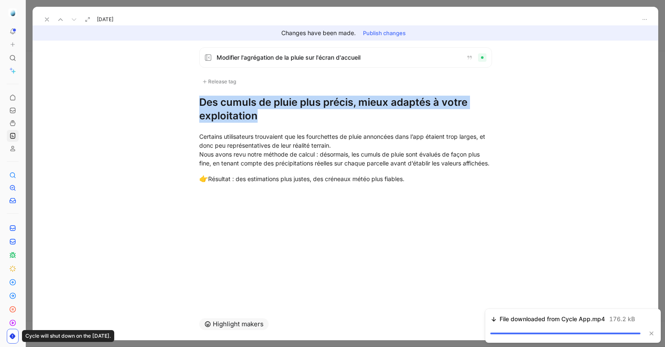
click at [256, 108] on h1 "Des cumuls de pluie plus précis, mieux adaptés à votre exploitation" at bounding box center [345, 109] width 293 height 27
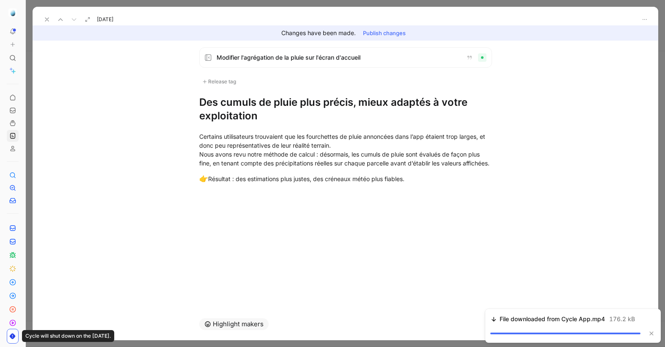
click at [59, 18] on icon at bounding box center [60, 19] width 7 height 7
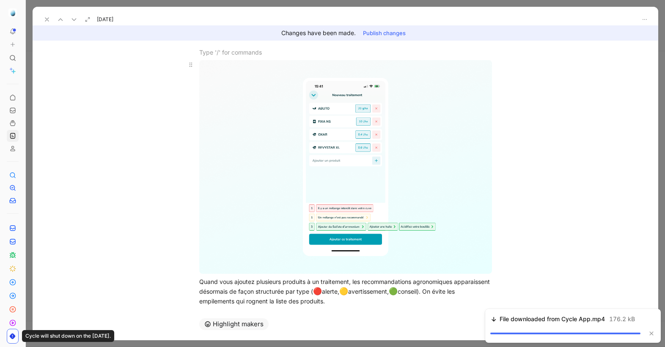
scroll to position [88, 0]
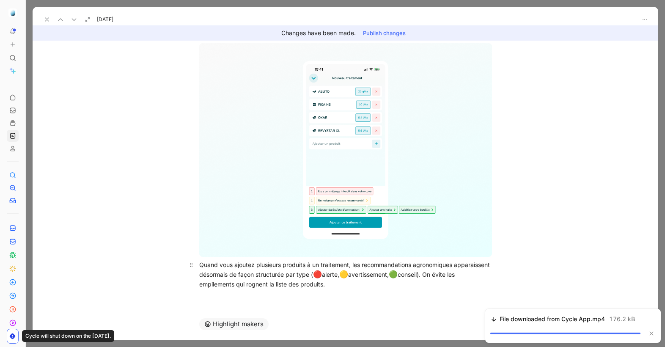
click at [271, 275] on div "Quand vous ajoutez plusieurs produits à un traitement, les recommandations agro…" at bounding box center [345, 274] width 293 height 29
click at [72, 22] on icon at bounding box center [74, 19] width 7 height 7
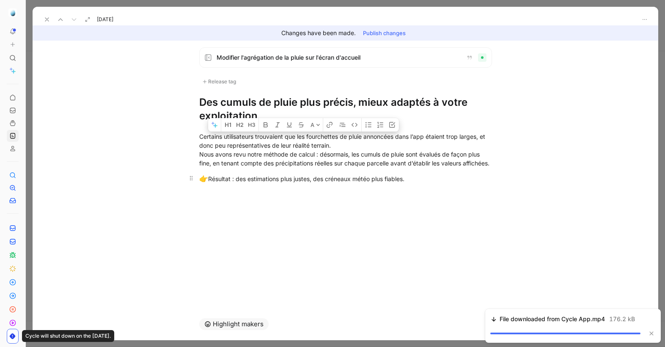
drag, startPoint x: 199, startPoint y: 135, endPoint x: 477, endPoint y: 192, distance: 283.3
click at [477, 192] on div "Certains utilisateurs trouvaient que les fourchettes de pluie annoncées dans l’…" at bounding box center [346, 158] width 626 height 71
click at [46, 21] on icon at bounding box center [47, 19] width 7 height 7
click at [46, 21] on div "Releases Changelog is live" at bounding box center [345, 13] width 639 height 26
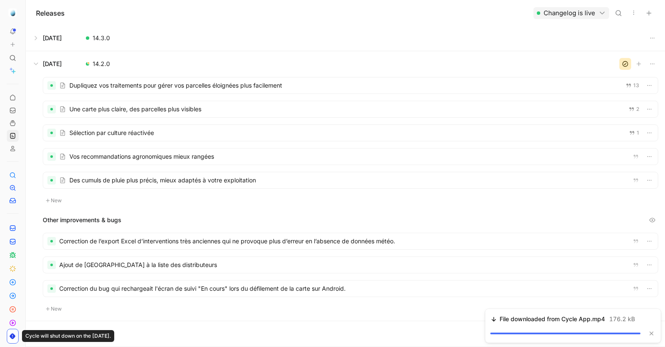
click at [114, 240] on div at bounding box center [350, 241] width 615 height 16
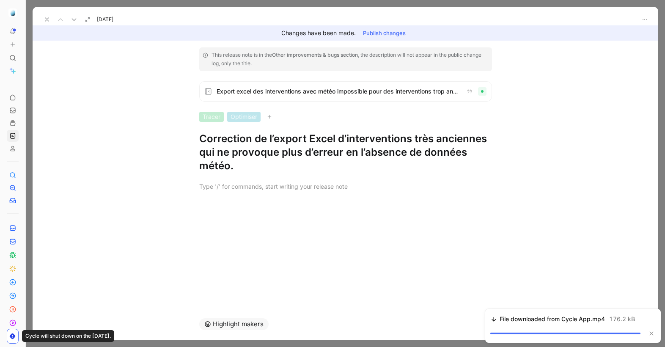
click at [269, 150] on h1 "Correction de l’export Excel d’interventions très anciennes qui ne provoque plu…" at bounding box center [345, 152] width 293 height 41
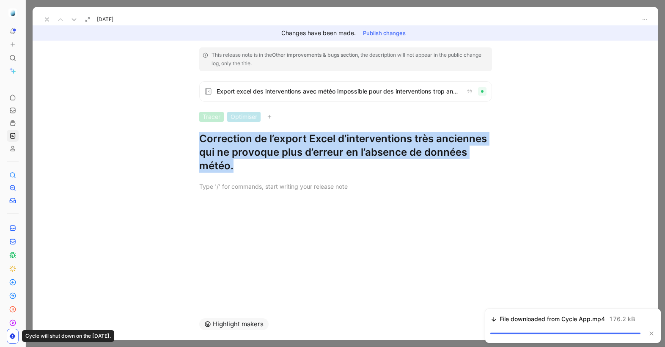
click at [269, 150] on h1 "Correction de l’export Excel d’interventions très anciennes qui ne provoque plu…" at bounding box center [345, 152] width 293 height 41
click at [357, 153] on h1 "Correction de l’export Excel d’interventions très anciennes qui ne provoque plu…" at bounding box center [345, 152] width 293 height 41
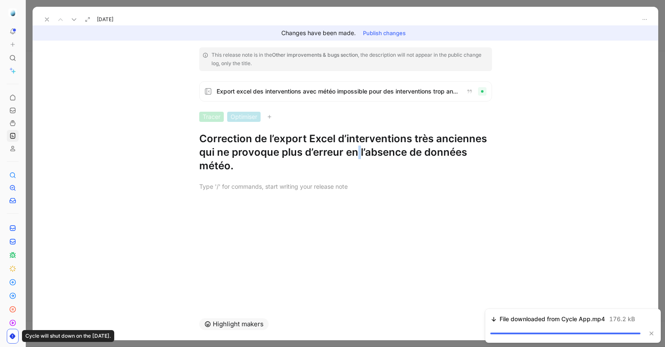
click at [357, 153] on h1 "Correction de l’export Excel d’interventions très anciennes qui ne provoque plu…" at bounding box center [345, 152] width 293 height 41
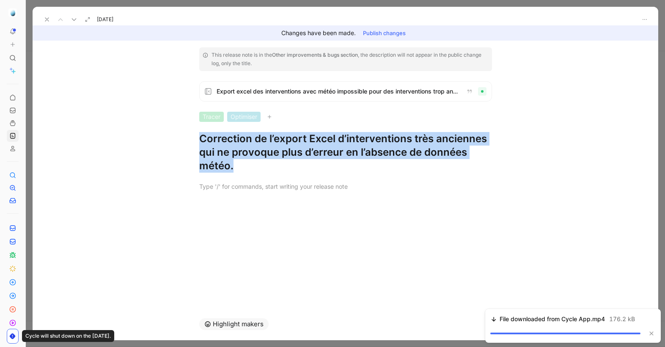
click at [72, 19] on use at bounding box center [74, 20] width 4 height 2
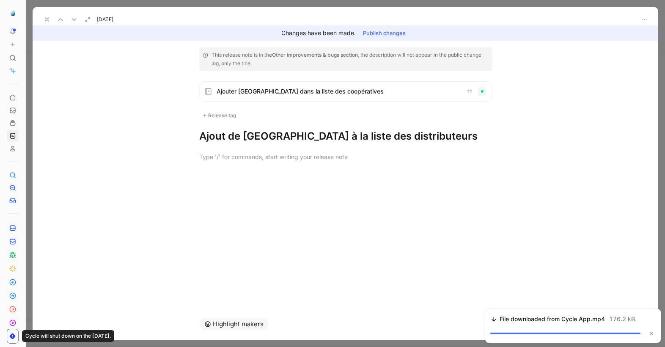
click at [222, 131] on h1 "Ajout de [GEOGRAPHIC_DATA] à la liste des distributeurs" at bounding box center [345, 136] width 293 height 14
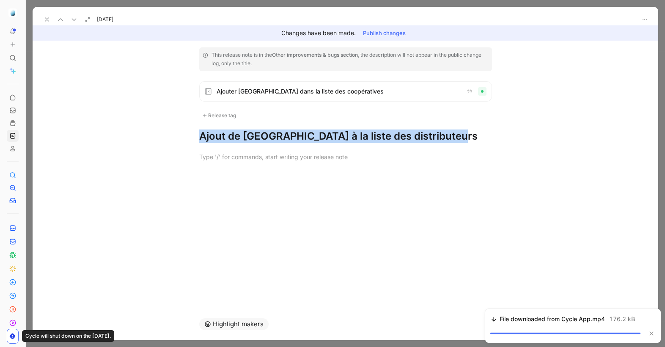
click at [222, 131] on h1 "Ajout de [GEOGRAPHIC_DATA] à la liste des distributeurs" at bounding box center [345, 136] width 293 height 14
click at [71, 22] on icon at bounding box center [74, 19] width 7 height 7
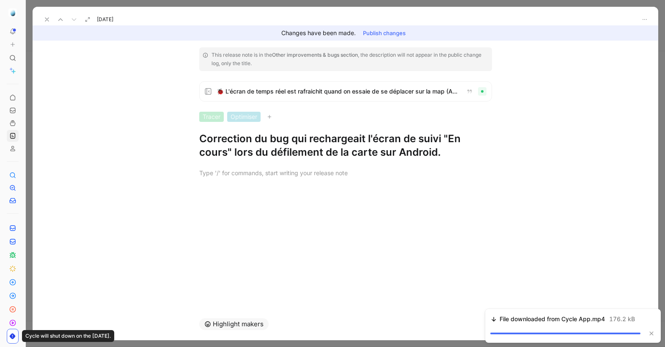
click at [230, 155] on h1 "Correction du bug qui rechargeait l'écran de suivi "En cours" lors du défilemen…" at bounding box center [345, 145] width 293 height 27
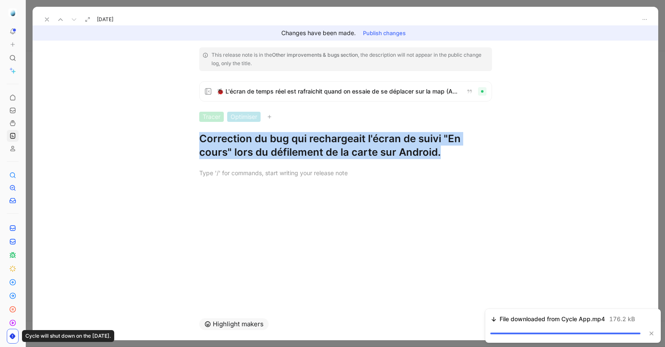
click at [230, 155] on h1 "Correction du bug qui rechargeait l'écran de suivi "En cours" lors du défilemen…" at bounding box center [345, 145] width 293 height 27
click at [46, 19] on icon at bounding box center [47, 19] width 7 height 7
click at [46, 19] on div "Releases Changelog is live" at bounding box center [345, 13] width 639 height 26
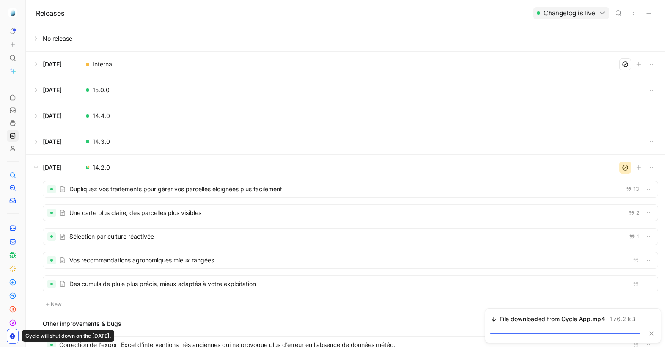
click at [124, 136] on button at bounding box center [345, 141] width 639 height 25
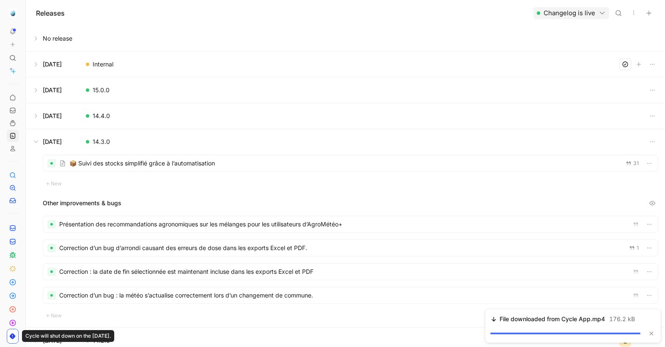
click at [236, 162] on div at bounding box center [350, 163] width 615 height 16
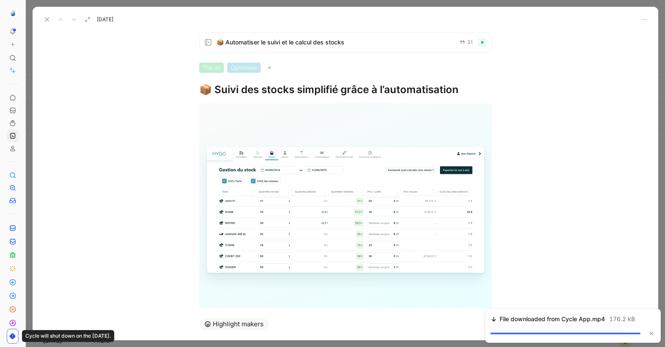
click at [262, 94] on h1 "📦 Suivi des stocks simplifié grâce à l’automatisation" at bounding box center [345, 90] width 293 height 14
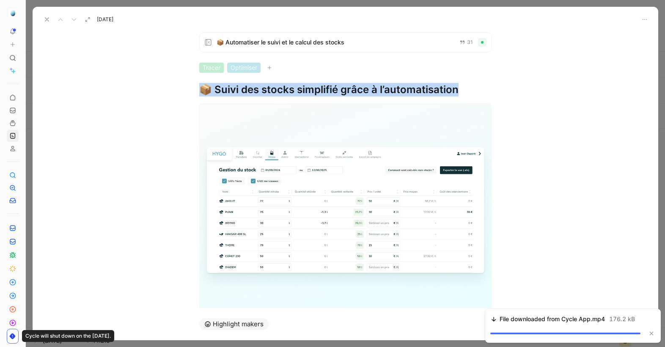
click at [262, 94] on h1 "📦 Suivi des stocks simplifié grâce à l’automatisation" at bounding box center [345, 90] width 293 height 14
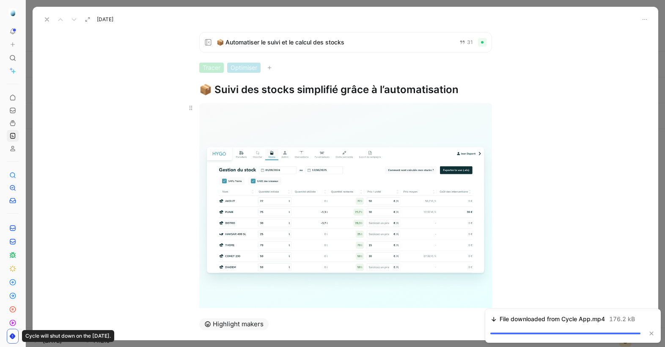
scroll to position [111, 0]
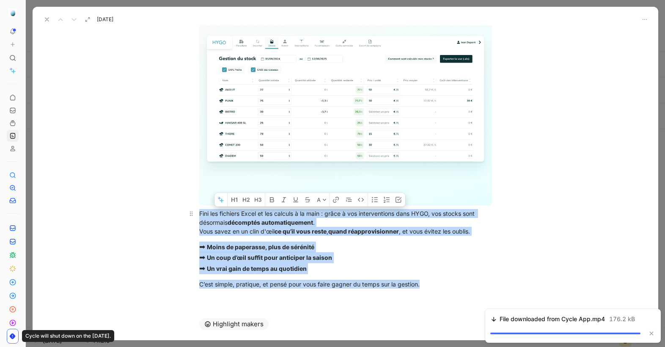
drag, startPoint x: 432, startPoint y: 289, endPoint x: 200, endPoint y: 206, distance: 246.1
click at [200, 206] on div "Fini les fichiers Excel et les calculs à la main : grâce à vos interventions da…" at bounding box center [346, 141] width 626 height 313
click at [49, 19] on icon at bounding box center [47, 19] width 7 height 7
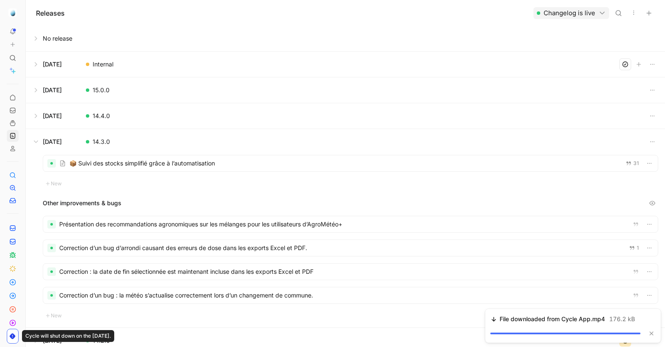
click at [203, 223] on div at bounding box center [350, 224] width 615 height 16
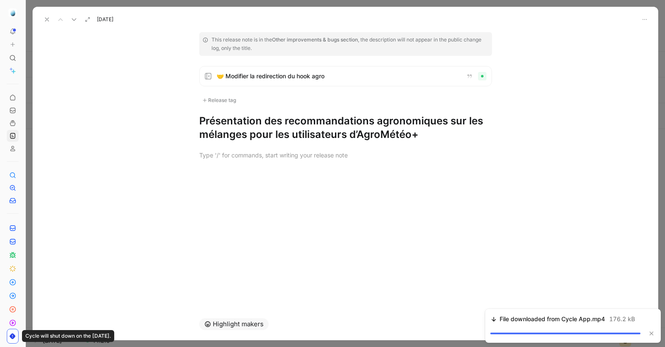
click at [234, 123] on h1 "Présentation des recommandations agronomiques sur les mélanges pour les utilisa…" at bounding box center [345, 127] width 293 height 27
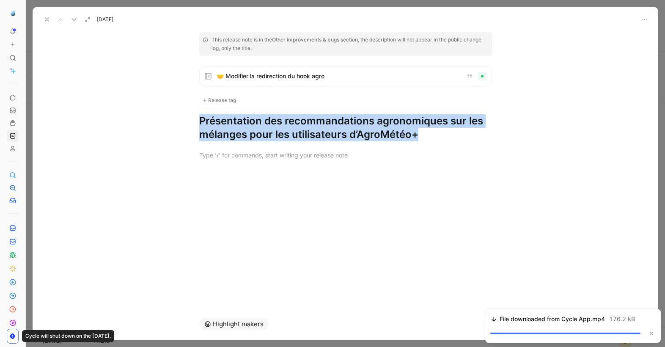
click at [234, 123] on h1 "Présentation des recommandations agronomiques sur les mélanges pour les utilisa…" at bounding box center [345, 127] width 293 height 27
click at [74, 17] on icon at bounding box center [74, 19] width 7 height 7
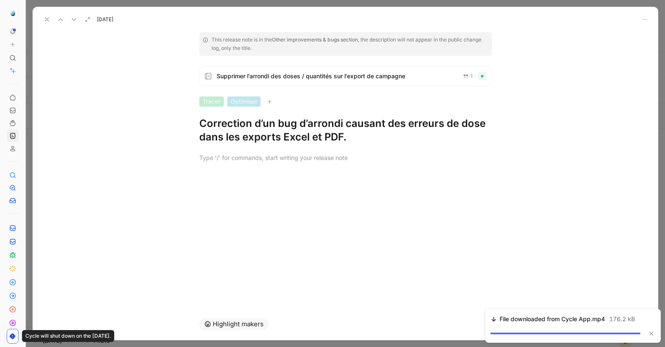
click at [258, 141] on h1 "Correction d’un bug d’arrondi causant des erreurs de dose dans les exports Exce…" at bounding box center [345, 130] width 293 height 27
click at [258, 138] on h1 "Correction d’un bug d’arrondi causant des erreurs de dose dans les exports Exce…" at bounding box center [345, 130] width 293 height 27
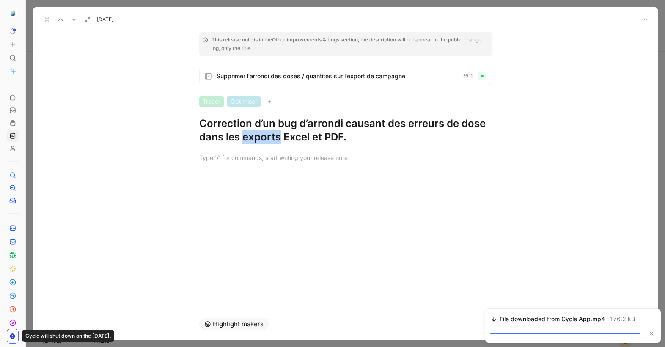
click at [258, 138] on h1 "Correction d’un bug d’arrondi causant des erreurs de dose dans les exports Exce…" at bounding box center [345, 130] width 293 height 27
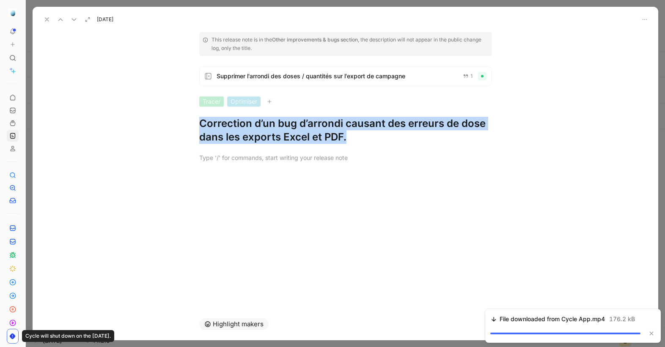
click at [72, 18] on icon at bounding box center [74, 19] width 7 height 7
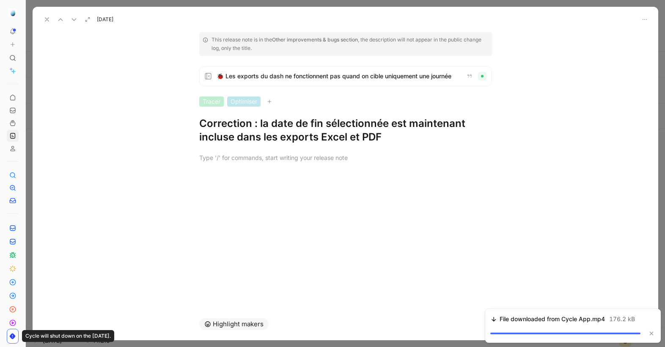
click at [246, 128] on h1 "Correction : la date de fin sélectionnée est maintenant incluse dans les export…" at bounding box center [345, 130] width 293 height 27
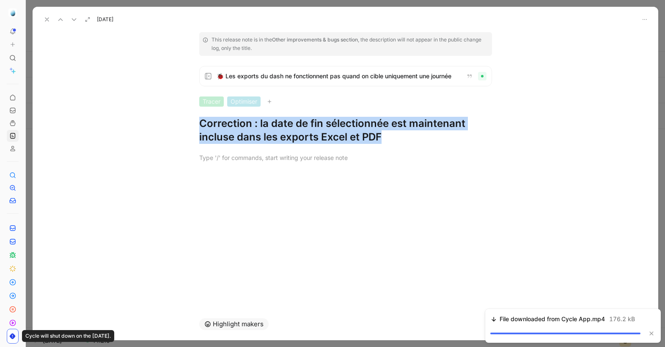
click at [246, 128] on h1 "Correction : la date de fin sélectionnée est maintenant incluse dans les export…" at bounding box center [345, 130] width 293 height 27
click at [72, 20] on icon at bounding box center [74, 19] width 7 height 7
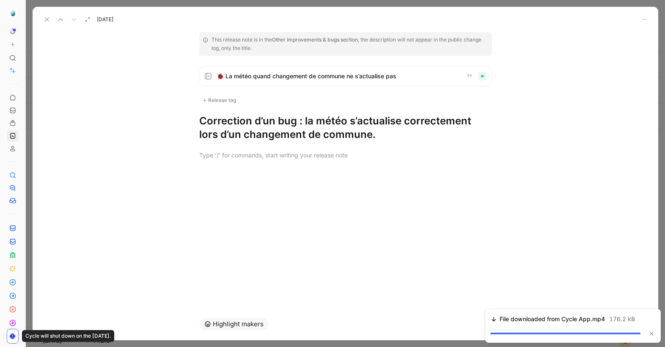
click at [267, 137] on h1 "Correction d’un bug : la météo s’actualise correctement lors d’un changement de…" at bounding box center [345, 127] width 293 height 27
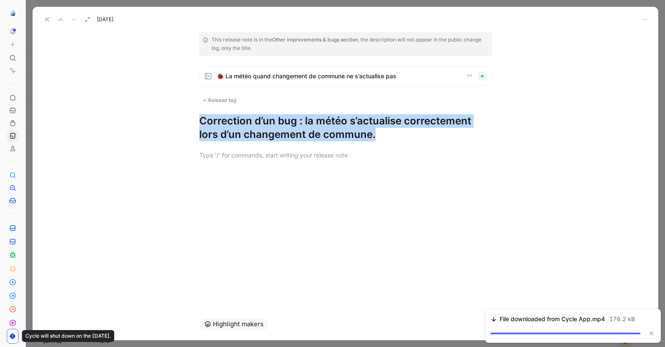
click at [267, 137] on h1 "Correction d’un bug : la météo s’actualise correctement lors d’un changement de…" at bounding box center [345, 127] width 293 height 27
click at [47, 21] on icon at bounding box center [47, 19] width 7 height 7
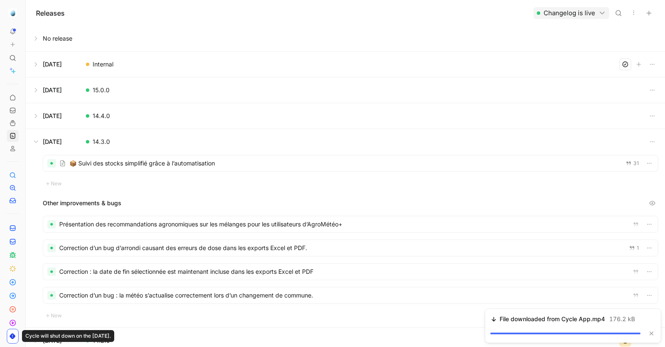
click at [136, 120] on button at bounding box center [345, 115] width 639 height 25
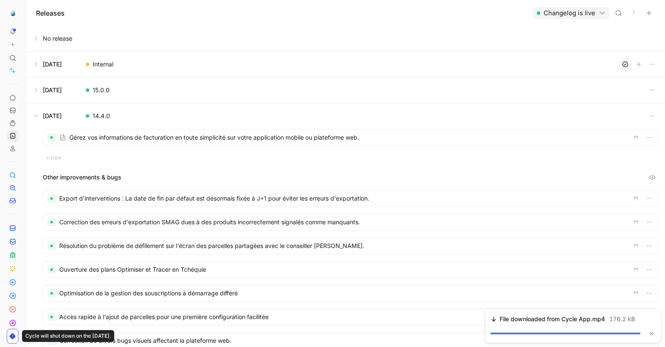
scroll to position [52, 0]
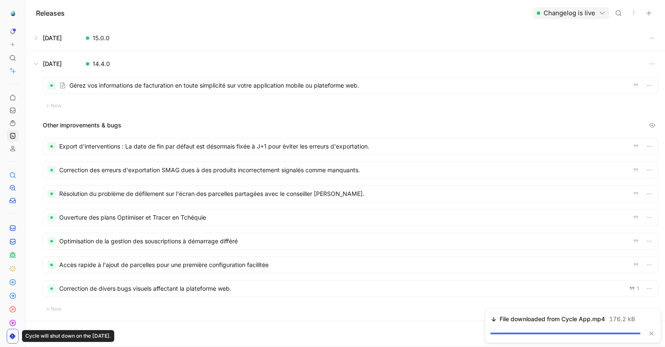
click at [79, 85] on div at bounding box center [350, 85] width 615 height 16
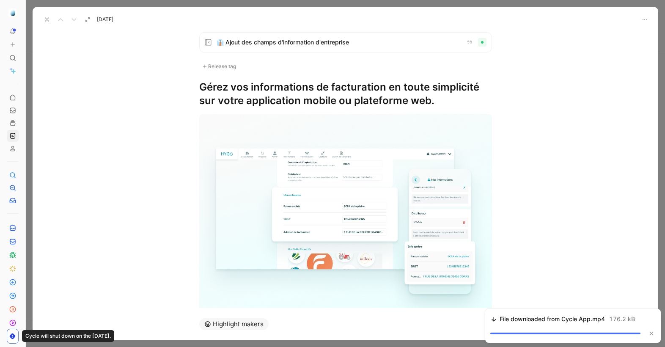
click at [226, 91] on h1 "Gérez vos informations de facturation en toute simplicité sur votre application…" at bounding box center [345, 93] width 293 height 27
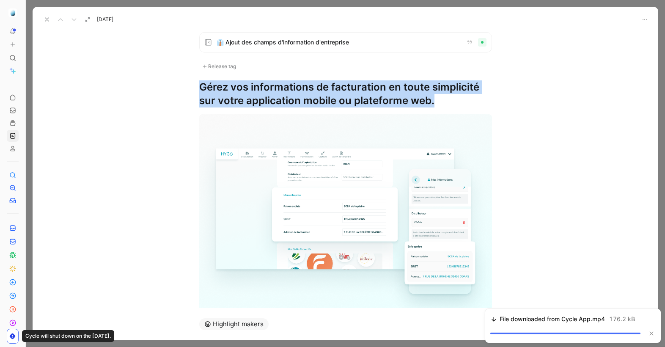
click at [226, 91] on h1 "Gérez vos informations de facturation en toute simplicité sur votre application…" at bounding box center [345, 93] width 293 height 27
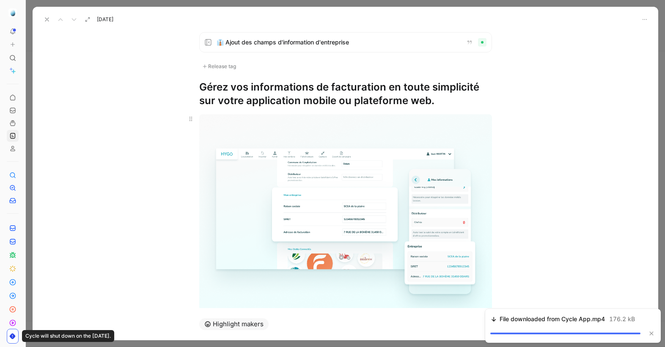
scroll to position [66, 0]
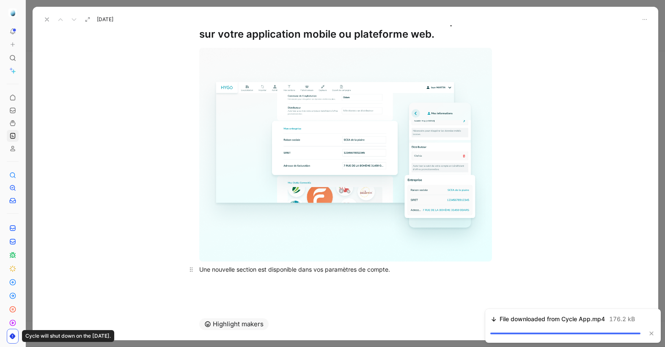
click at [269, 271] on div "Une nouvelle section est disponible dans vos paramètres de compte." at bounding box center [345, 269] width 293 height 9
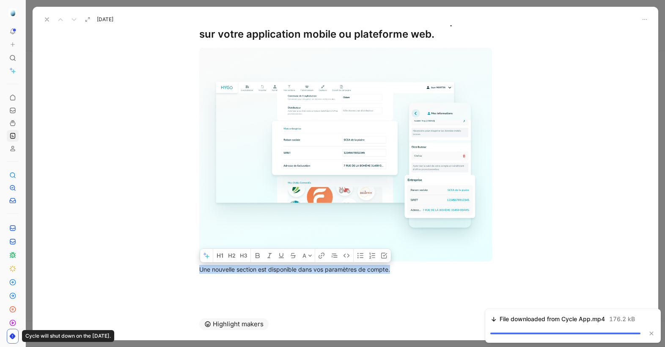
click at [46, 18] on use at bounding box center [46, 19] width 3 height 3
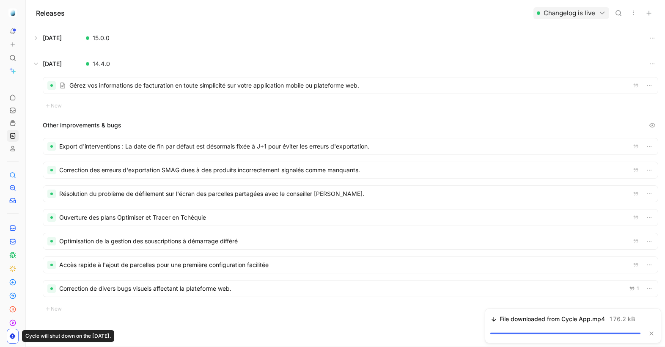
click at [96, 151] on div at bounding box center [350, 146] width 615 height 16
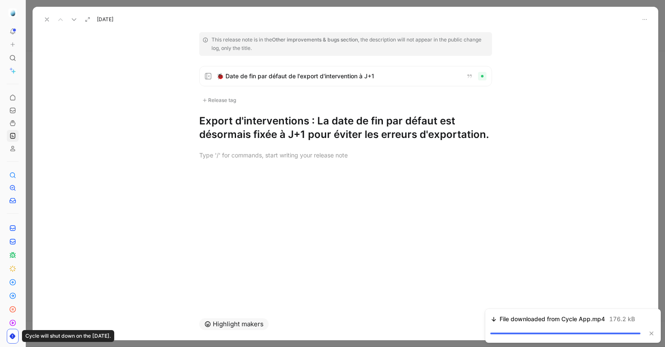
click at [432, 130] on h1 "Export d'interventions : La date de fin par défaut est désormais fixée à J+1 po…" at bounding box center [345, 127] width 293 height 27
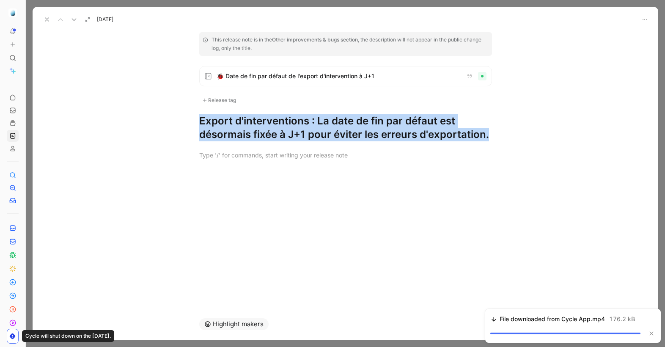
click at [432, 130] on h1 "Export d'interventions : La date de fin par défaut est désormais fixée à J+1 po…" at bounding box center [345, 127] width 293 height 27
click at [71, 20] on icon at bounding box center [74, 19] width 7 height 7
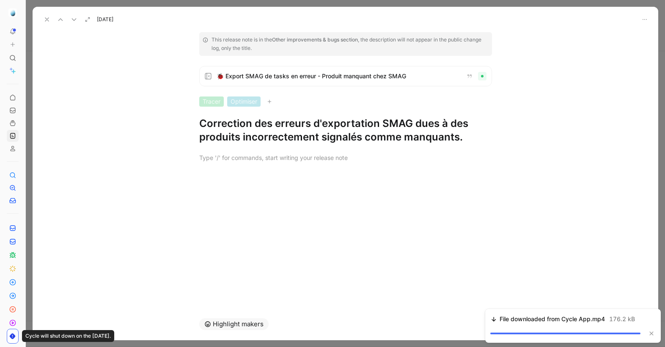
click at [259, 138] on h1 "Correction des erreurs d'exportation SMAG dues à des produits incorrectement si…" at bounding box center [345, 130] width 293 height 27
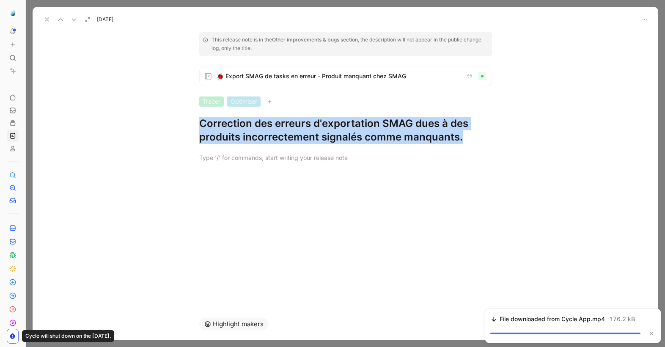
click at [259, 138] on h1 "Correction des erreurs d'exportation SMAG dues à des produits incorrectement si…" at bounding box center [345, 130] width 293 height 27
click at [75, 19] on icon at bounding box center [74, 19] width 7 height 7
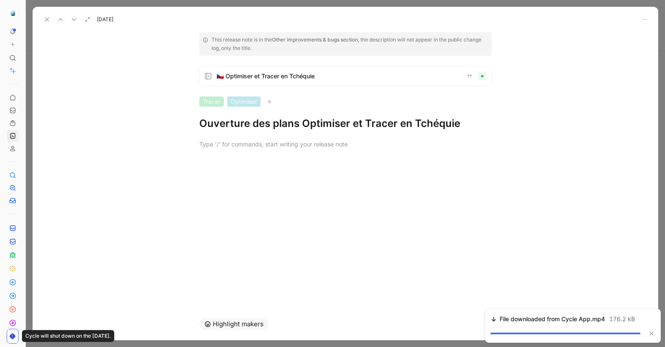
click at [254, 123] on h1 "Ouverture des plans Optimiser et Tracer en Tchéquie" at bounding box center [345, 124] width 293 height 14
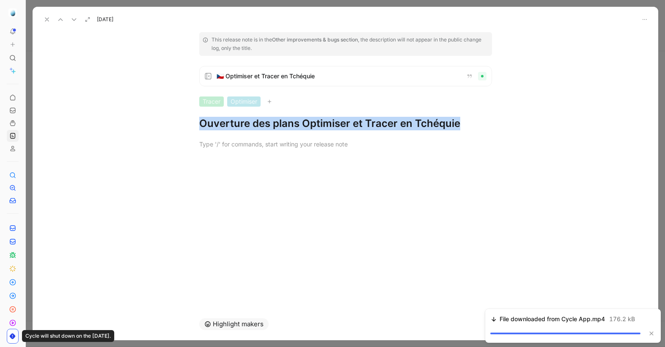
click at [254, 123] on h1 "Ouverture des plans Optimiser et Tracer en Tchéquie" at bounding box center [345, 124] width 293 height 14
click at [74, 22] on icon at bounding box center [74, 19] width 7 height 7
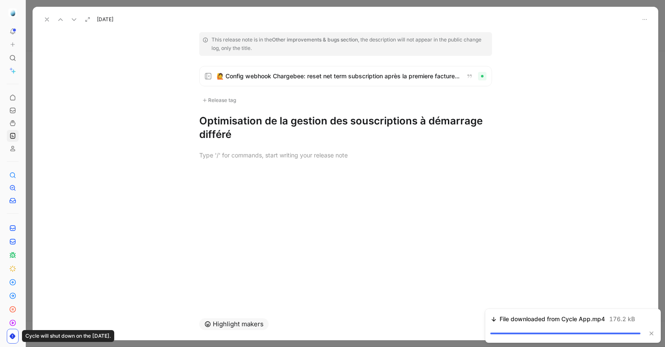
click at [231, 127] on h1 "Optimisation de la gestion des souscriptions à démarrage différé" at bounding box center [345, 127] width 293 height 27
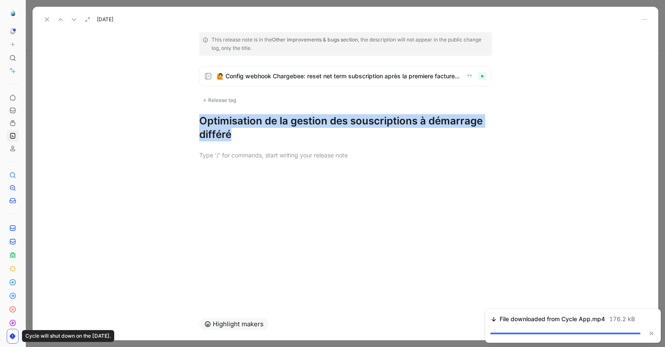
click at [231, 127] on h1 "Optimisation de la gestion des souscriptions à démarrage différé" at bounding box center [345, 127] width 293 height 27
click at [75, 20] on icon at bounding box center [74, 19] width 7 height 7
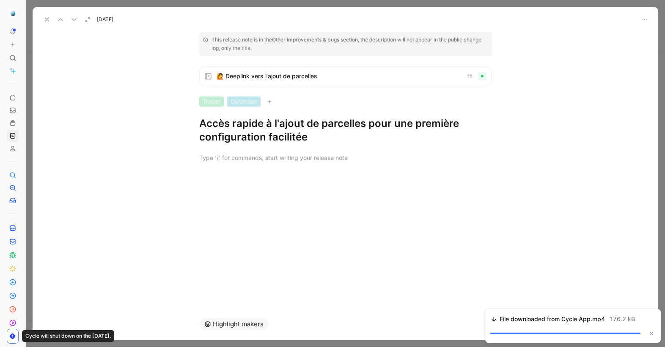
click at [264, 130] on h1 "Accès rapide à l'ajout de parcelles pour une première configuration facilitée" at bounding box center [345, 130] width 293 height 27
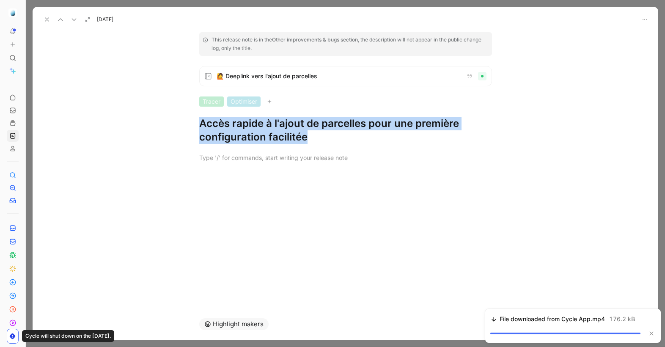
click at [264, 130] on h1 "Accès rapide à l'ajout de parcelles pour une première configuration facilitée" at bounding box center [345, 130] width 293 height 27
click at [74, 20] on use at bounding box center [74, 20] width 4 height 2
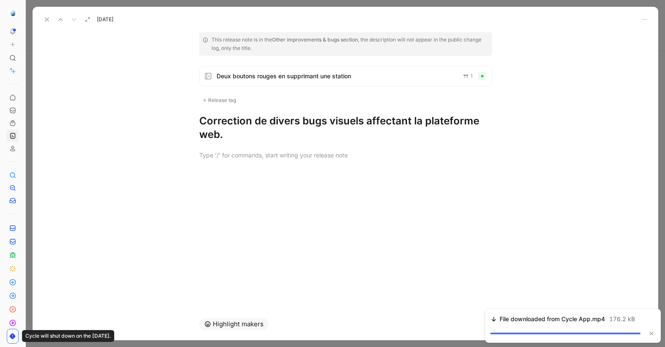
click at [217, 135] on h1 "Correction de divers bugs visuels affectant la plateforme web." at bounding box center [345, 127] width 293 height 27
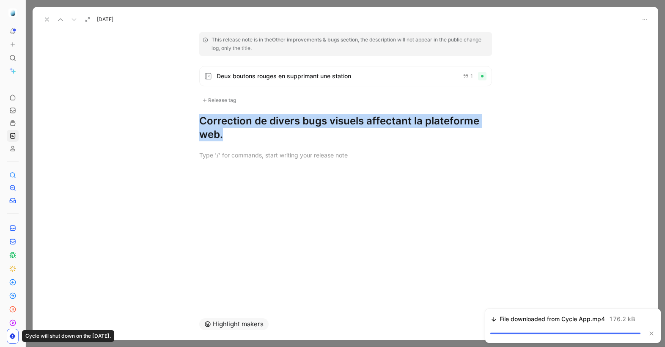
click at [217, 135] on h1 "Correction de divers bugs visuels affectant la plateforme web." at bounding box center [345, 127] width 293 height 27
click at [48, 20] on icon at bounding box center [47, 19] width 7 height 7
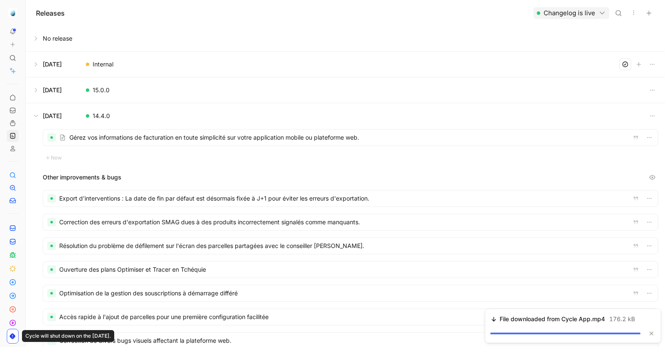
click at [79, 95] on button at bounding box center [345, 89] width 639 height 25
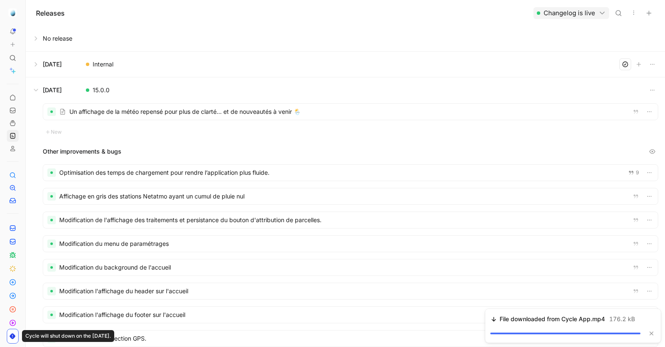
click at [120, 113] on div at bounding box center [350, 112] width 615 height 16
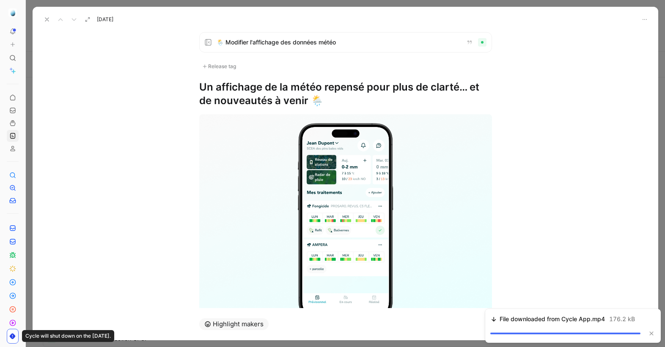
click at [295, 96] on h1 "Un affichage de la météo repensé pour plus de clarté… et de nouveautés à venir …" at bounding box center [345, 93] width 293 height 27
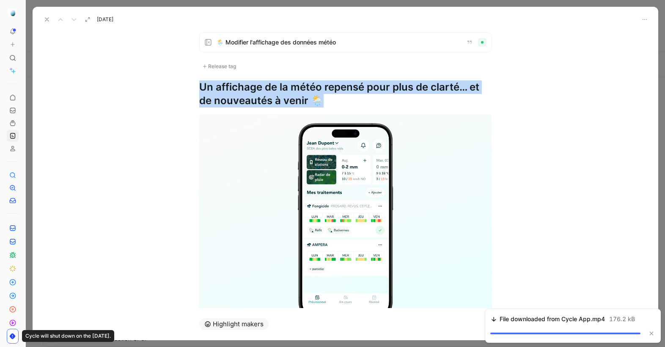
click at [295, 96] on h1 "Un affichage de la météo repensé pour plus de clarté… et de nouveautés à venir …" at bounding box center [345, 93] width 293 height 27
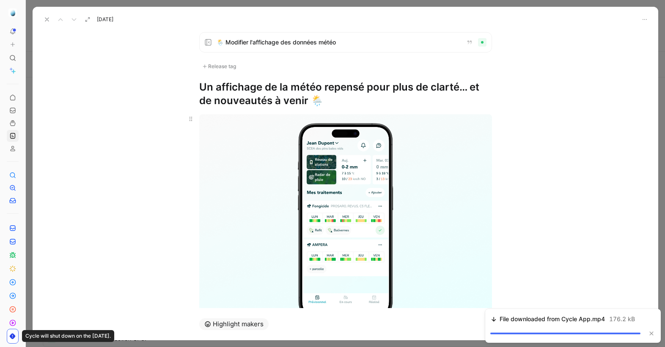
scroll to position [84, 0]
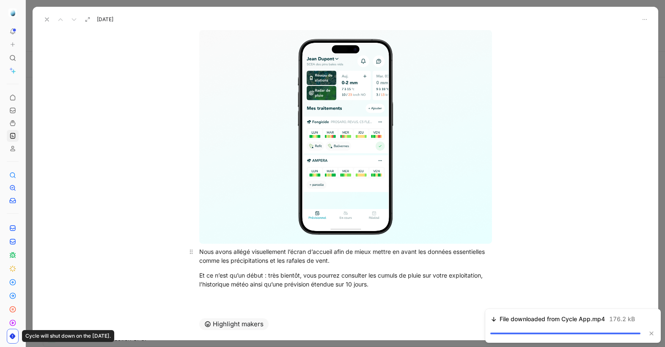
click at [262, 256] on div "Nous avons allégé visuellement l’écran d’accueil afin de mieux mettre en avant …" at bounding box center [345, 256] width 293 height 18
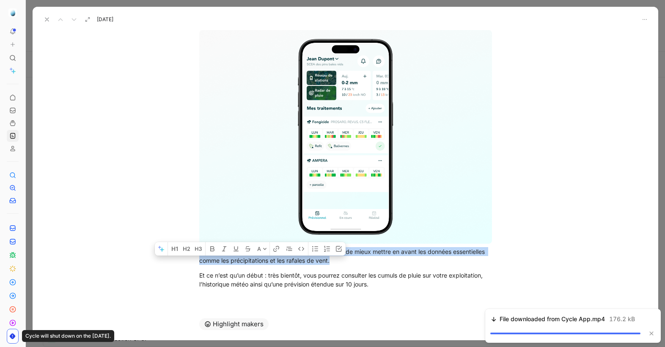
click at [262, 256] on div "Nous avons allégé visuellement l’écran d’accueil afin de mieux mettre en avant …" at bounding box center [345, 256] width 293 height 18
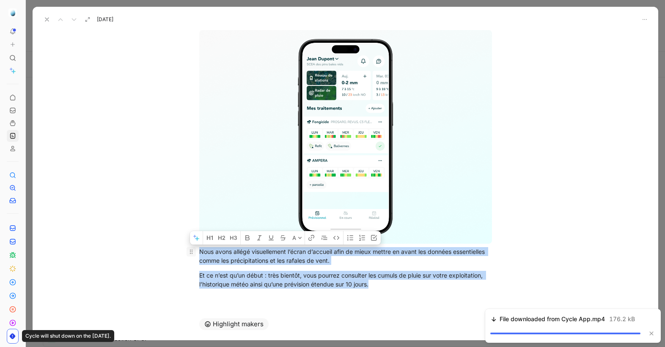
drag, startPoint x: 377, startPoint y: 284, endPoint x: 193, endPoint y: 253, distance: 186.2
click at [193, 253] on div "Nous avons allégé visuellement l’écran d’accueil afin de mieux mettre en avant …" at bounding box center [346, 160] width 626 height 275
click at [44, 20] on icon at bounding box center [47, 19] width 7 height 7
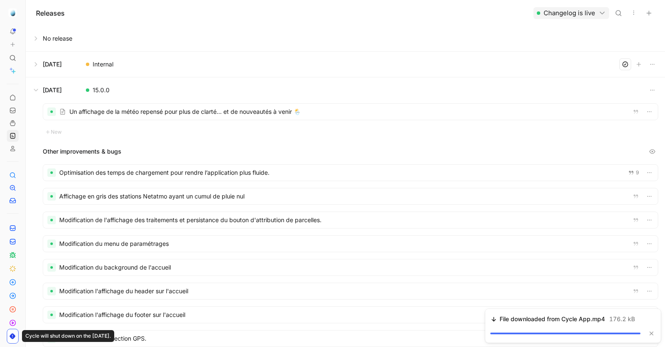
click at [113, 172] on div at bounding box center [350, 173] width 615 height 16
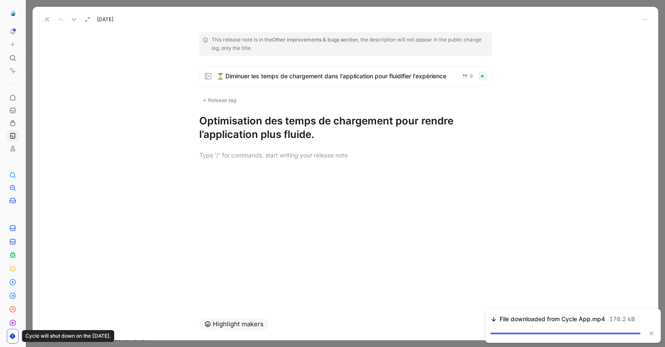
click at [321, 127] on h1 "Optimisation des temps de chargement pour rendre l’application plus fluide." at bounding box center [345, 127] width 293 height 27
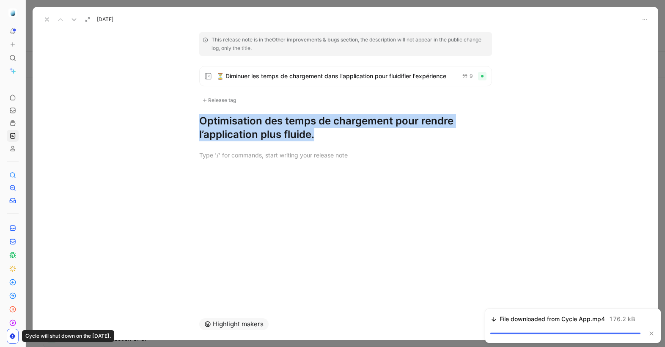
click at [321, 127] on h1 "Optimisation des temps de chargement pour rendre l’application plus fluide." at bounding box center [345, 127] width 293 height 27
click at [74, 22] on icon at bounding box center [74, 19] width 7 height 7
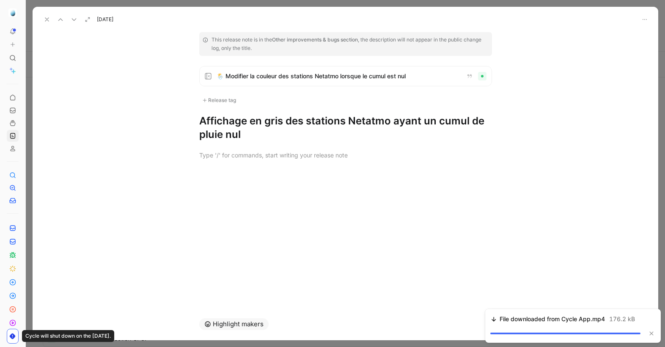
click at [234, 130] on h1 "Affichage en gris des stations Netatmo ayant un cumul de pluie nul" at bounding box center [345, 127] width 293 height 27
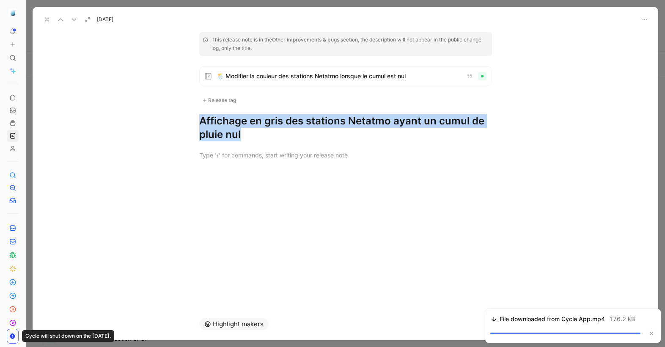
click at [234, 130] on h1 "Affichage en gris des stations Netatmo ayant un cumul de pluie nul" at bounding box center [345, 127] width 293 height 27
click at [74, 21] on icon at bounding box center [74, 19] width 7 height 7
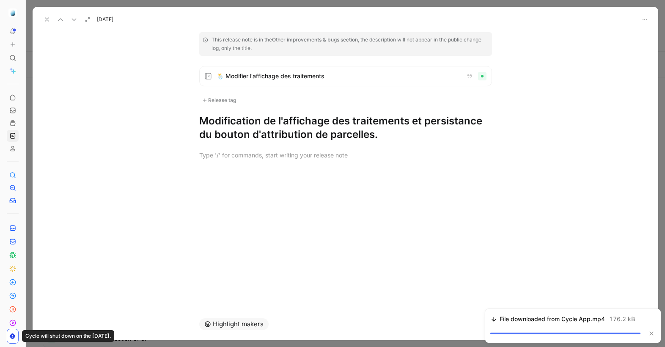
click at [253, 140] on h1 "Modification de l'affichage des traitements et persistance du bouton d'attribut…" at bounding box center [345, 127] width 293 height 27
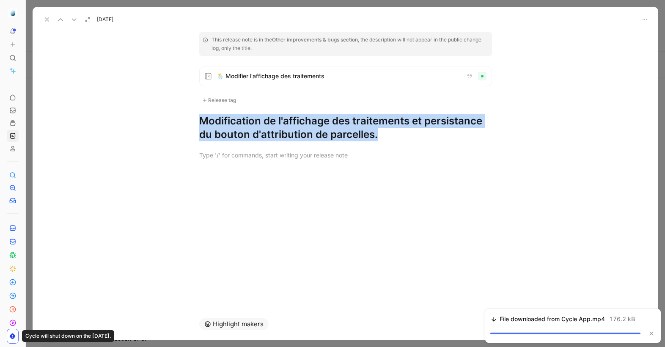
click at [253, 140] on h1 "Modification de l'affichage des traitements et persistance du bouton d'attribut…" at bounding box center [345, 127] width 293 height 27
click at [77, 18] on icon at bounding box center [74, 19] width 7 height 7
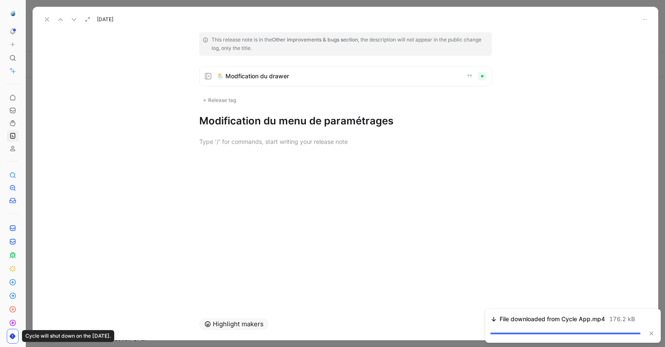
click at [238, 122] on h1 "Modification du menu de paramétrages" at bounding box center [345, 121] width 293 height 14
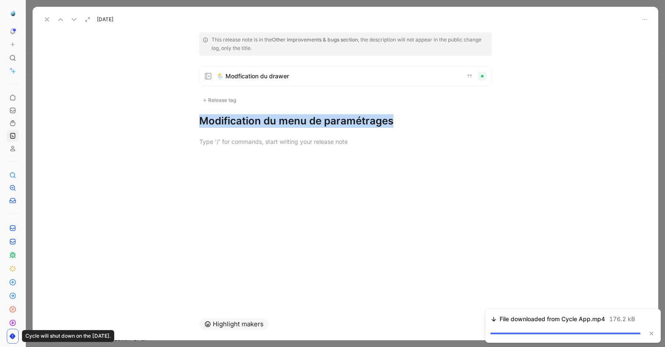
click at [238, 122] on h1 "Modification du menu de paramétrages" at bounding box center [345, 121] width 293 height 14
click at [75, 17] on icon at bounding box center [74, 19] width 7 height 7
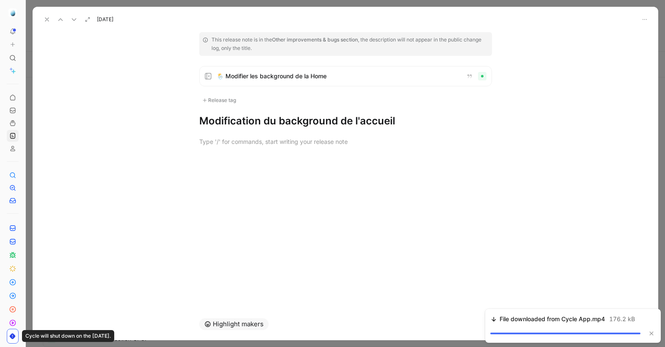
click at [245, 128] on div at bounding box center [346, 142] width 626 height 28
click at [248, 122] on h1 "Modification du background de l'accueil" at bounding box center [345, 121] width 293 height 14
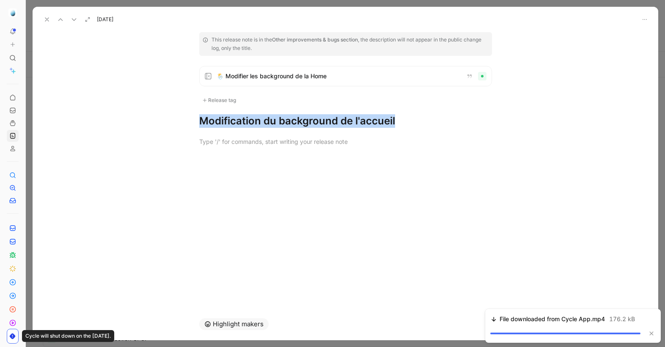
click at [248, 122] on h1 "Modification du background de l'accueil" at bounding box center [345, 121] width 293 height 14
click at [74, 19] on icon at bounding box center [74, 19] width 7 height 7
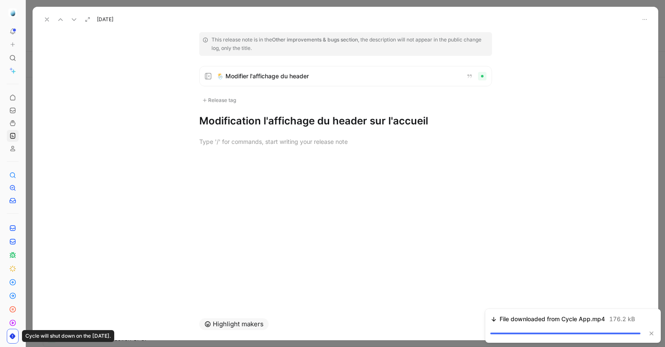
click at [276, 119] on h1 "Modification l'affichage du header sur l'accueil" at bounding box center [345, 121] width 293 height 14
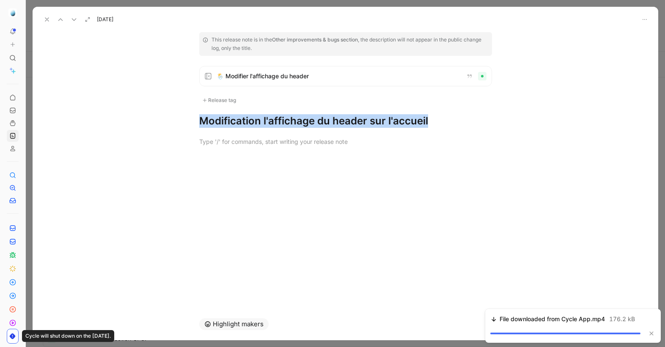
click at [276, 119] on h1 "Modification l'affichage du header sur l'accueil" at bounding box center [345, 121] width 293 height 14
click at [74, 22] on icon at bounding box center [74, 19] width 7 height 7
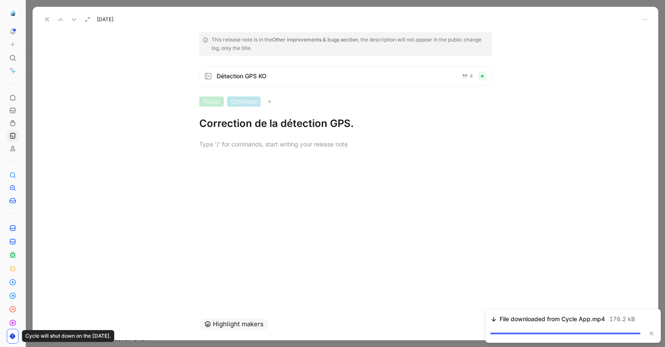
click at [237, 124] on h1 "Correction de la détection GPS." at bounding box center [345, 124] width 293 height 14
click at [75, 18] on icon at bounding box center [74, 19] width 7 height 7
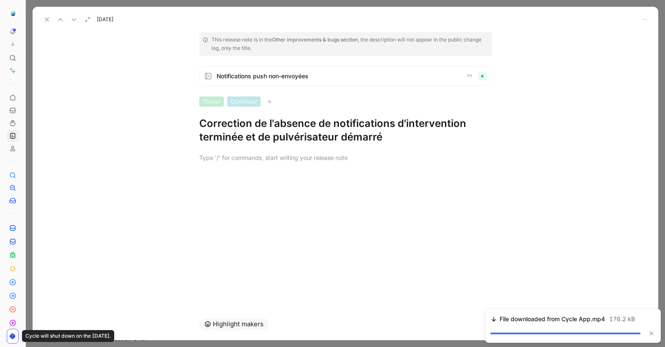
click at [224, 118] on h1 "Correction de l'absence de notifications d'intervention terminée et de pulvéris…" at bounding box center [345, 130] width 293 height 27
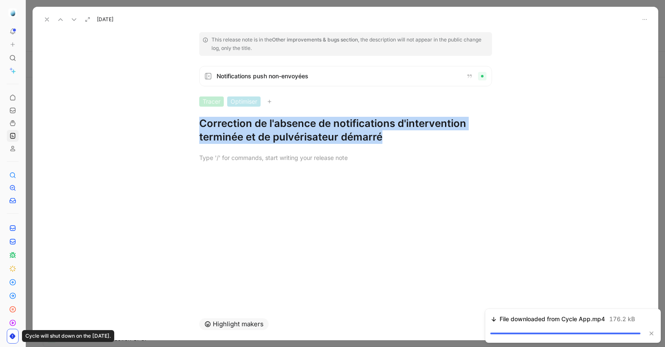
click at [224, 118] on h1 "Correction de l'absence de notifications d'intervention terminée et de pulvéris…" at bounding box center [345, 130] width 293 height 27
click at [78, 19] on button at bounding box center [74, 20] width 12 height 12
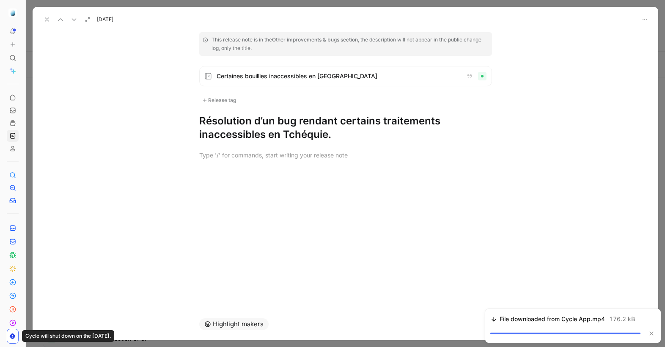
click at [223, 129] on h1 "Résolution d’un bug rendant certains traitements inaccessibles en Tchéquie." at bounding box center [345, 127] width 293 height 27
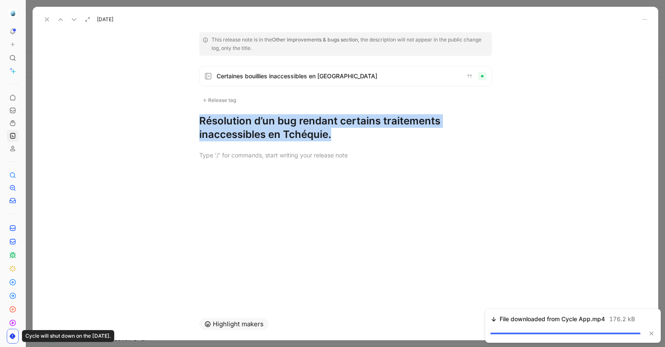
click at [223, 129] on h1 "Résolution d’un bug rendant certains traitements inaccessibles en Tchéquie." at bounding box center [345, 127] width 293 height 27
click at [74, 20] on use at bounding box center [74, 20] width 4 height 2
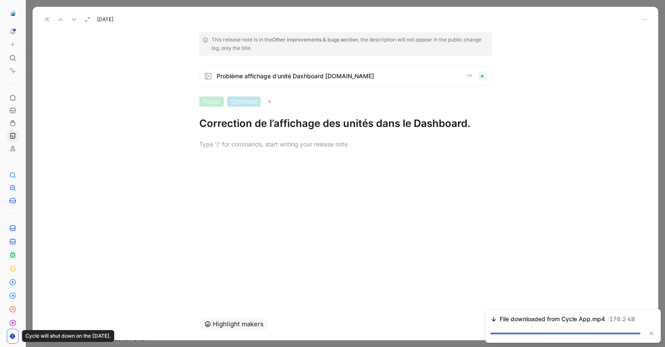
click at [255, 126] on h1 "Correction de l’affichage des unités dans le Dashboard." at bounding box center [345, 124] width 293 height 14
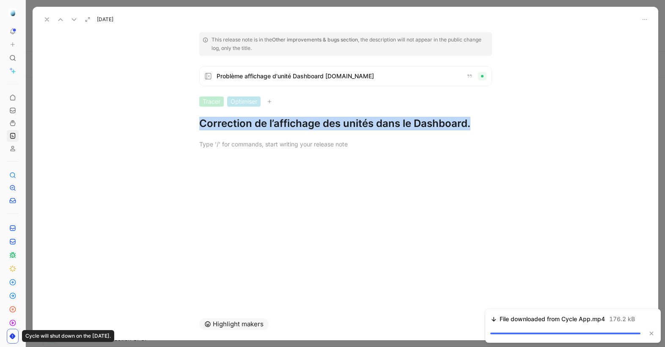
click at [255, 126] on h1 "Correction de l’affichage des unités dans le Dashboard." at bounding box center [345, 124] width 293 height 14
click at [76, 17] on icon at bounding box center [74, 19] width 7 height 7
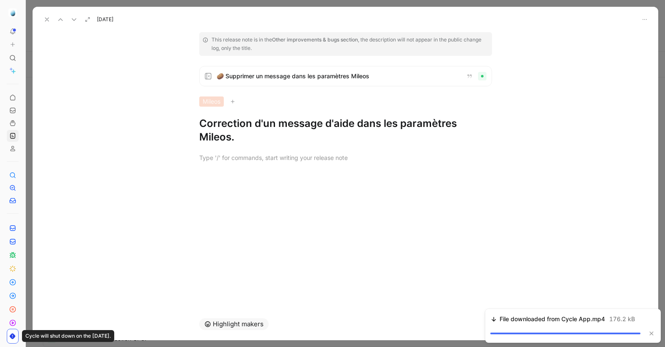
click at [237, 130] on h1 "Correction d'un message d'aide dans les paramètres Mileos." at bounding box center [345, 130] width 293 height 27
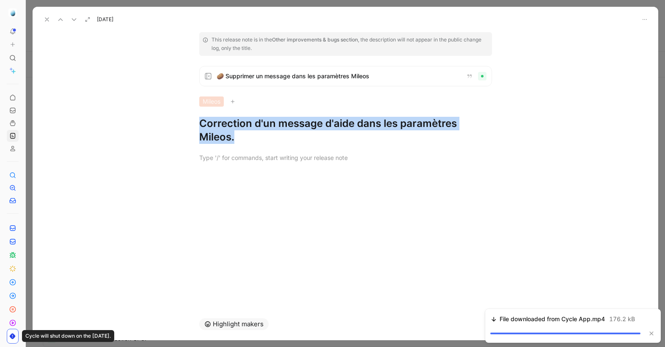
click at [73, 20] on icon at bounding box center [74, 19] width 7 height 7
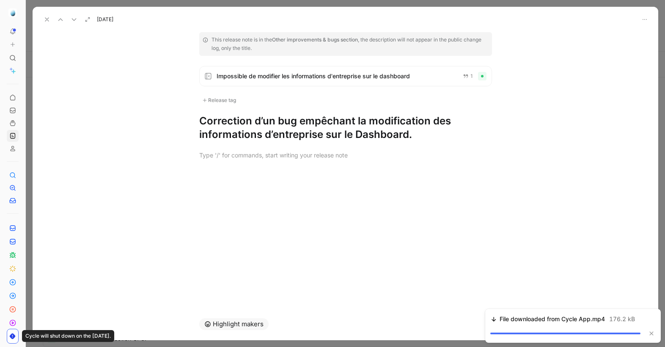
click at [219, 126] on h1 "Correction d’un bug empêchant la modification des informations d’entreprise sur…" at bounding box center [345, 127] width 293 height 27
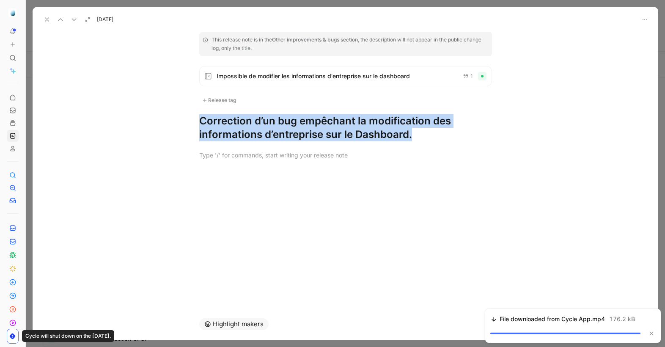
click at [219, 126] on h1 "Correction d’un bug empêchant la modification des informations d’entreprise sur…" at bounding box center [345, 127] width 293 height 27
click at [71, 20] on icon at bounding box center [74, 19] width 7 height 7
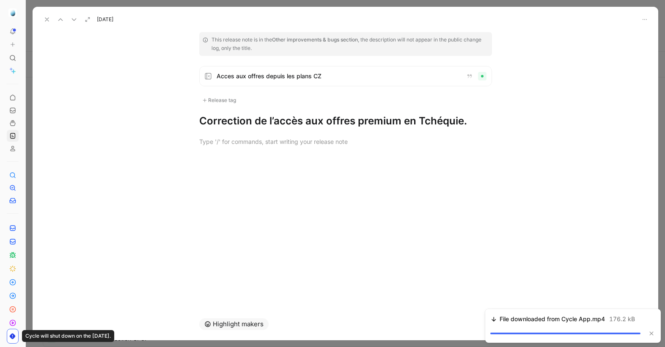
click at [246, 121] on h1 "Correction de l’accès aux offres premium en Tchéquie." at bounding box center [345, 121] width 293 height 14
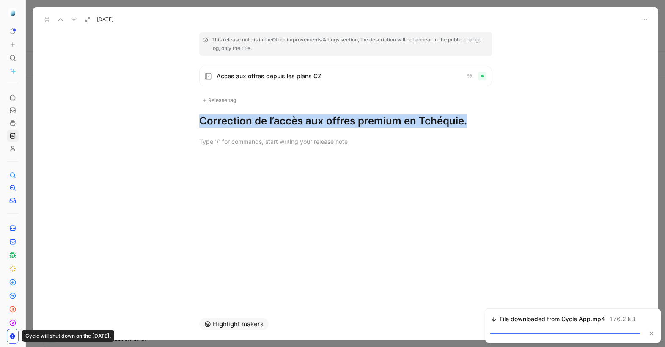
click at [246, 121] on h1 "Correction de l’accès aux offres premium en Tchéquie." at bounding box center [345, 121] width 293 height 14
click at [74, 21] on icon at bounding box center [74, 19] width 7 height 7
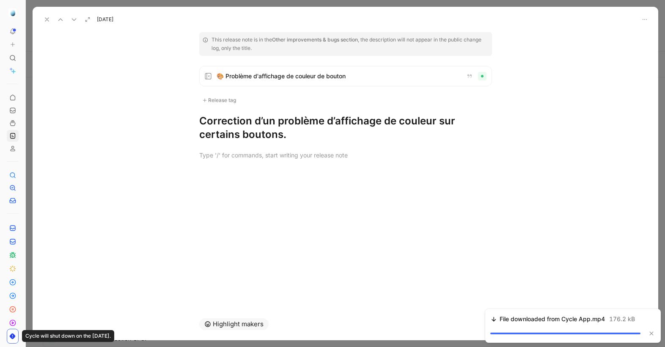
click at [274, 142] on div at bounding box center [346, 155] width 626 height 28
click at [281, 128] on h1 "Correction d’un problème d’affichage de couleur sur certains boutons." at bounding box center [345, 127] width 293 height 27
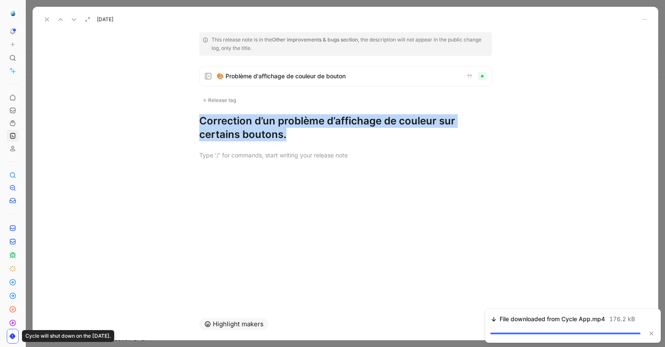
click at [281, 128] on h1 "Correction d’un problème d’affichage de couleur sur certains boutons." at bounding box center [345, 127] width 293 height 27
click at [72, 19] on icon at bounding box center [74, 19] width 7 height 7
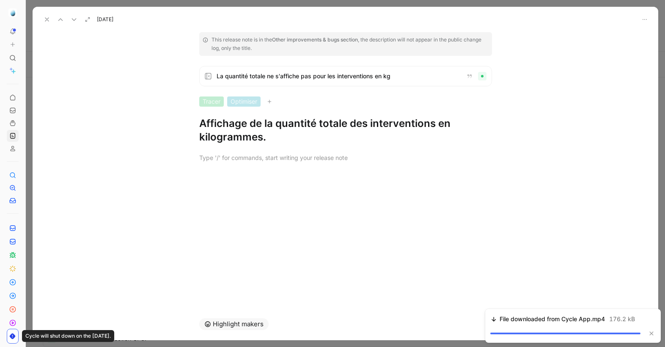
click at [228, 117] on h1 "Affichage de la quantité totale des interventions en kilogrammes." at bounding box center [345, 130] width 293 height 27
click at [229, 127] on h1 "Affichage de la quantité totale des interventions en kilogrammes." at bounding box center [345, 130] width 293 height 27
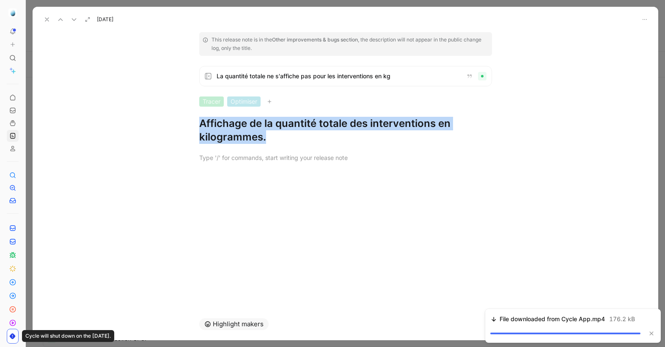
click at [229, 127] on h1 "Affichage de la quantité totale des interventions en kilogrammes." at bounding box center [345, 130] width 293 height 27
click at [77, 21] on icon at bounding box center [74, 19] width 7 height 7
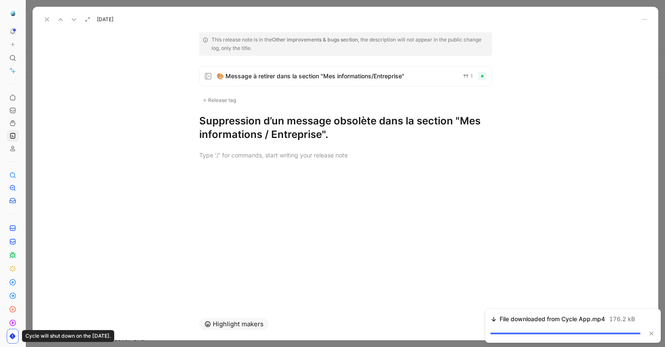
click at [232, 128] on h1 "Suppression d’un message obsolète dans la section "Mes informations / Entrepris…" at bounding box center [345, 127] width 293 height 27
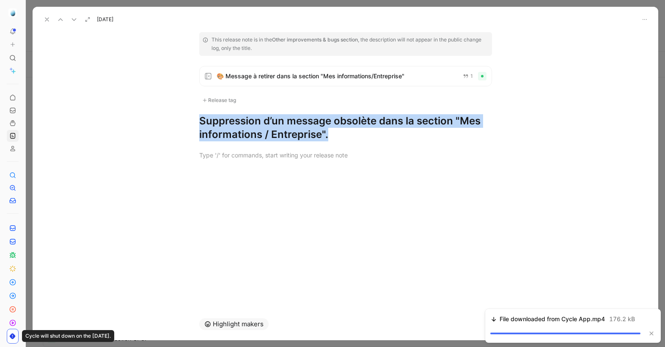
click at [232, 128] on h1 "Suppression d’un message obsolète dans la section "Mes informations / Entrepris…" at bounding box center [345, 127] width 293 height 27
click at [76, 23] on button at bounding box center [74, 20] width 12 height 12
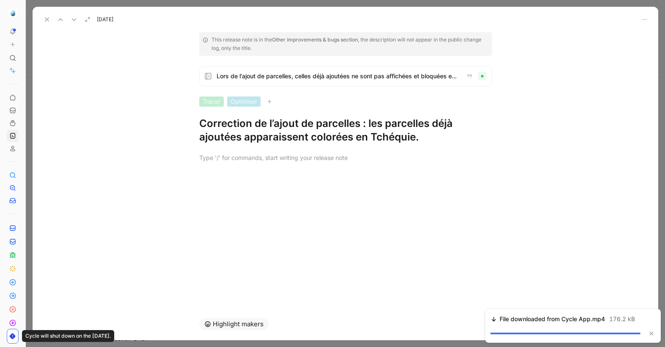
click at [236, 129] on h1 "Correction de l’ajout de parcelles : les parcelles déjà ajoutées apparaissent c…" at bounding box center [345, 130] width 293 height 27
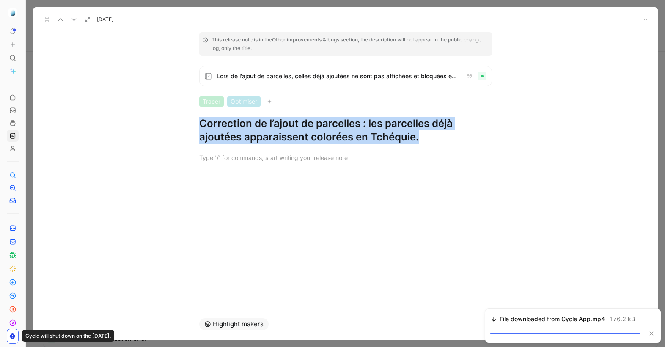
click at [236, 129] on h1 "Correction de l’ajout de parcelles : les parcelles déjà ajoutées apparaissent c…" at bounding box center [345, 130] width 293 height 27
click at [72, 19] on use at bounding box center [74, 20] width 4 height 2
click at [71, 20] on icon at bounding box center [74, 19] width 7 height 7
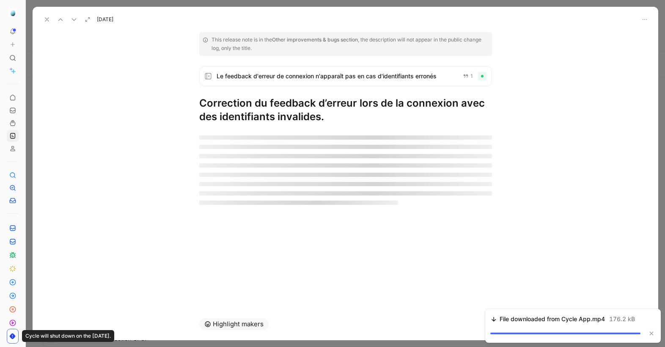
click at [71, 20] on icon at bounding box center [74, 19] width 7 height 7
click at [63, 20] on icon at bounding box center [60, 19] width 7 height 7
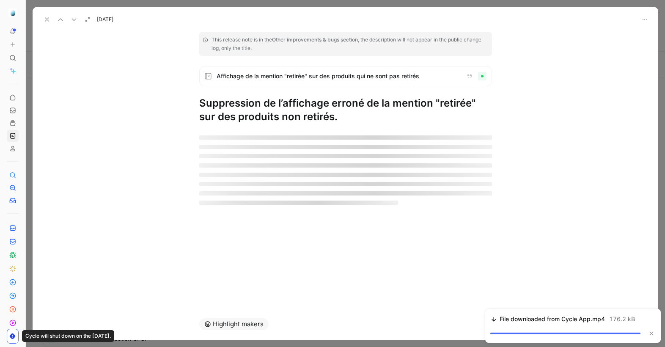
click at [63, 20] on icon at bounding box center [60, 19] width 7 height 7
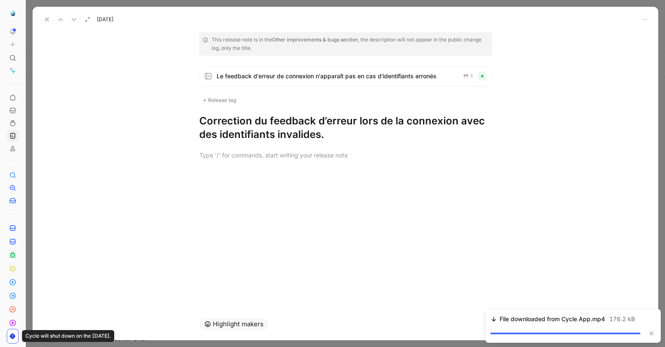
click at [63, 20] on icon at bounding box center [60, 19] width 7 height 7
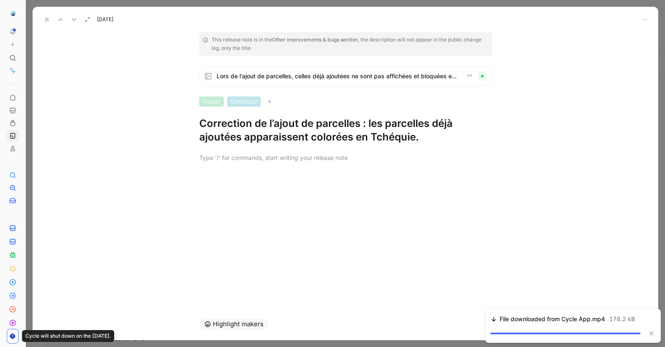
click at [75, 19] on use at bounding box center [74, 20] width 4 height 2
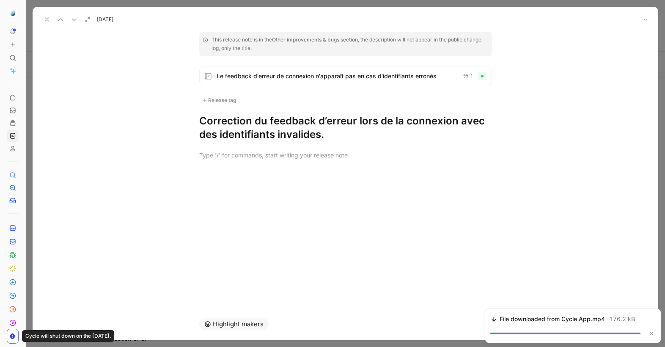
click at [253, 135] on h1 "Correction du feedback d’erreur lors de la connexion avec des identifiants inva…" at bounding box center [345, 127] width 293 height 27
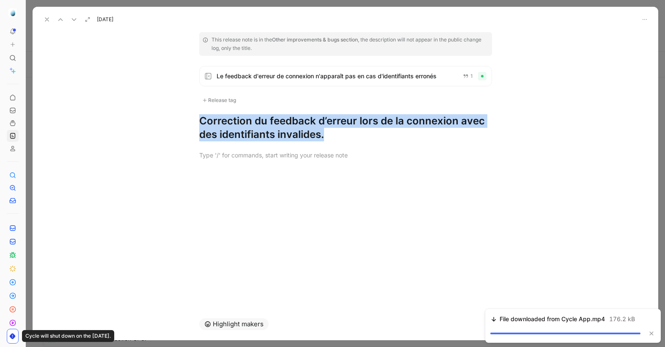
click at [253, 135] on h1 "Correction du feedback d’erreur lors de la connexion avec des identifiants inva…" at bounding box center [345, 127] width 293 height 27
click at [76, 18] on icon at bounding box center [74, 19] width 7 height 7
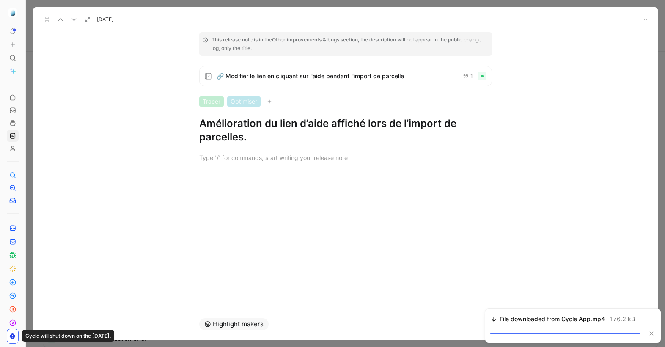
click at [231, 128] on h1 "Amélioration du lien d’aide affiché lors de l’import de parcelles." at bounding box center [345, 130] width 293 height 27
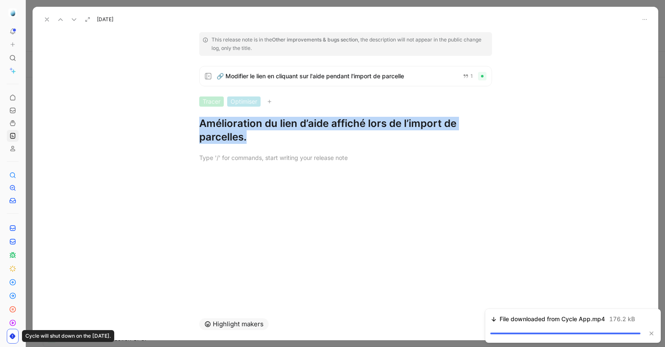
click at [75, 19] on use at bounding box center [74, 20] width 4 height 2
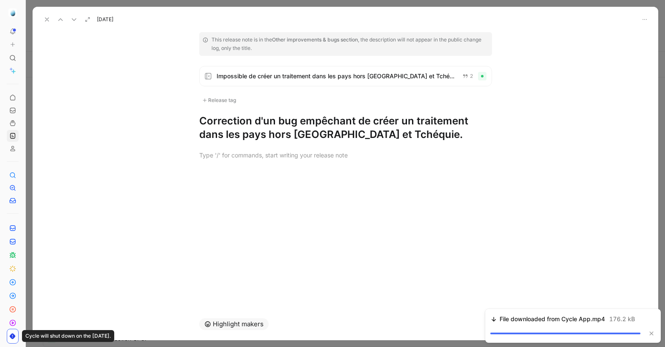
click at [237, 121] on h1 "Correction d'un bug empêchant de créer un traitement dans les pays hors [GEOGRA…" at bounding box center [345, 127] width 293 height 27
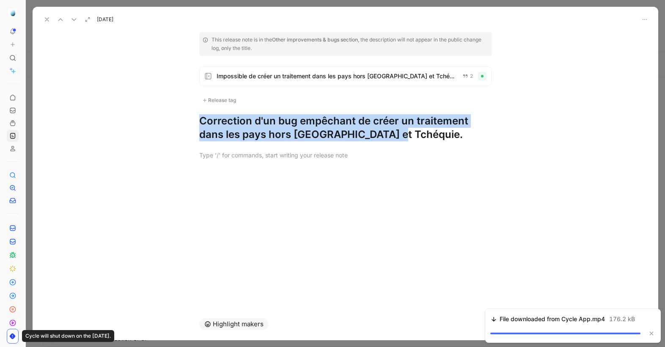
click at [237, 121] on h1 "Correction d'un bug empêchant de créer un traitement dans les pays hors [GEOGRA…" at bounding box center [345, 127] width 293 height 27
click at [76, 17] on icon at bounding box center [74, 19] width 7 height 7
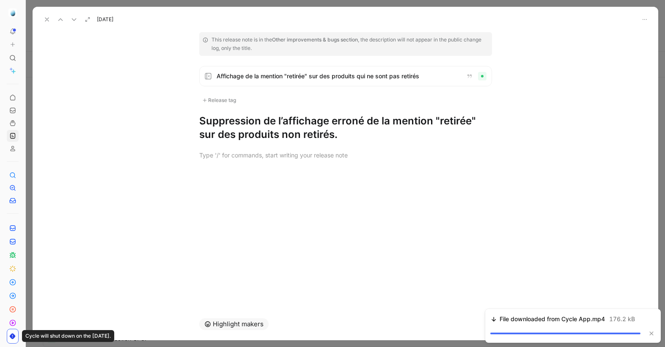
click at [260, 136] on h1 "Suppression de l’affichage erroné de la mention "retirée" sur des produits non …" at bounding box center [345, 127] width 293 height 27
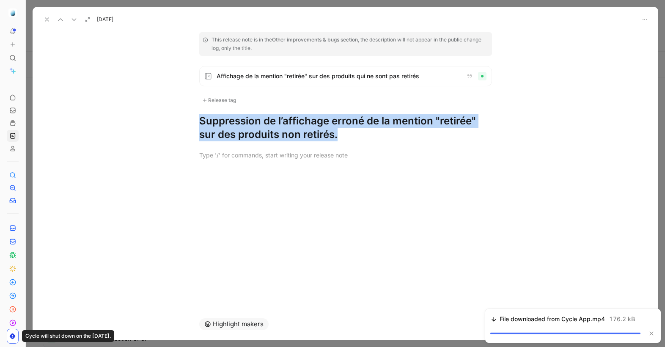
click at [260, 136] on h1 "Suppression de l’affichage erroné de la mention "retirée" sur des produits non …" at bounding box center [345, 127] width 293 height 27
click at [75, 20] on use at bounding box center [74, 20] width 4 height 2
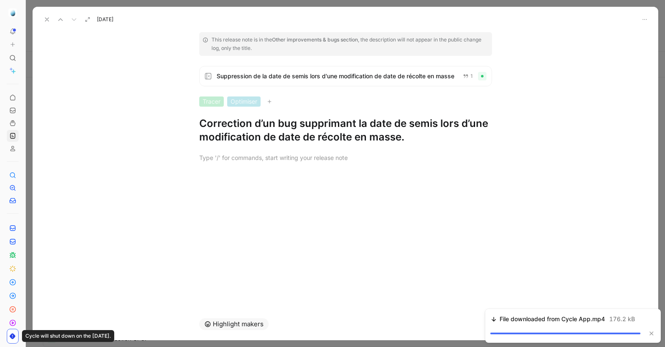
click at [259, 120] on h1 "Correction d’un bug supprimant la date de semis lors d’une modification de date…" at bounding box center [345, 130] width 293 height 27
click at [258, 124] on h1 "Correction d’un bug supprimant la date de semis lors d’une modification de date…" at bounding box center [345, 130] width 293 height 27
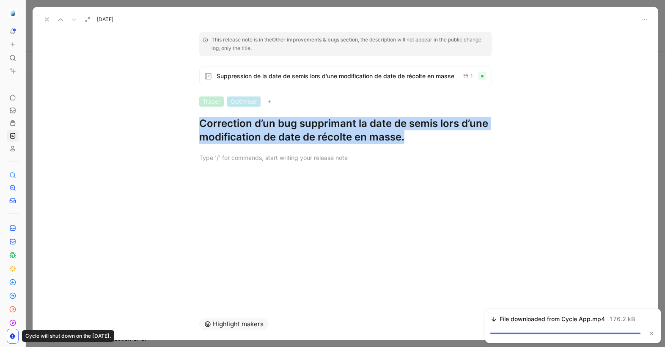
click at [258, 124] on h1 "Correction d’un bug supprimant la date de semis lors d’une modification de date…" at bounding box center [345, 130] width 293 height 27
click at [49, 21] on icon at bounding box center [47, 19] width 7 height 7
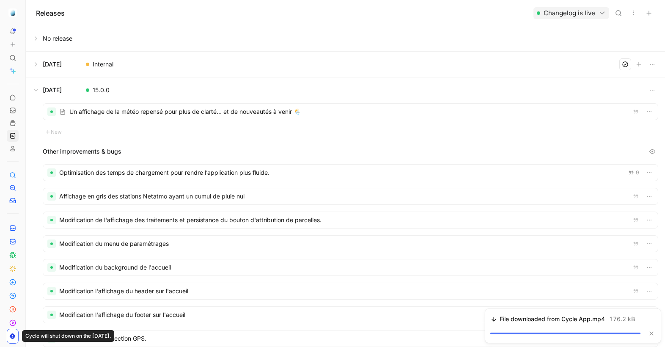
click at [164, 61] on button at bounding box center [345, 64] width 639 height 25
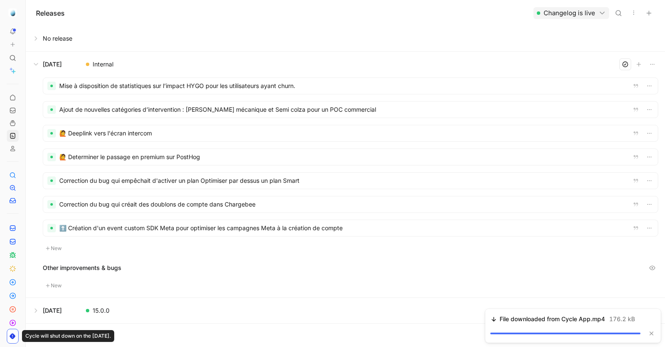
click at [107, 83] on div at bounding box center [350, 86] width 615 height 16
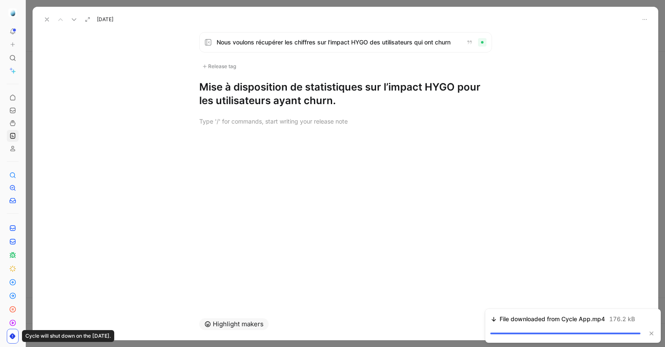
click at [269, 89] on h1 "Mise à disposition de statistiques sur l’impact HYGO pour les utilisateurs ayan…" at bounding box center [345, 93] width 293 height 27
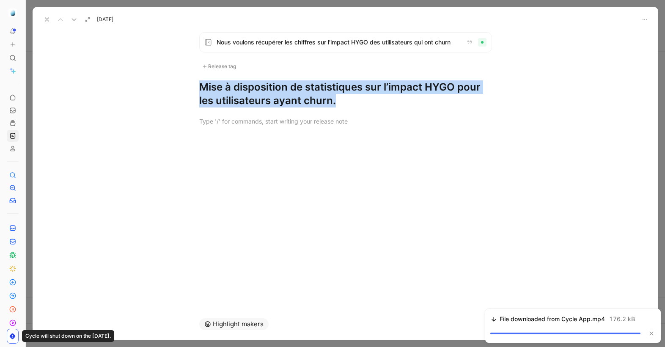
click at [268, 89] on h1 "Mise à disposition de statistiques sur l’impact HYGO pour les utilisateurs ayan…" at bounding box center [345, 93] width 293 height 27
click at [75, 20] on icon at bounding box center [74, 19] width 7 height 7
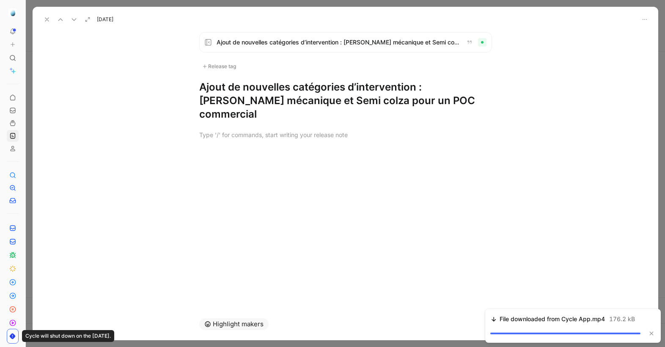
click at [270, 95] on h1 "Ajout de nouvelles catégories d’intervention : [PERSON_NAME] mécanique et Semi …" at bounding box center [345, 100] width 293 height 41
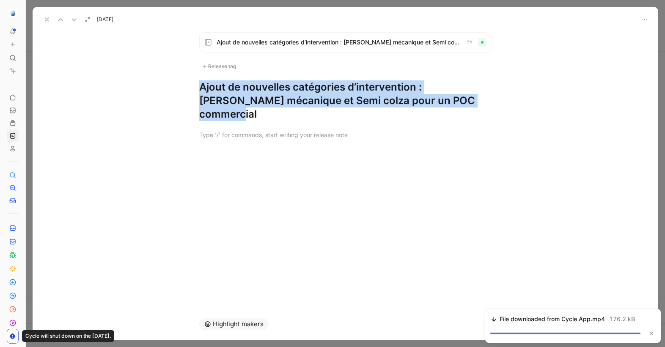
click at [270, 95] on h1 "Ajout de nouvelles catégories d’intervention : [PERSON_NAME] mécanique et Semi …" at bounding box center [345, 100] width 293 height 41
click at [74, 17] on icon at bounding box center [74, 19] width 7 height 7
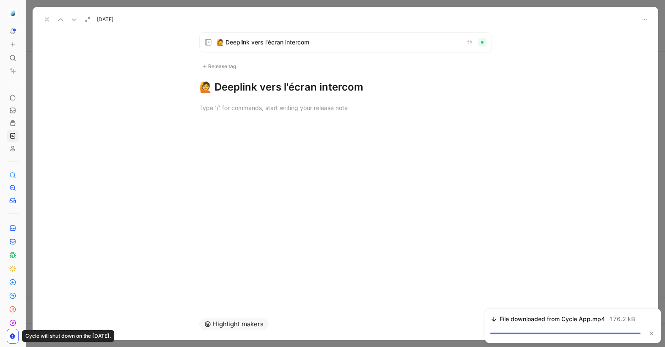
click at [305, 86] on h1 "🙋 Deeplink vers l'écran intercom" at bounding box center [345, 87] width 293 height 14
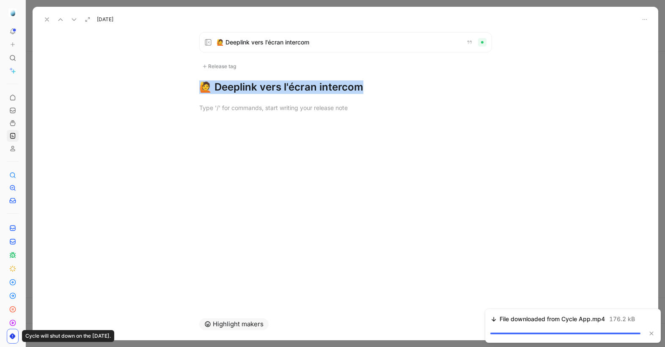
click at [74, 19] on icon at bounding box center [74, 19] width 7 height 7
drag, startPoint x: 214, startPoint y: 85, endPoint x: 426, endPoint y: 86, distance: 212.4
click at [426, 86] on h1 "🙋 Determiner le passage en premium sur PostHog" at bounding box center [345, 87] width 293 height 14
drag, startPoint x: 449, startPoint y: 86, endPoint x: 213, endPoint y: 83, distance: 235.7
click at [213, 83] on h1 "🙋 Determiner le passage en premium sur PostHog" at bounding box center [345, 87] width 293 height 14
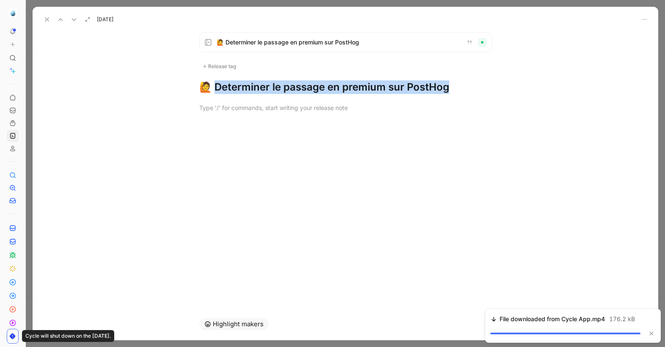
click at [74, 18] on icon at bounding box center [74, 19] width 7 height 7
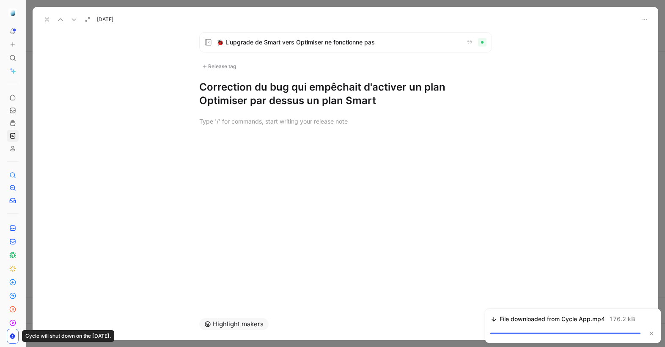
click at [234, 105] on h1 "Correction du bug qui empêchait d'activer un plan Optimiser par dessus un plan …" at bounding box center [345, 93] width 293 height 27
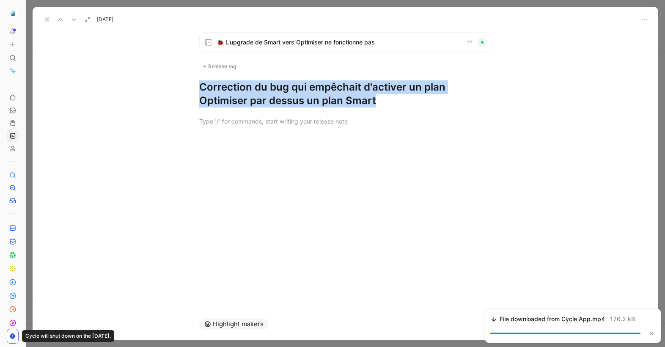
click at [234, 105] on h1 "Correction du bug qui empêchait d'activer un plan Optimiser par dessus un plan …" at bounding box center [345, 93] width 293 height 27
click at [75, 18] on icon at bounding box center [74, 19] width 7 height 7
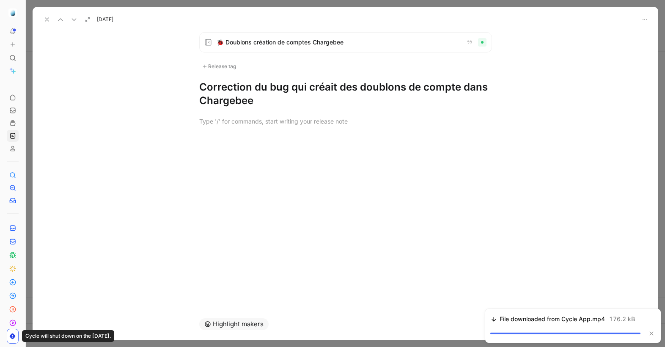
click at [245, 102] on h1 "Correction du bug qui créait des doublons de compte dans Chargebee" at bounding box center [345, 93] width 293 height 27
click at [245, 103] on h1 "Correction du bug qui créait des doublons de compte dans Chargebee" at bounding box center [345, 93] width 293 height 27
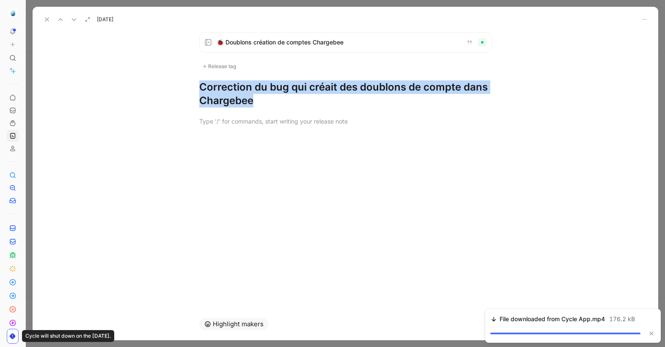
click at [245, 103] on h1 "Correction du bug qui créait des doublons de compte dans Chargebee" at bounding box center [345, 93] width 293 height 27
click at [75, 20] on icon at bounding box center [74, 19] width 7 height 7
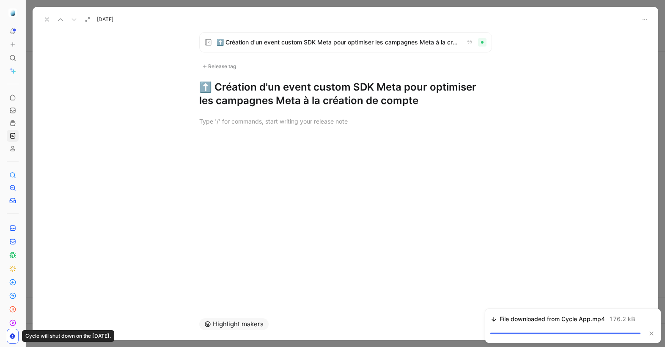
click at [249, 97] on h1 "⬆️ Création d'un event custom SDK Meta pour optimiser les campagnes Meta à la c…" at bounding box center [345, 93] width 293 height 27
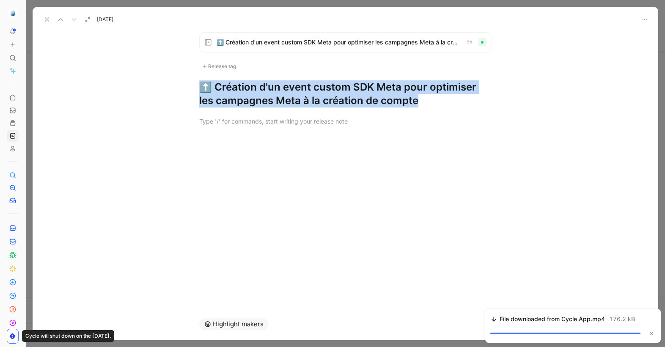
click at [249, 97] on h1 "⬆️ Création d'un event custom SDK Meta pour optimiser les campagnes Meta à la c…" at bounding box center [345, 93] width 293 height 27
click at [233, 93] on h1 "⬆️ Création d'un event custom SDK Meta pour optimiser les campagnes Meta à la c…" at bounding box center [345, 93] width 293 height 27
drag, startPoint x: 215, startPoint y: 87, endPoint x: 426, endPoint y: 99, distance: 211.9
click at [426, 99] on h1 "⬆️ Création d'un event custom SDK Meta pour optimiser les campagnes Meta à la c…" at bounding box center [345, 93] width 293 height 27
click at [47, 20] on icon at bounding box center [47, 19] width 7 height 7
